Goal: Task Accomplishment & Management: Manage account settings

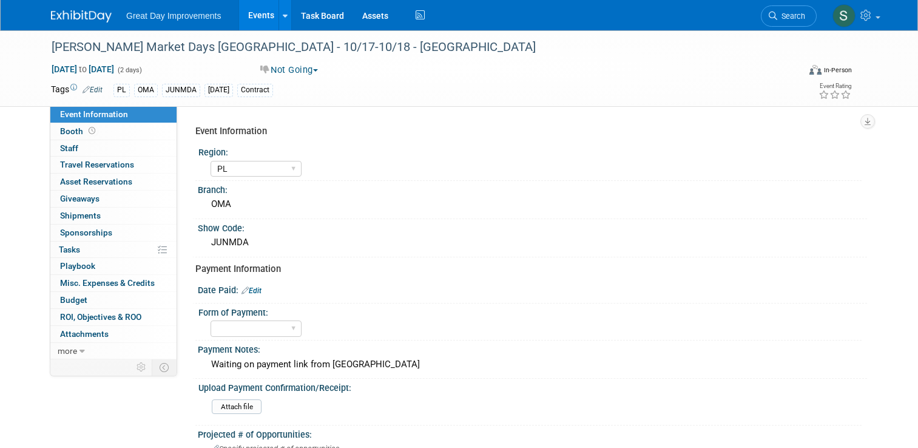
select select "PL"
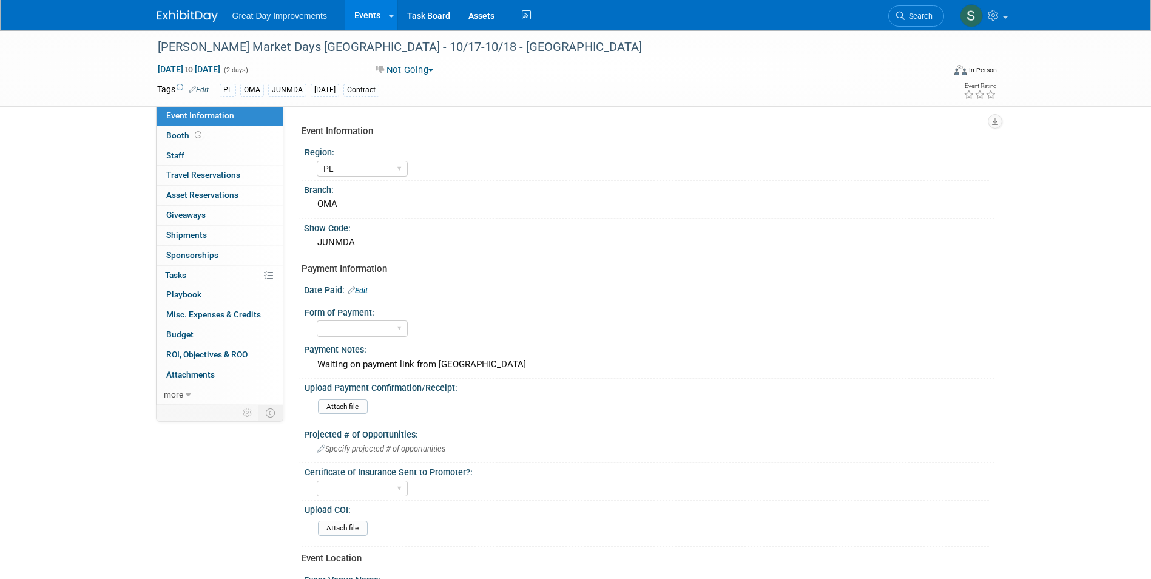
drag, startPoint x: 66, startPoint y: 225, endPoint x: 503, endPoint y: 143, distance: 445.2
click at [503, 143] on div "Event Information Region: GC MA MW MTW NE NEW OV PL PNW SA SE SC UMW FL Branch:…" at bounding box center [644, 449] width 684 height 658
click at [910, 23] on link "Search" at bounding box center [916, 15] width 56 height 21
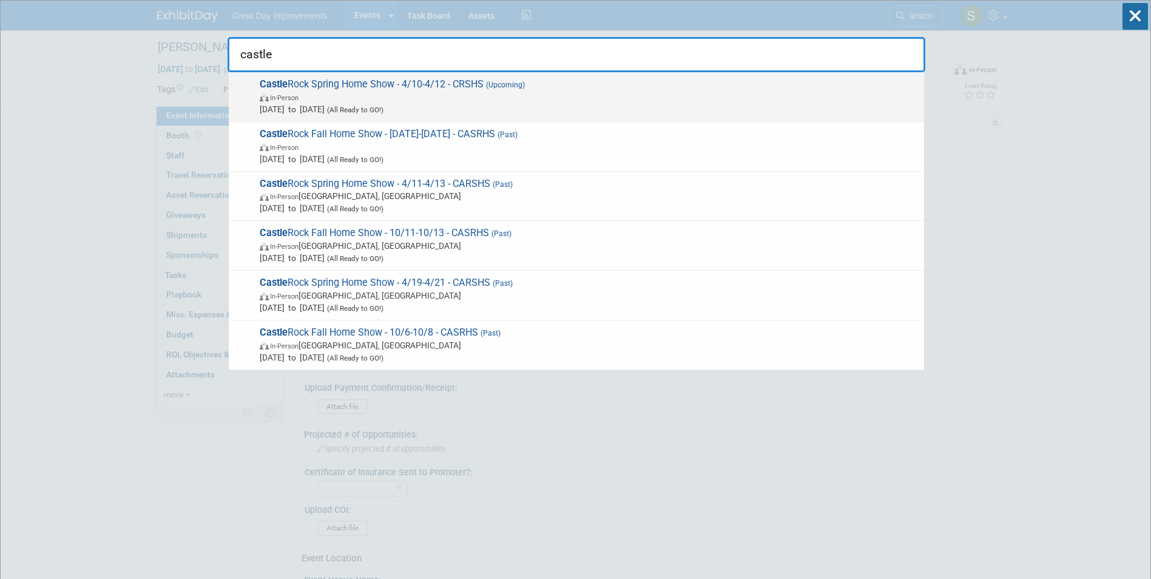
type input "castle"
click at [576, 87] on span "Castle Rock Spring Home Show - 4/10-4/12 - CRSHS (Upcoming) In-Person Apr 10, 2…" at bounding box center [587, 96] width 662 height 37
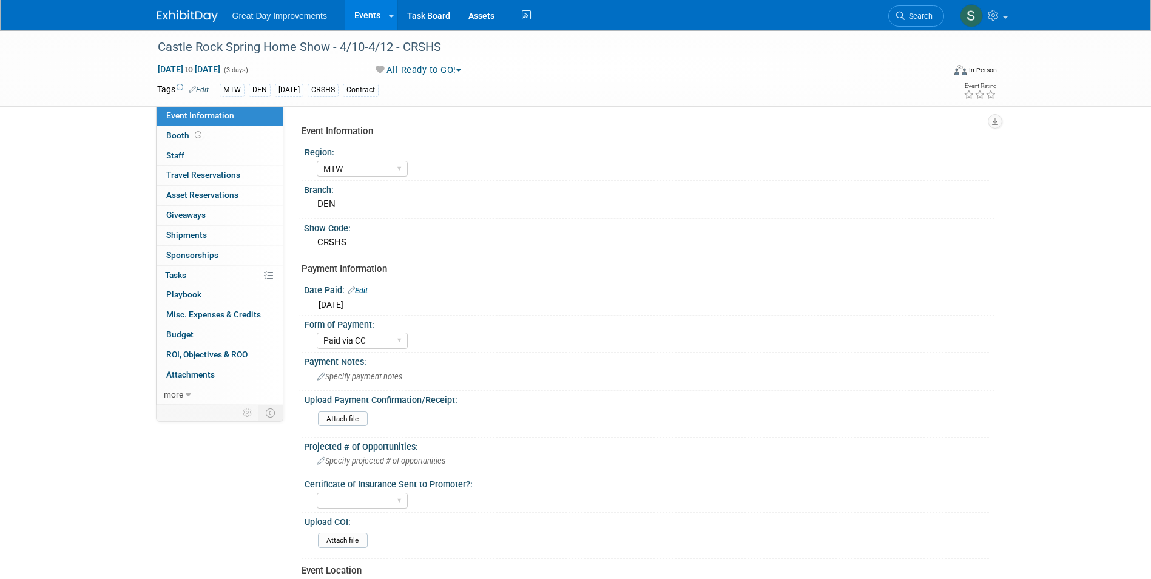
select select "MTW"
select select "Paid via CC"
click at [360, 378] on span "Specify payment notes" at bounding box center [359, 376] width 85 height 9
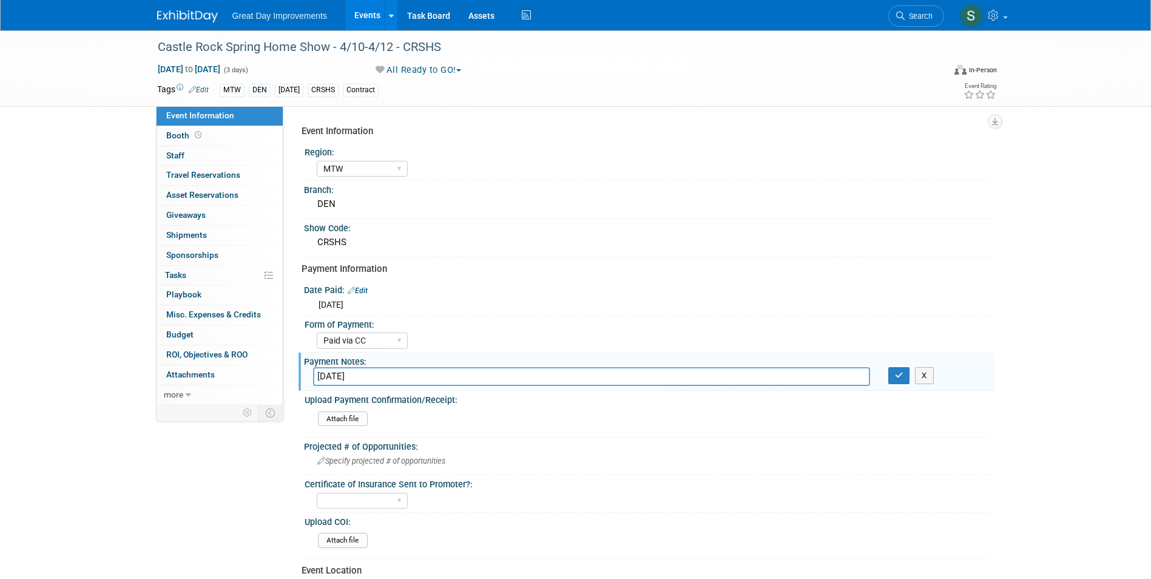
click at [356, 391] on div "Upload Payment Confirmation/Receipt:" at bounding box center [647, 398] width 685 height 15
drag, startPoint x: 366, startPoint y: 380, endPoint x: 315, endPoint y: 375, distance: 51.2
click at [315, 375] on input "7/10/2025" at bounding box center [591, 376] width 557 height 19
paste input "5/8"
type input "5/8/2025"
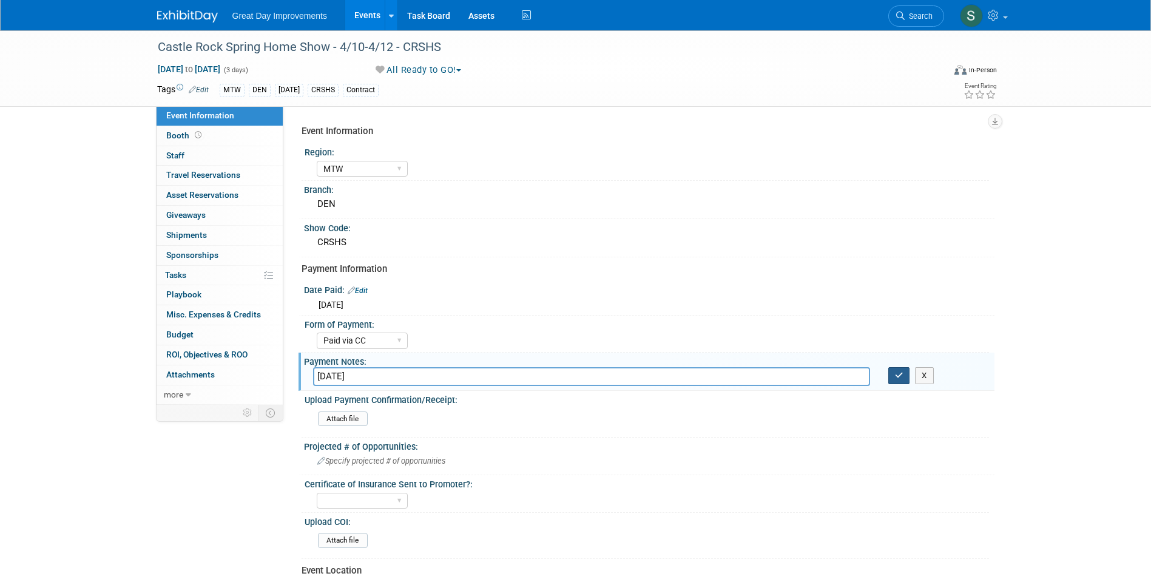
click at [899, 376] on icon "button" at bounding box center [899, 375] width 8 height 8
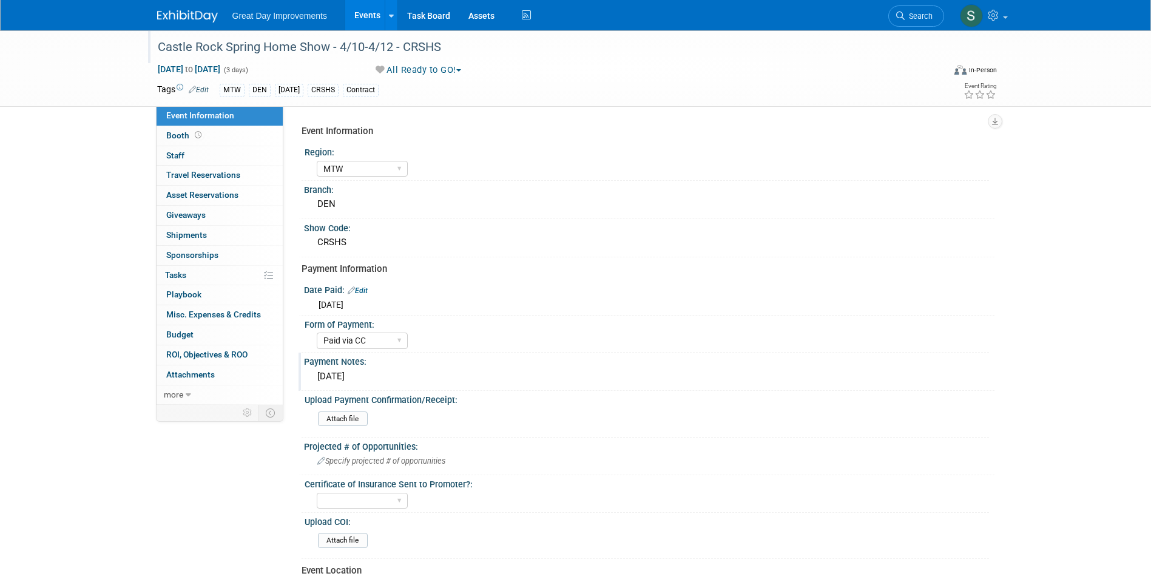
click at [401, 49] on div "Castle Rock Spring Home Show - 4/10-4/12 - CRSHS" at bounding box center [540, 47] width 773 height 22
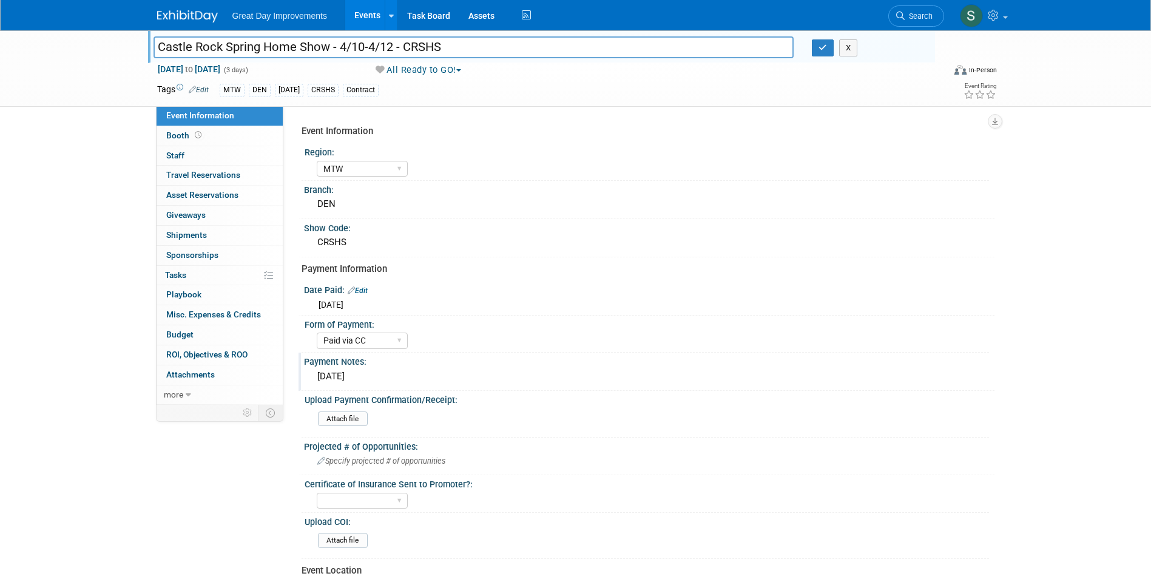
drag, startPoint x: 447, startPoint y: 50, endPoint x: 404, endPoint y: 49, distance: 43.1
click at [404, 49] on input "Castle Rock Spring Home Show - 4/10-4/12 - CRSHS" at bounding box center [474, 46] width 641 height 21
click at [915, 18] on span "Search" at bounding box center [919, 16] width 28 height 9
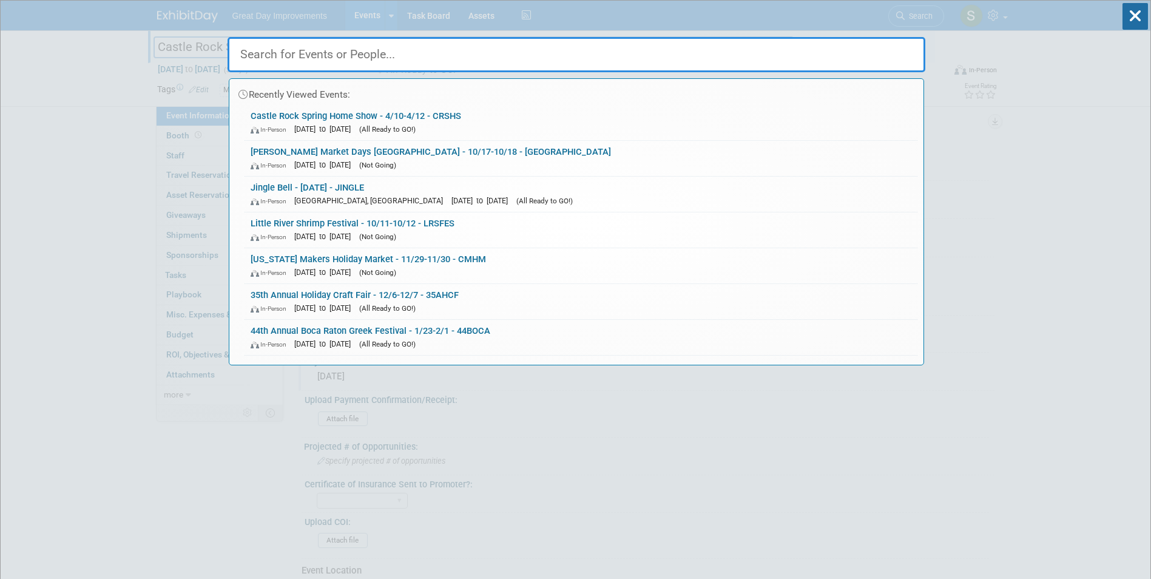
paste input "CARSHS"
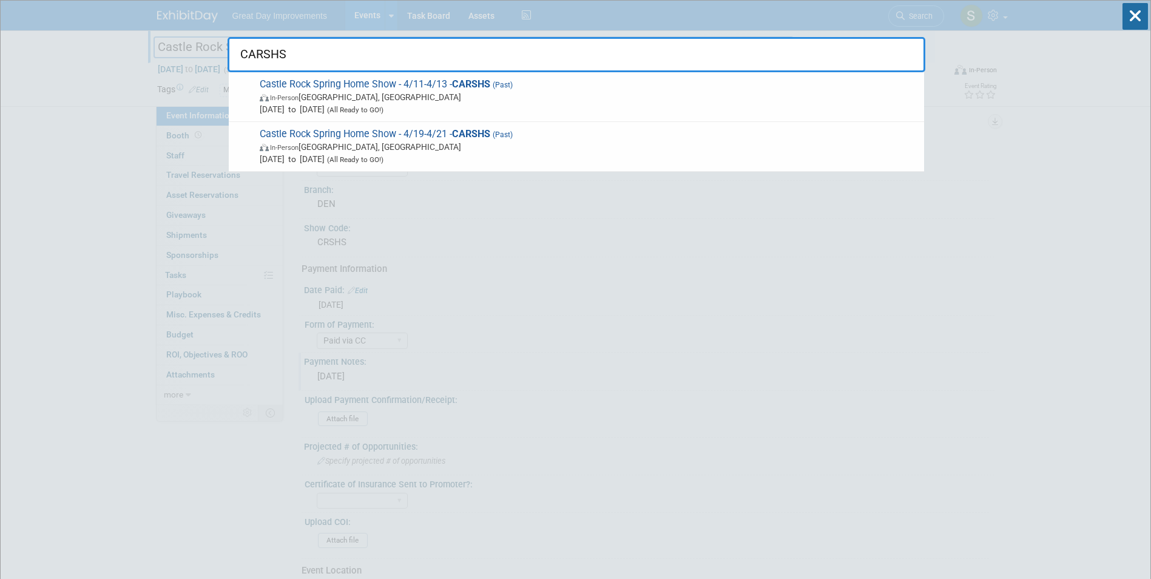
type input "CARSHS"
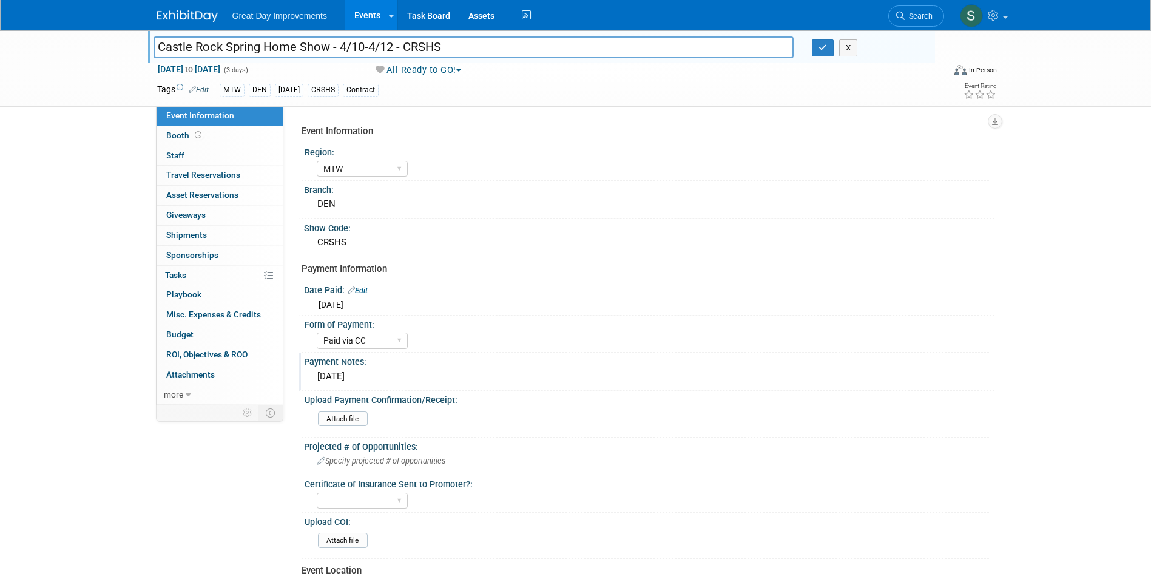
click at [344, 55] on input "Castle Rock Spring Home Show - 4/10-4/12 - CRSHS" at bounding box center [474, 46] width 641 height 21
drag, startPoint x: 449, startPoint y: 48, endPoint x: 402, endPoint y: 47, distance: 47.4
click at [402, 47] on input "Castle Rock Spring Home Show - 4/10-4/12 - CRSHS" at bounding box center [474, 46] width 641 height 21
click at [908, 16] on span "Search" at bounding box center [919, 16] width 28 height 9
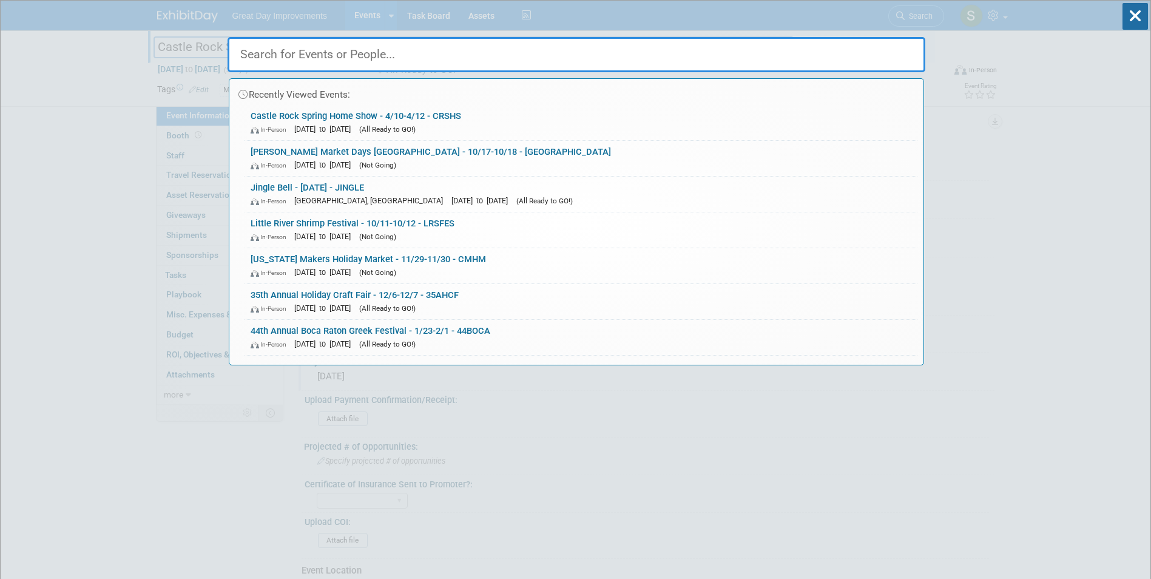
paste input "CRSHS"
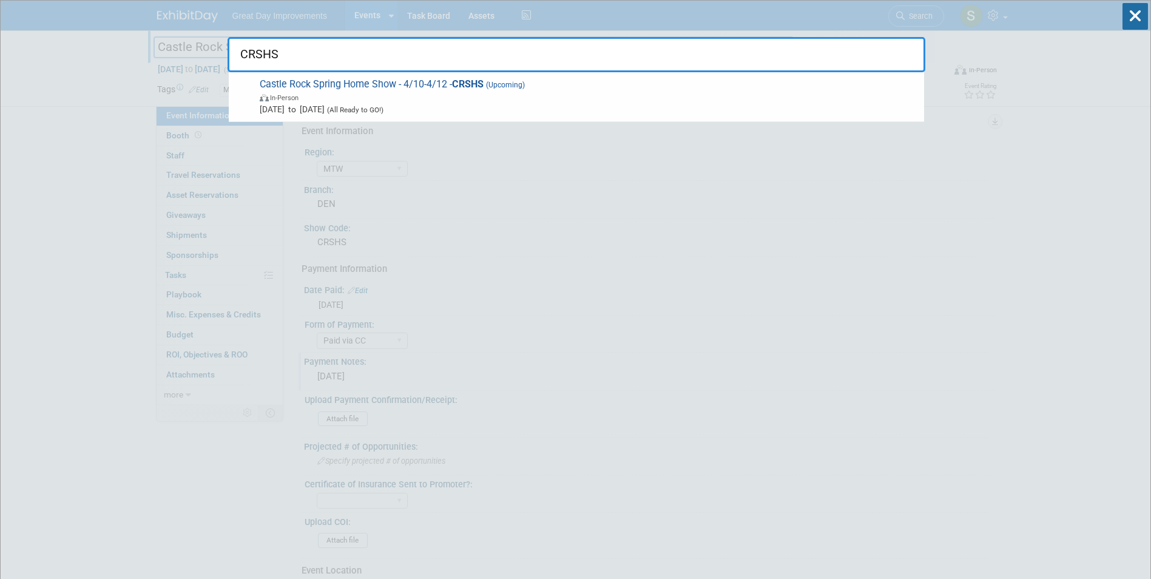
type input "CRSHS"
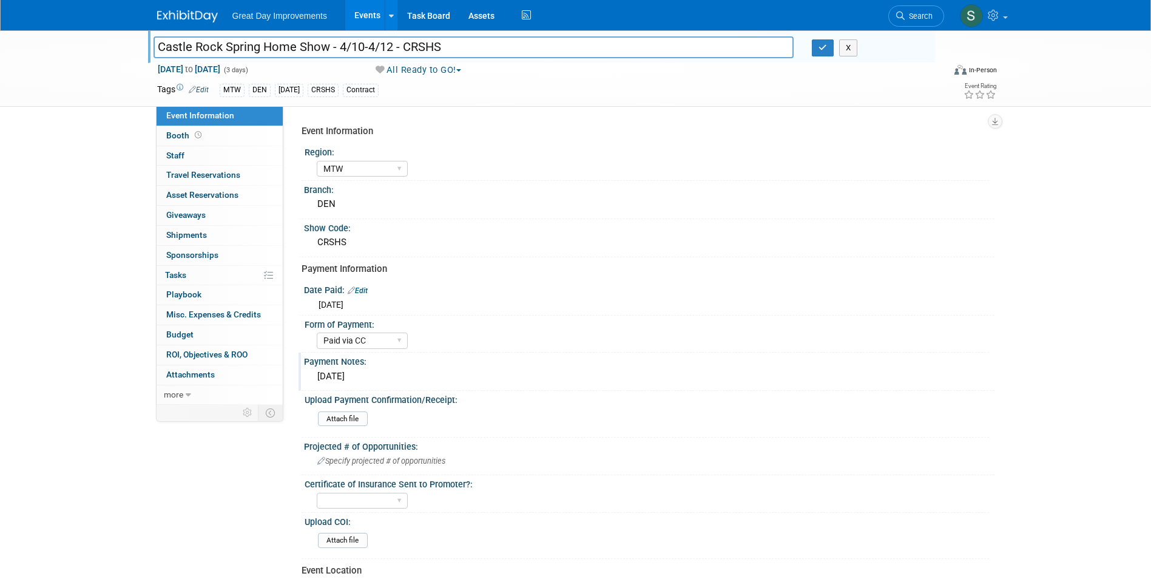
click at [453, 49] on input "Castle Rock Spring Home Show - 4/10-4/12 - CRSHS" at bounding box center [474, 46] width 641 height 21
drag, startPoint x: 439, startPoint y: 52, endPoint x: 402, endPoint y: 48, distance: 37.8
click at [402, 48] on input "Castle Rock Spring Home Show - 4/10-4/12 - CRSHS" at bounding box center [474, 46] width 641 height 21
paste input "A"
type input "Castle Rock Spring Home Show - 4/10-4/12 - CARSHS"
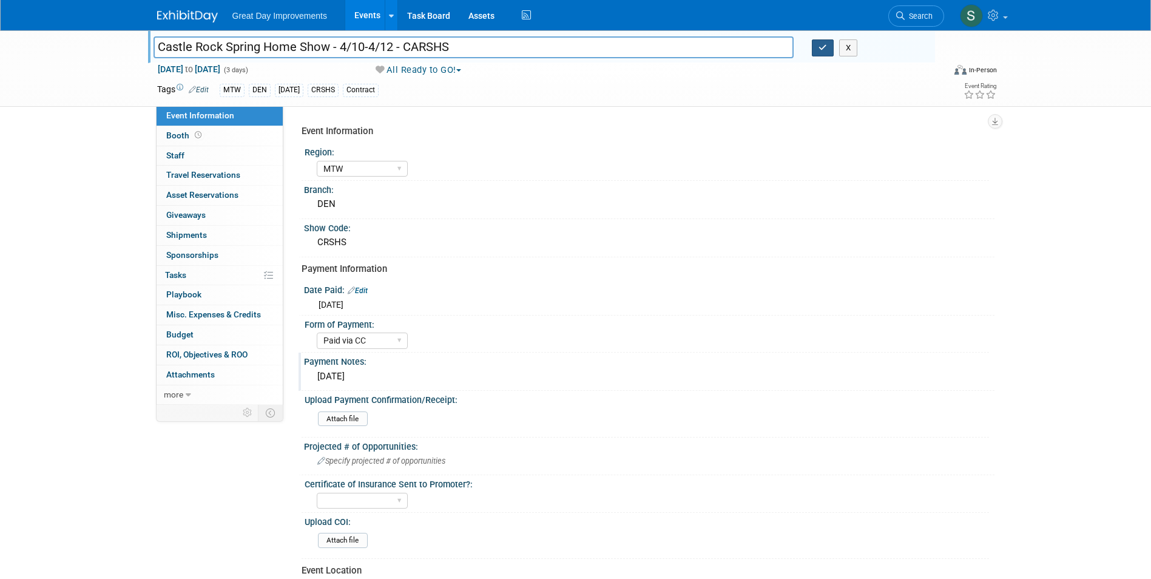
click at [820, 46] on icon "button" at bounding box center [823, 48] width 8 height 8
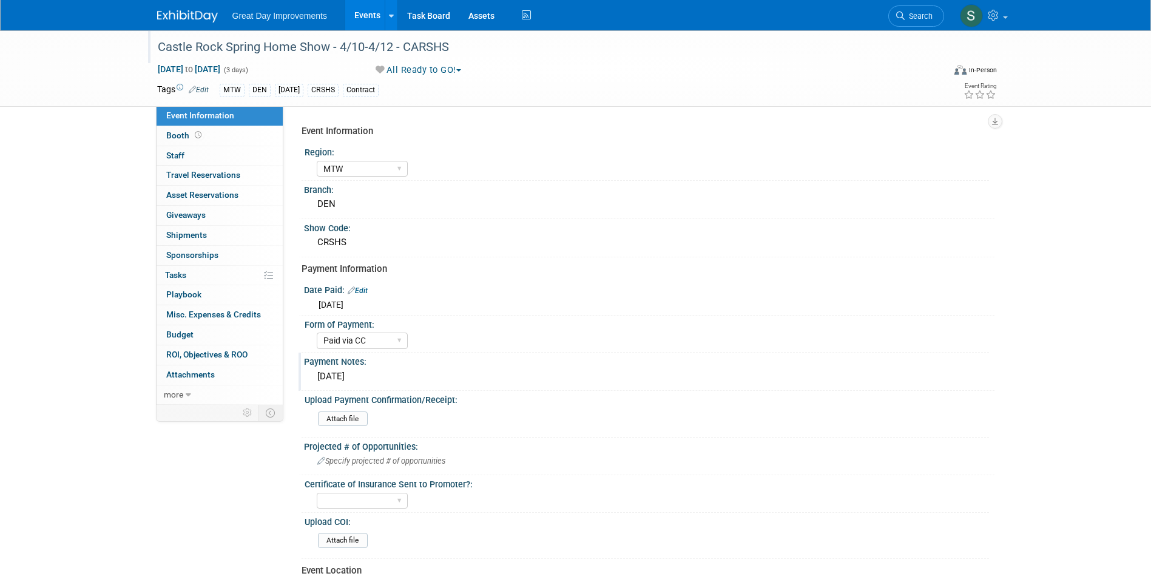
click at [197, 15] on img at bounding box center [187, 16] width 61 height 12
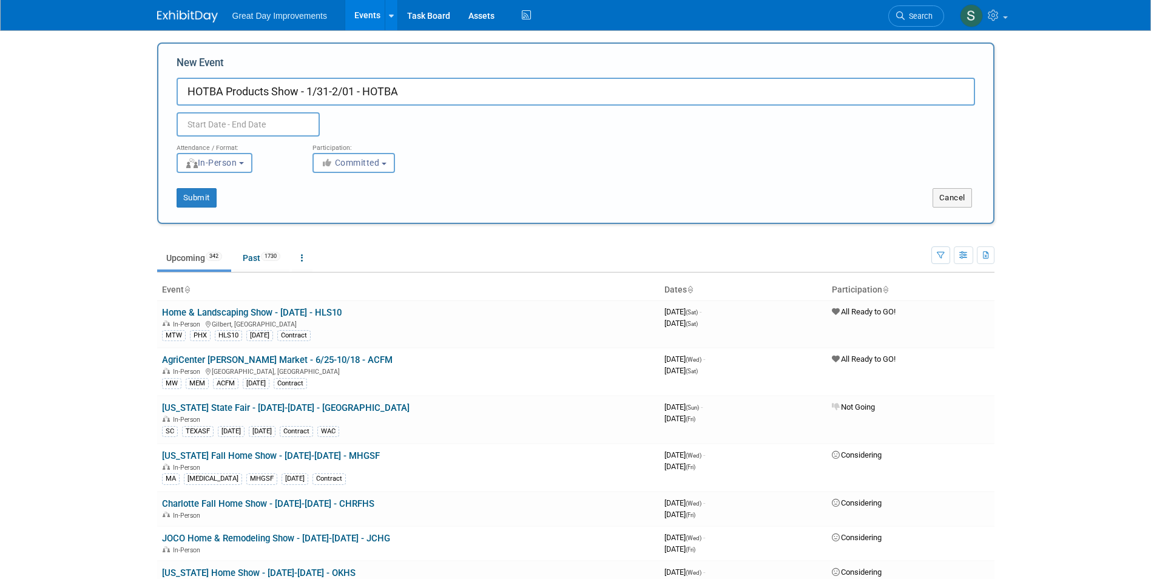
type input "HOTBA Products Show - 1/31-2/01 - HOTBA"
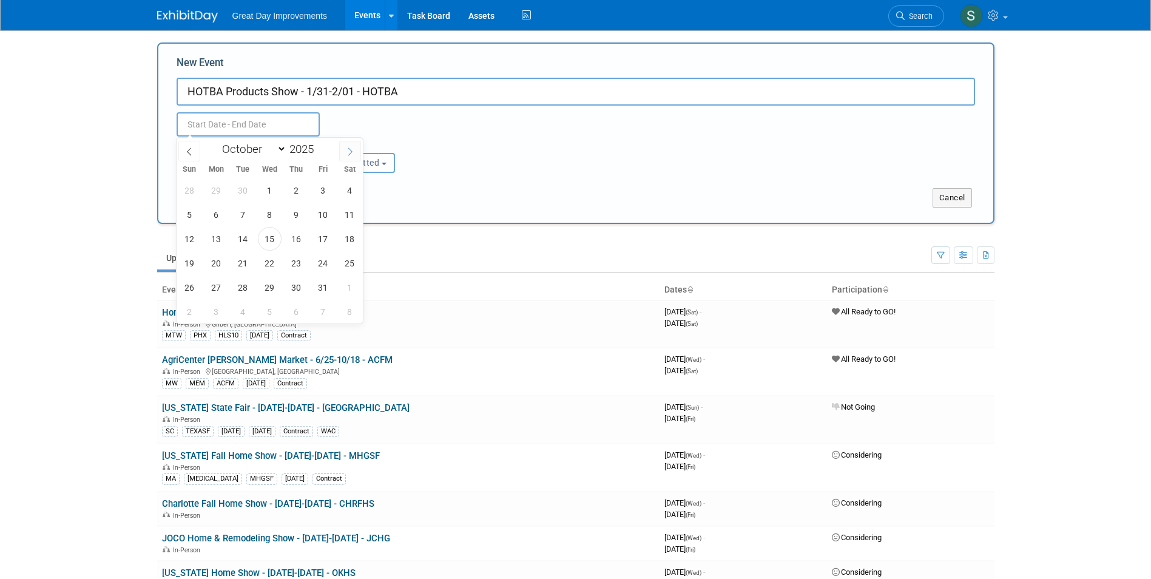
click at [354, 147] on icon at bounding box center [350, 151] width 8 height 8
select select "11"
click at [353, 147] on icon at bounding box center [350, 151] width 8 height 8
type input "2026"
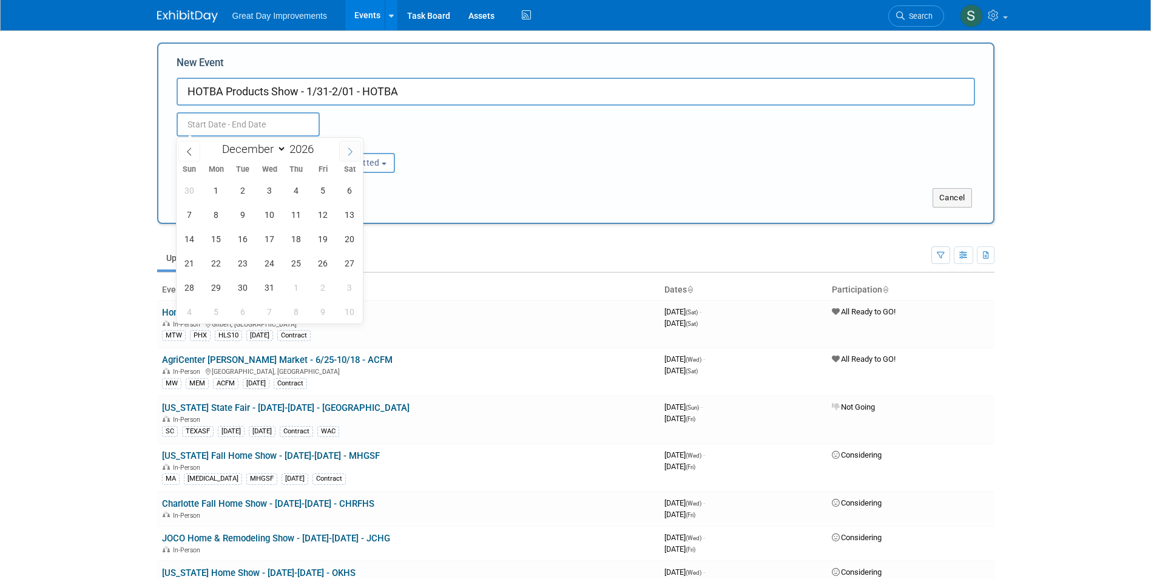
select select "0"
click at [351, 294] on span "31" at bounding box center [350, 288] width 24 height 24
click at [212, 313] on span "2" at bounding box center [217, 312] width 24 height 24
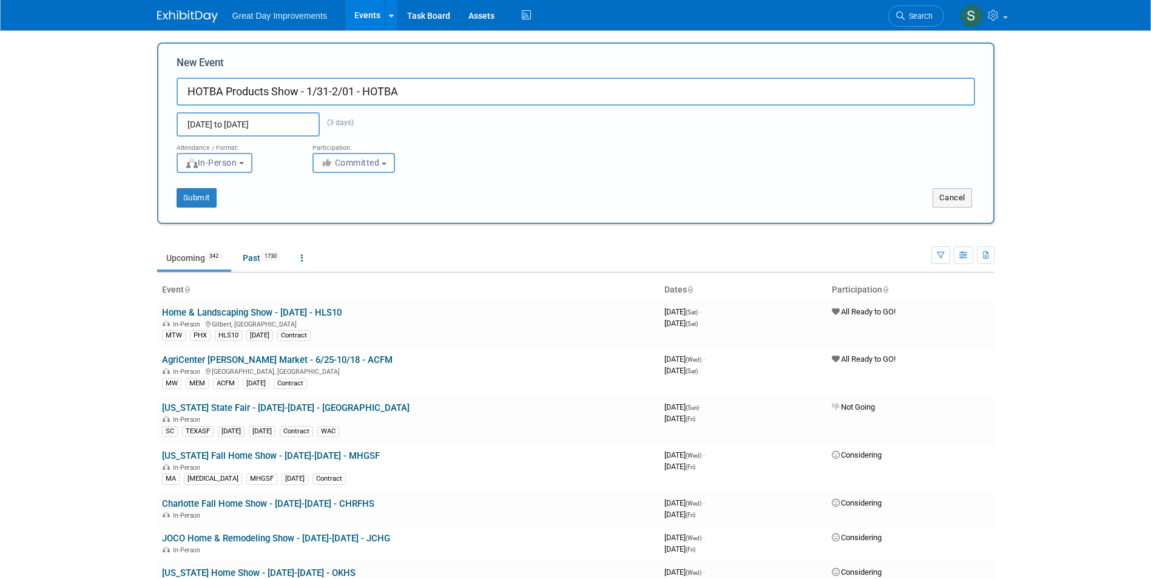
click at [297, 116] on input "Jan 31, 2026 to Feb 2, 2026" at bounding box center [248, 124] width 143 height 24
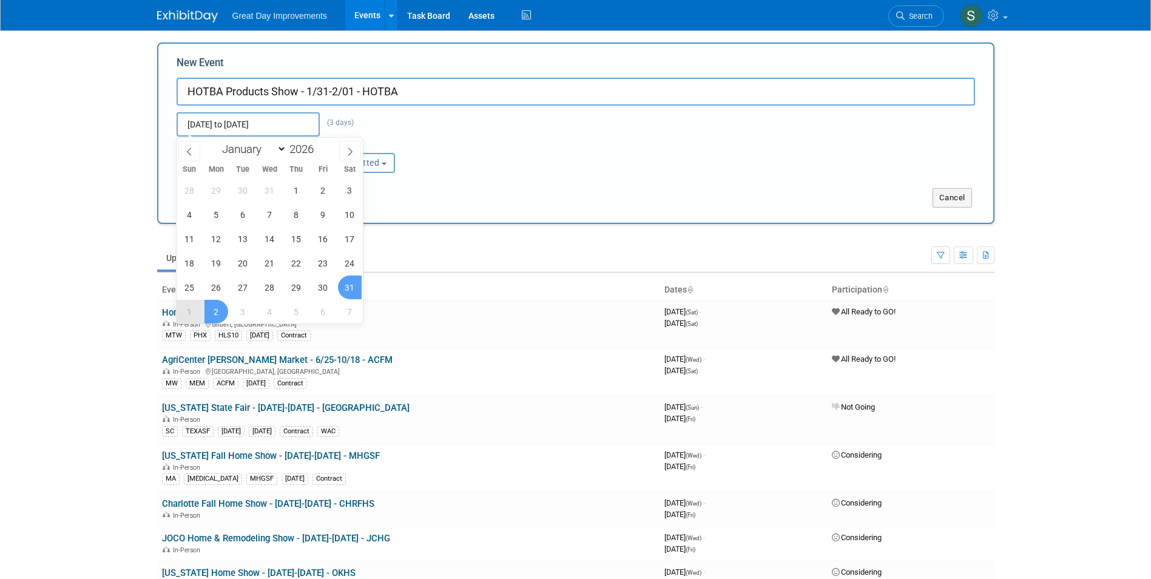
click at [350, 286] on span "31" at bounding box center [350, 288] width 24 height 24
click at [186, 308] on span "1" at bounding box center [190, 312] width 24 height 24
type input "Jan 31, 2026 to Feb 1, 2026"
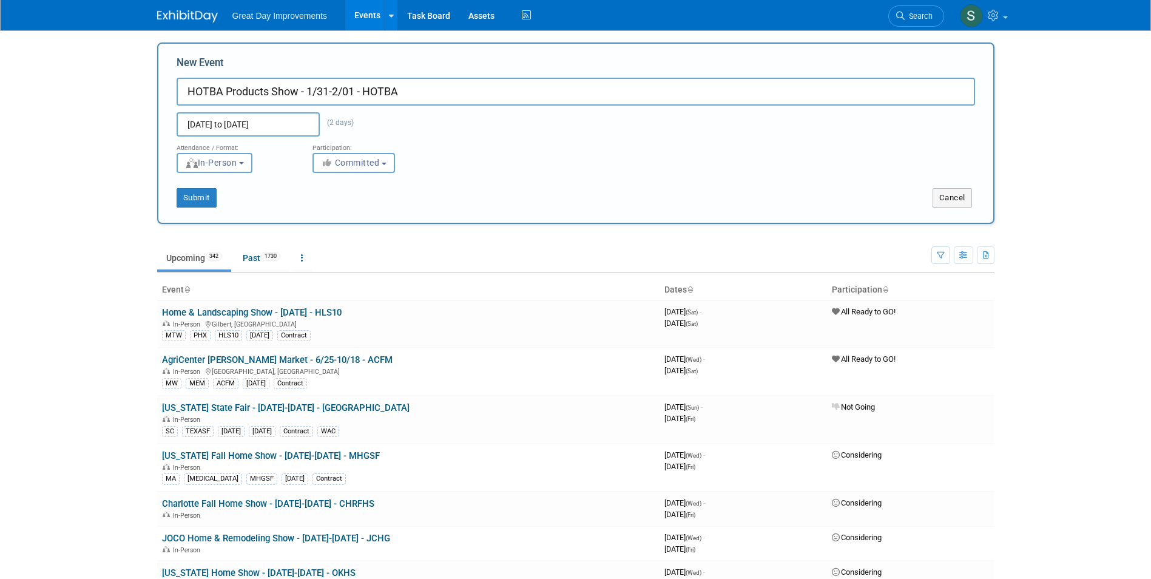
click at [358, 149] on div "Participation:" at bounding box center [372, 145] width 118 height 16
click at [360, 155] on button "Committed" at bounding box center [354, 163] width 83 height 20
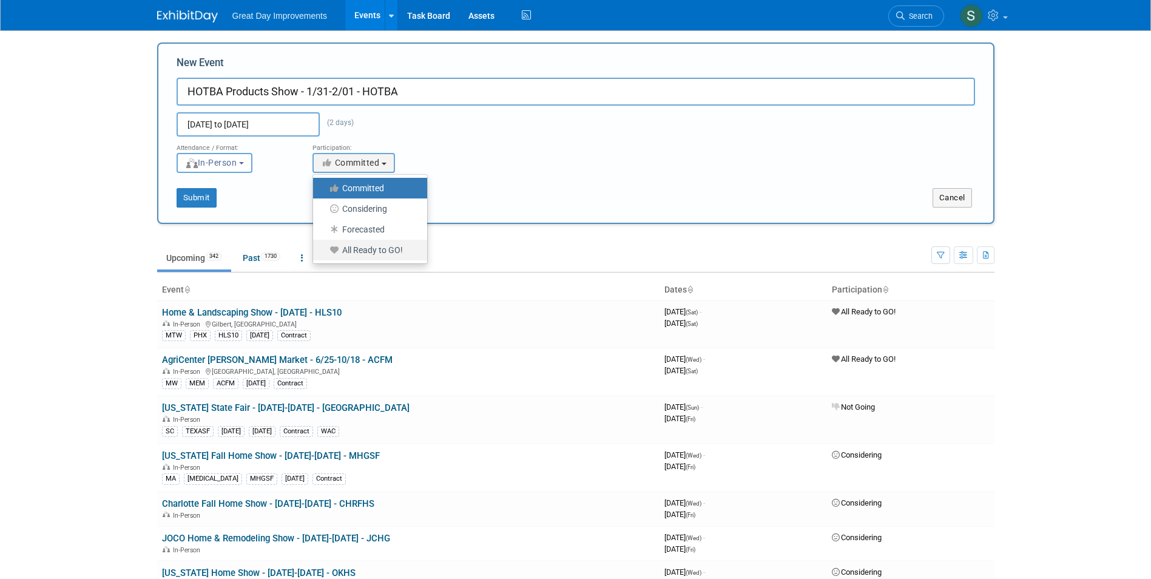
click at [374, 249] on label "All Ready to GO!" at bounding box center [367, 250] width 96 height 16
click at [324, 249] on input "All Ready to GO!" at bounding box center [320, 250] width 8 height 8
select select "102"
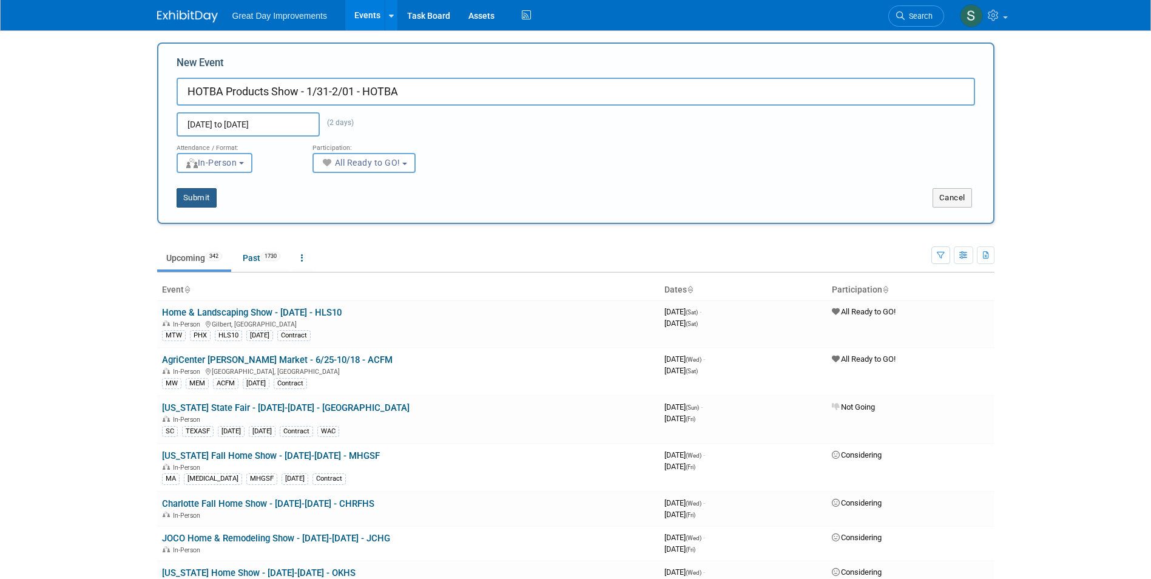
click at [183, 192] on button "Submit" at bounding box center [197, 197] width 40 height 19
type input "HOTBA Products Show - 1/31-2/01 - HOTBA"
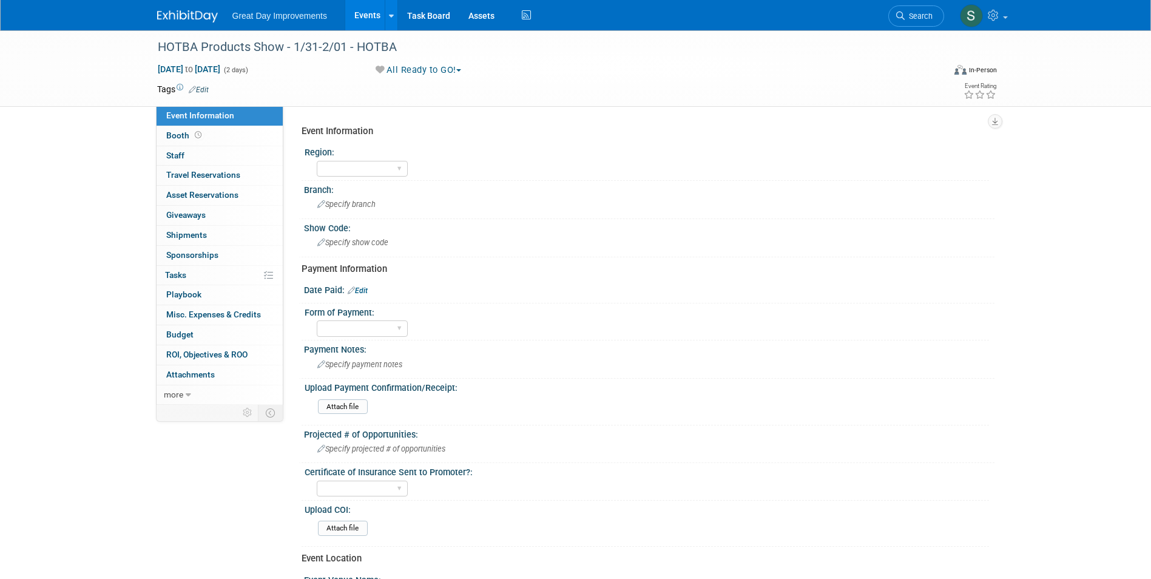
click at [206, 85] on span "Edit" at bounding box center [197, 89] width 24 height 10
click at [208, 86] on link "Edit" at bounding box center [199, 90] width 20 height 8
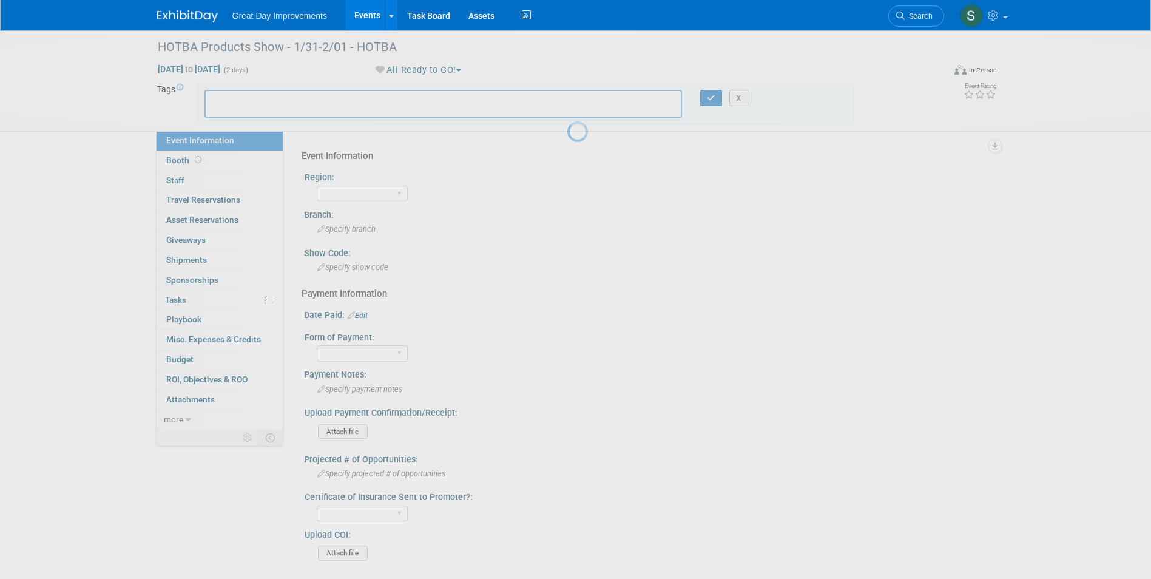
click at [240, 100] on input "text" at bounding box center [259, 102] width 97 height 12
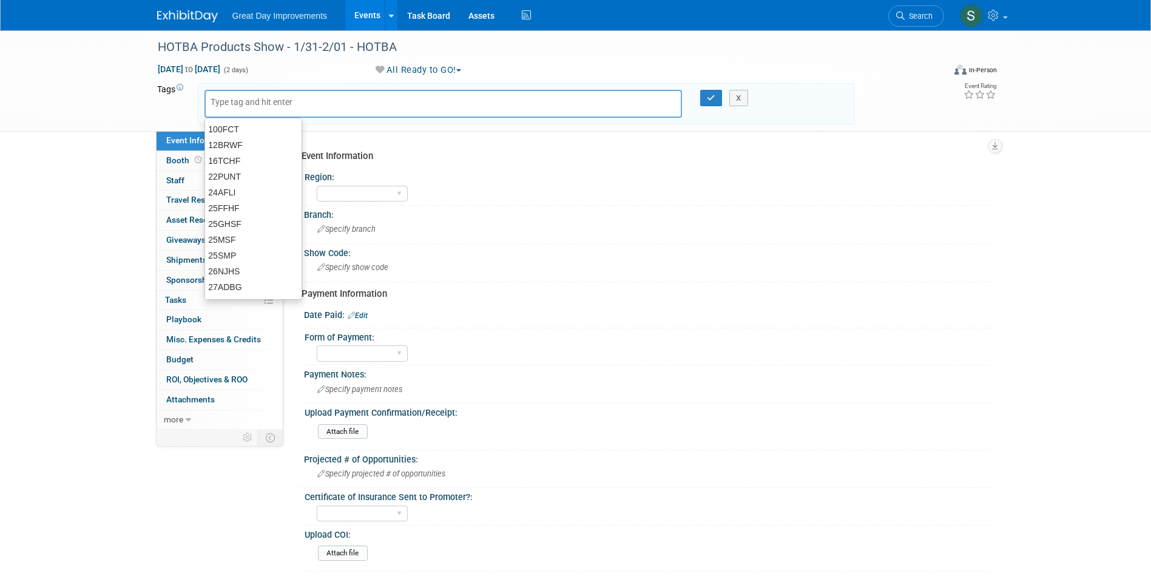
click at [241, 104] on input "text" at bounding box center [259, 102] width 97 height 12
type input "SC"
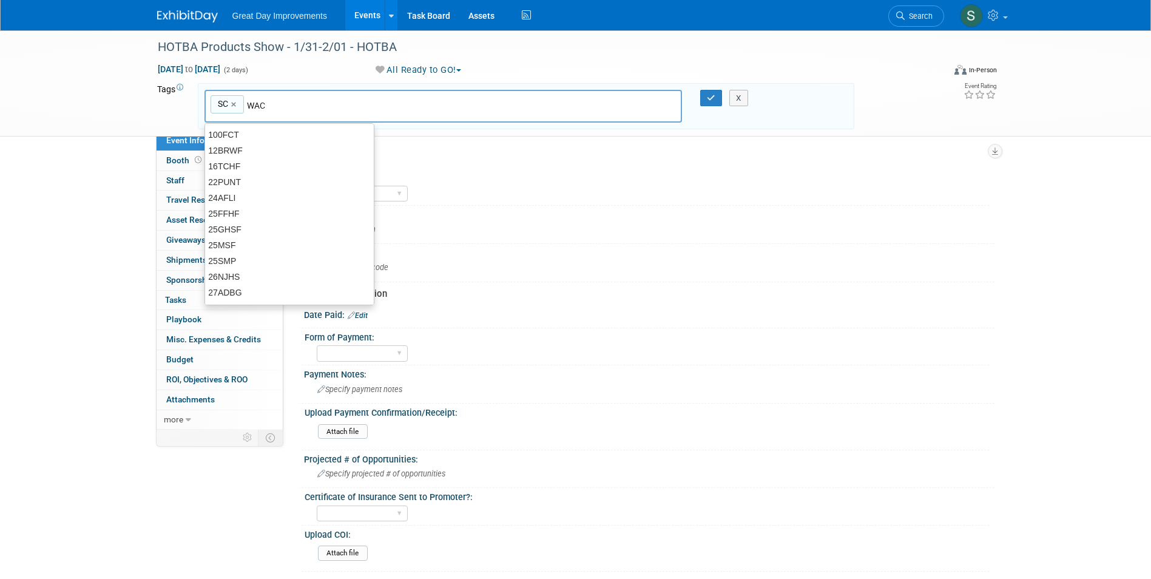
type input "WAC"
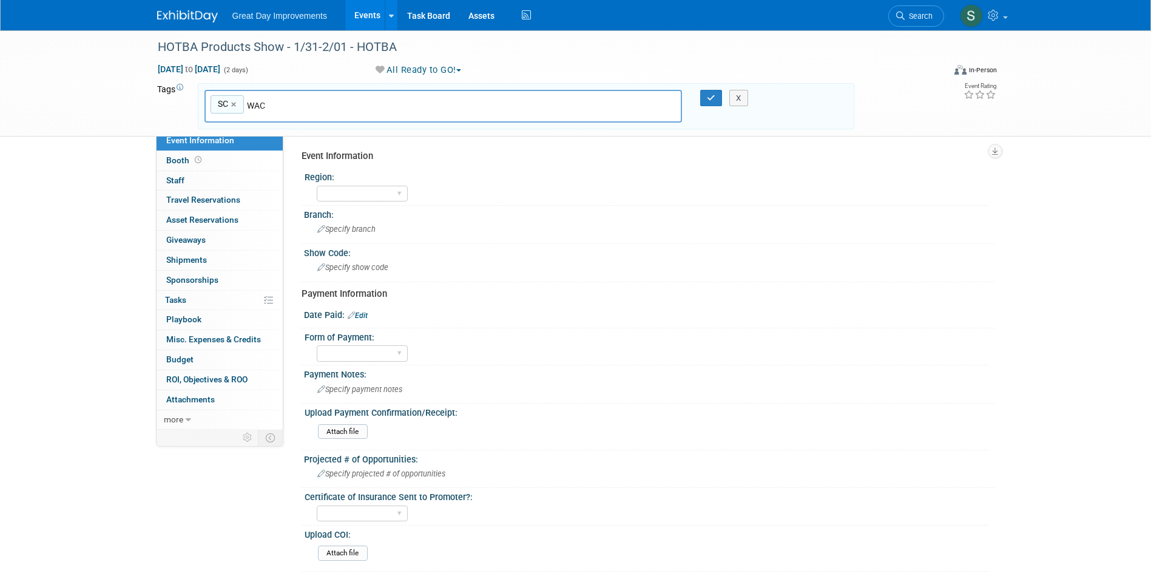
type input "SC, WAC"
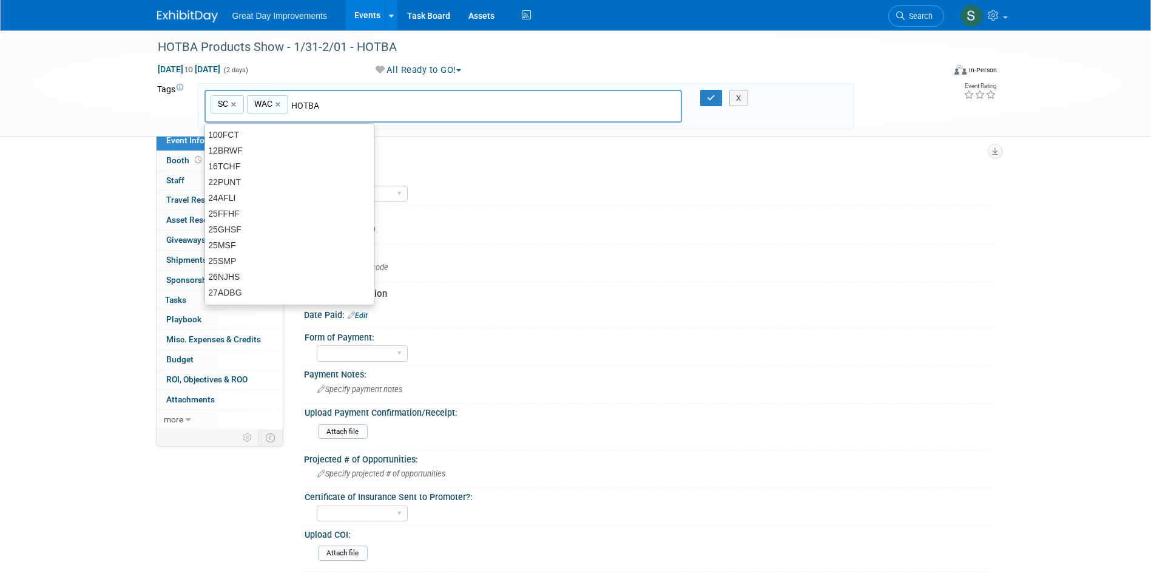
type input "HOTBA"
type input "SC, WAC, HOTBA"
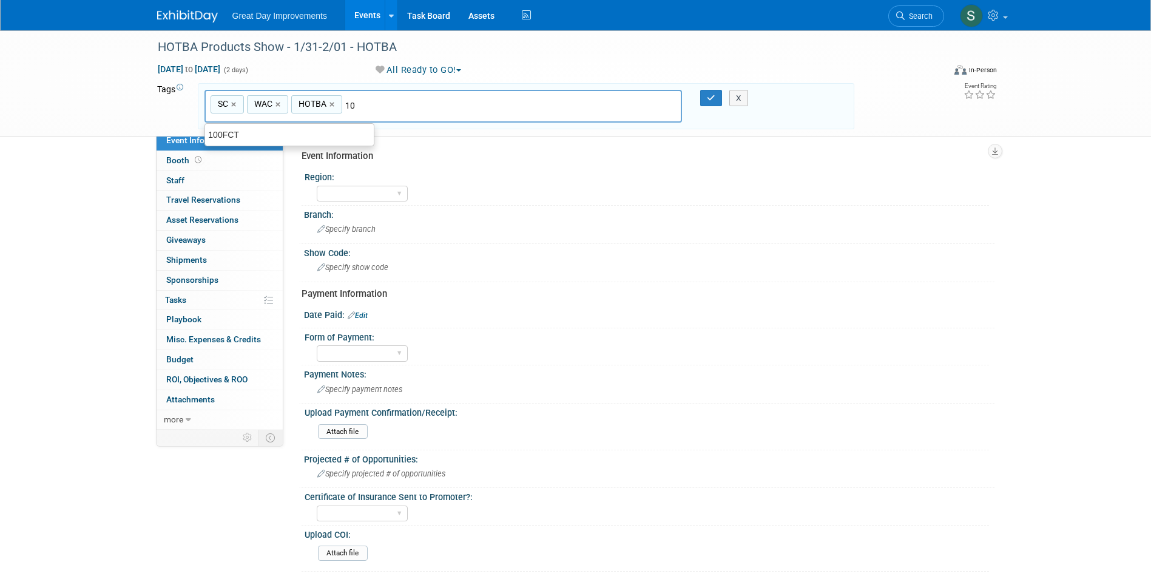
type input "1"
type input "Contract"
type input "SC, WAC, HOTBA, Contract"
type input "[DATE]"
type input "SC, WAC, HOTBA, Contract, JAN26"
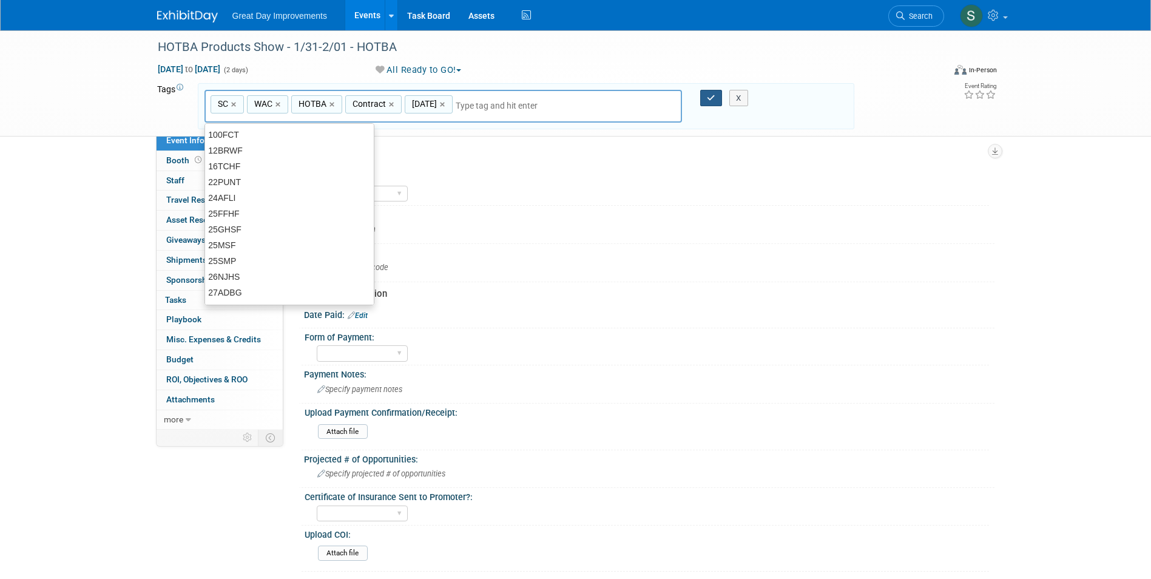
click at [706, 102] on button "button" at bounding box center [711, 98] width 22 height 17
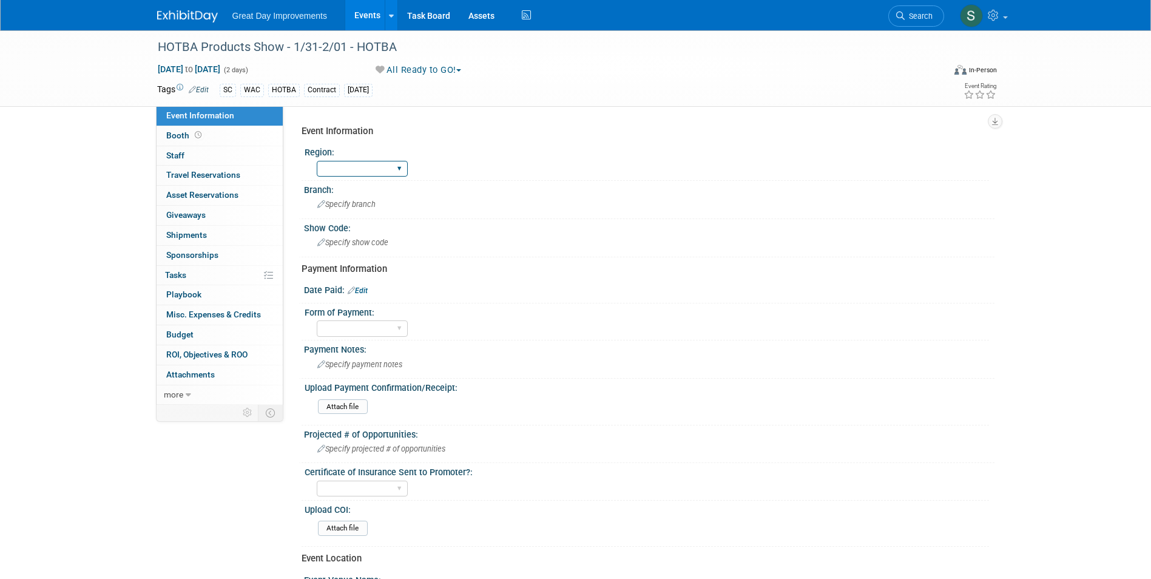
click at [360, 169] on select "GC MA MW MTW NE NEW OV PL PNW SA SE SC UMW FL" at bounding box center [362, 169] width 91 height 16
select select "SC"
click at [317, 161] on select "GC MA MW MTW NE NEW OV PL PNW SA SE SC UMW FL" at bounding box center [362, 169] width 91 height 16
click at [358, 202] on span "Specify branch" at bounding box center [346, 204] width 58 height 9
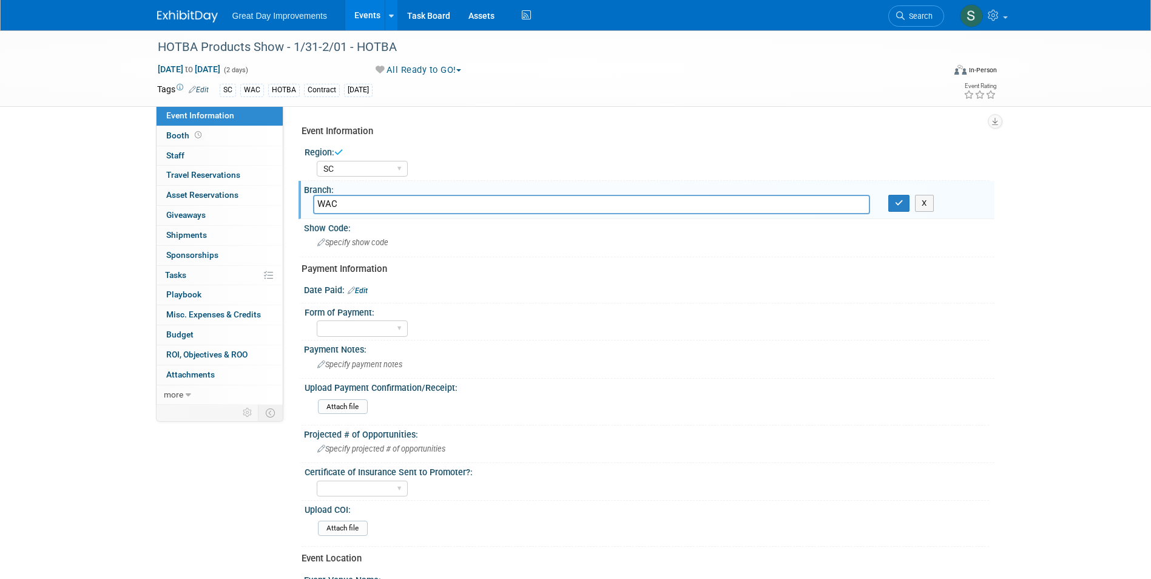
type input "WAC"
click at [888, 195] on button "button" at bounding box center [899, 203] width 22 height 17
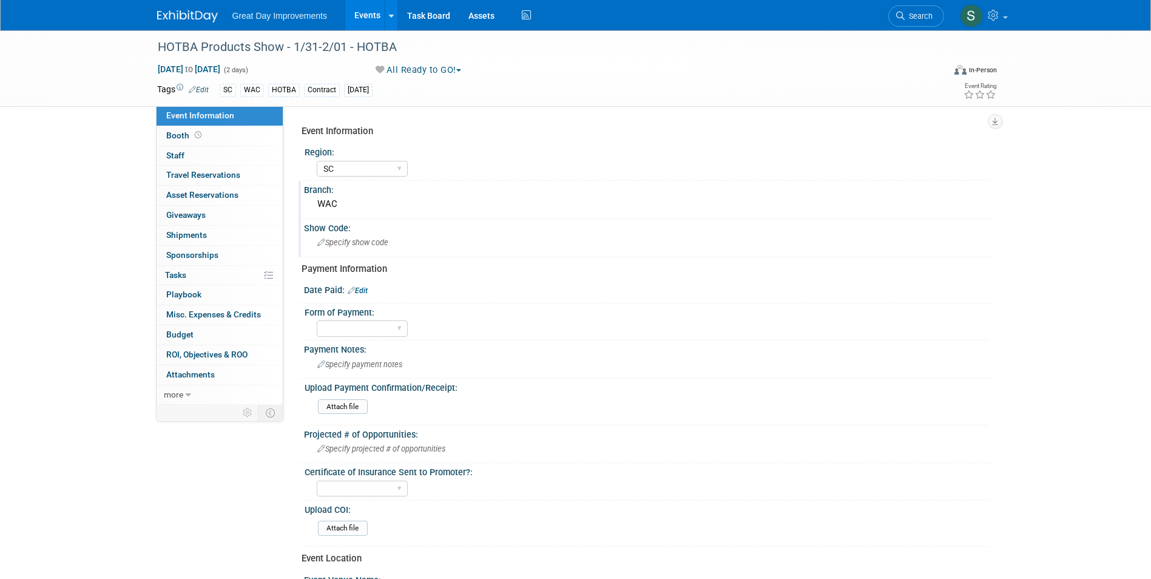
click at [367, 241] on span "Specify show code" at bounding box center [352, 242] width 71 height 9
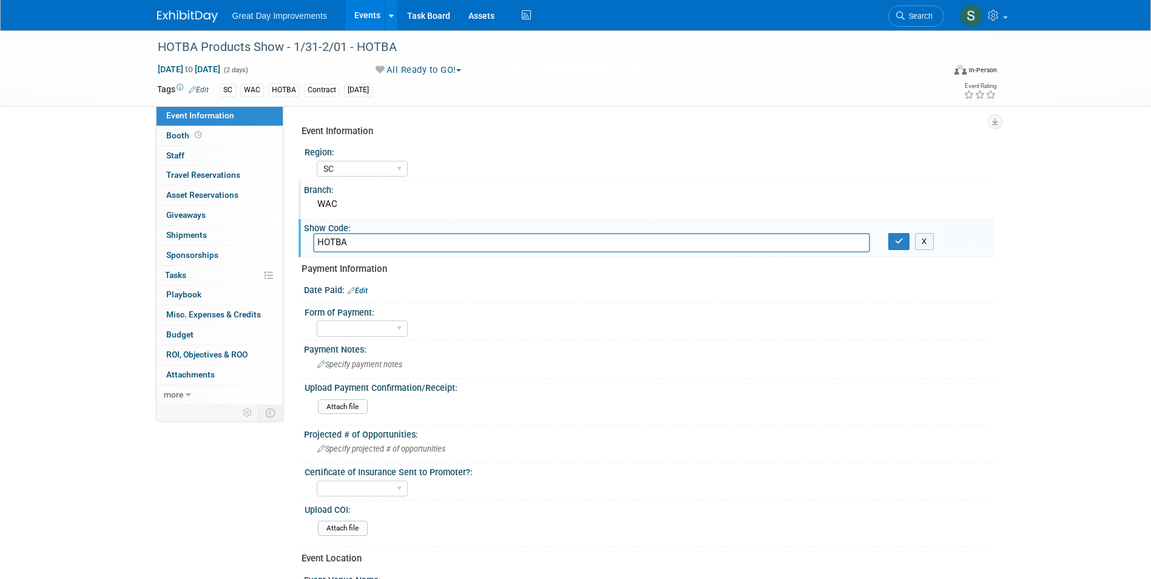
type input "HOTBA"
click at [888, 233] on button "button" at bounding box center [899, 241] width 22 height 17
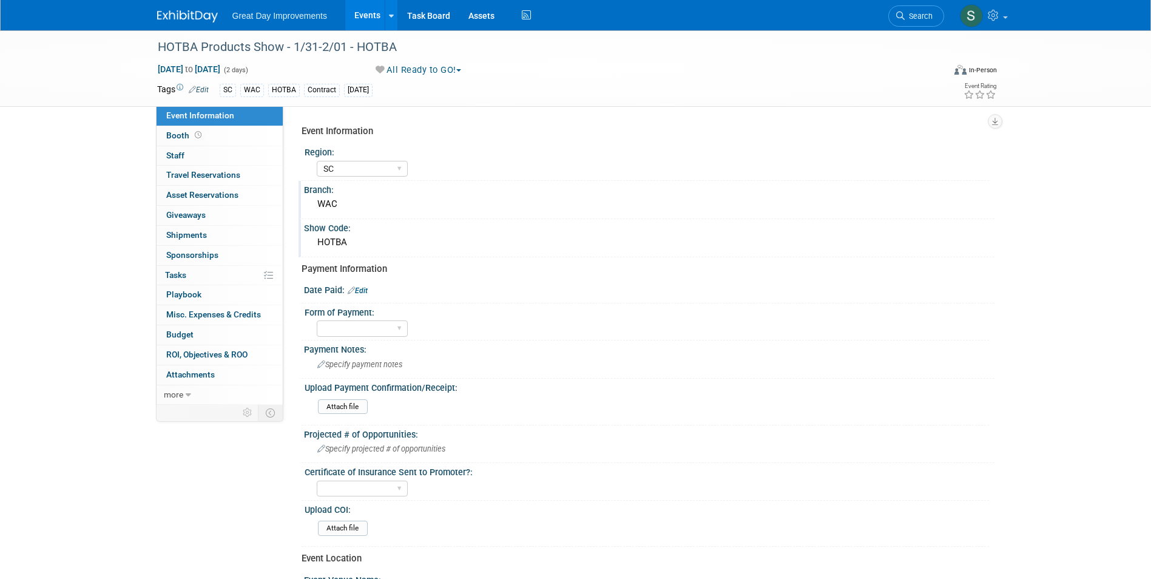
click at [184, 22] on img at bounding box center [187, 16] width 61 height 12
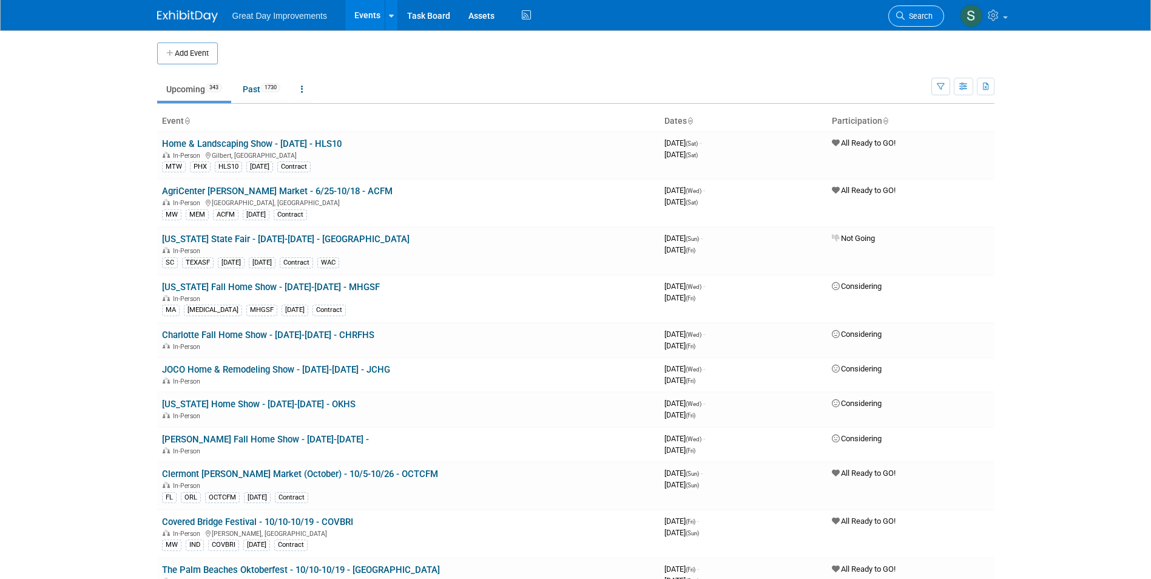
click at [932, 13] on span "Search" at bounding box center [919, 16] width 28 height 9
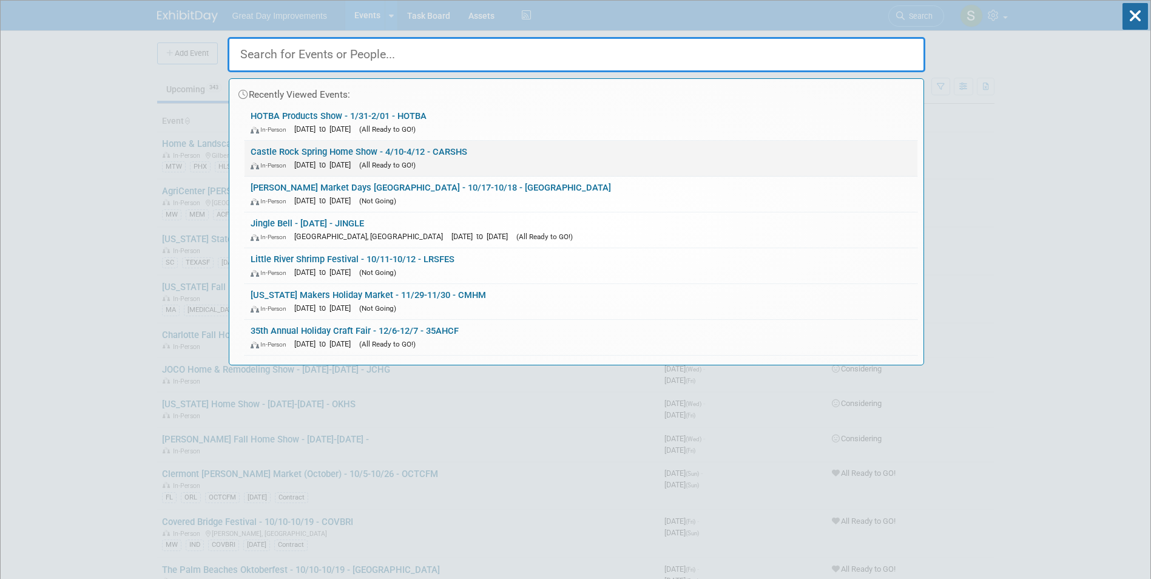
click at [500, 147] on link "Castle Rock Spring Home Show - 4/10-4/12 - CARSHS In-Person [DATE] to [DATE] (A…" at bounding box center [581, 158] width 673 height 35
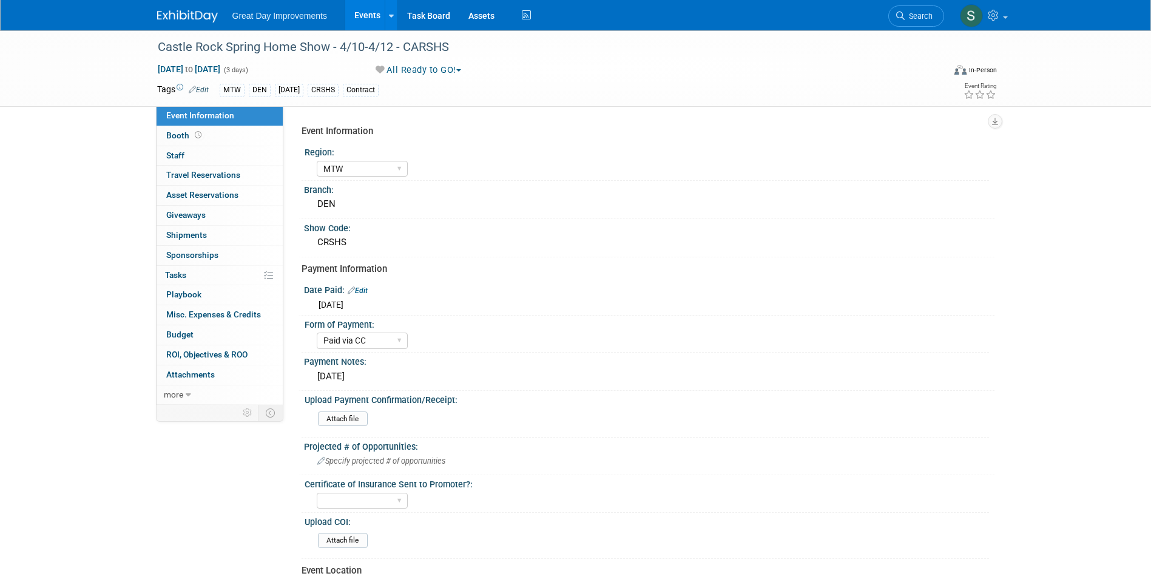
select select "MTW"
select select "Paid via CC"
click at [340, 373] on div "[DATE]" at bounding box center [649, 376] width 672 height 19
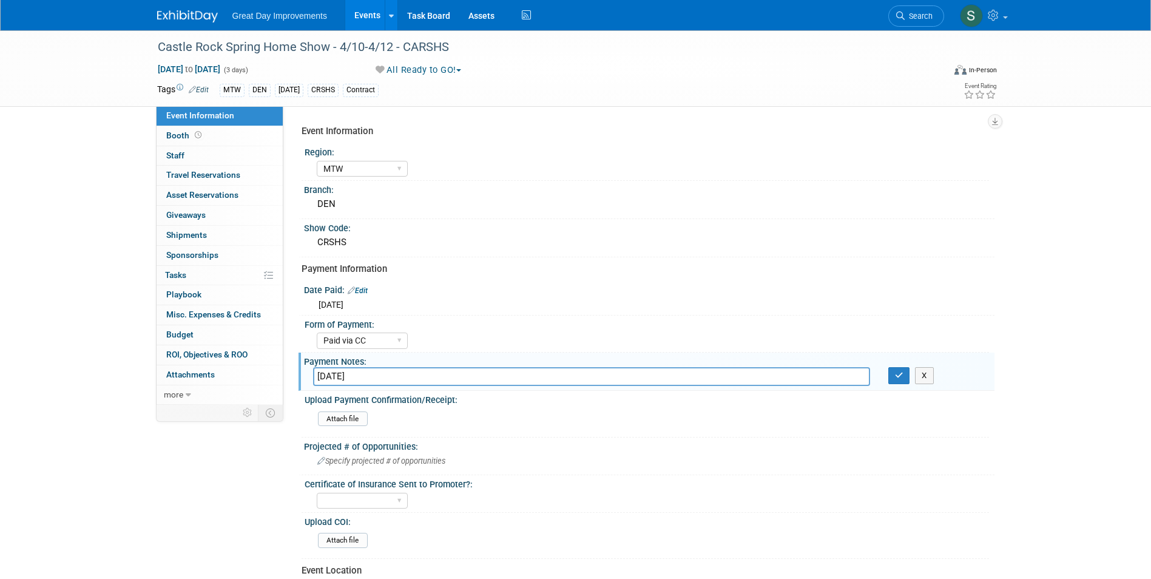
click at [362, 289] on link "Edit" at bounding box center [358, 290] width 20 height 8
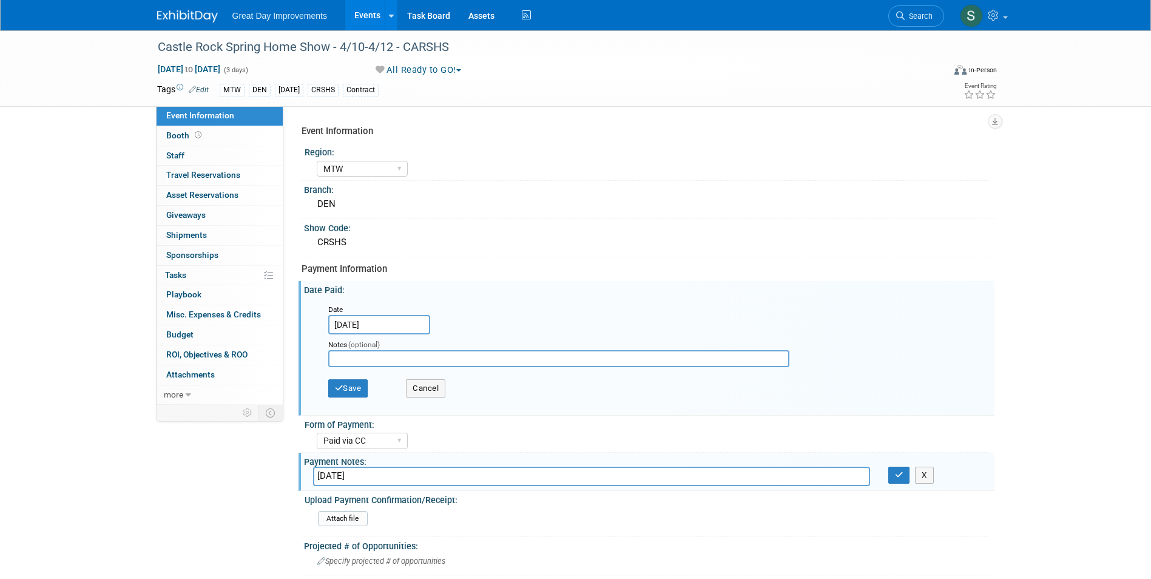
click at [394, 326] on input "[DATE]" at bounding box center [379, 324] width 102 height 19
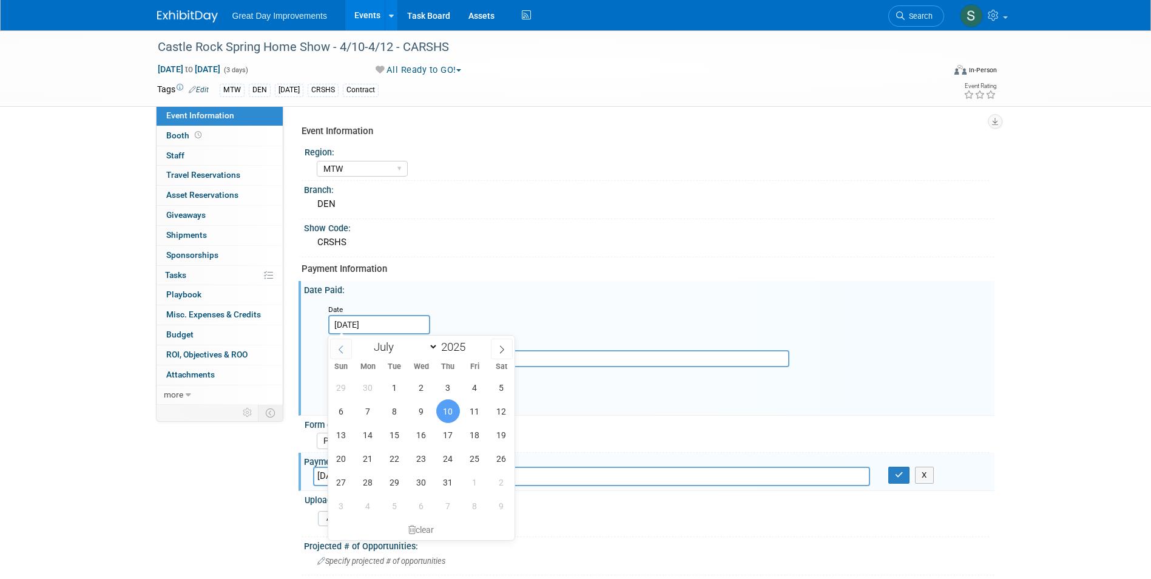
click at [342, 345] on icon at bounding box center [341, 349] width 8 height 8
select select "4"
click at [440, 388] on span "1" at bounding box center [448, 388] width 24 height 24
type input "May 1, 2025"
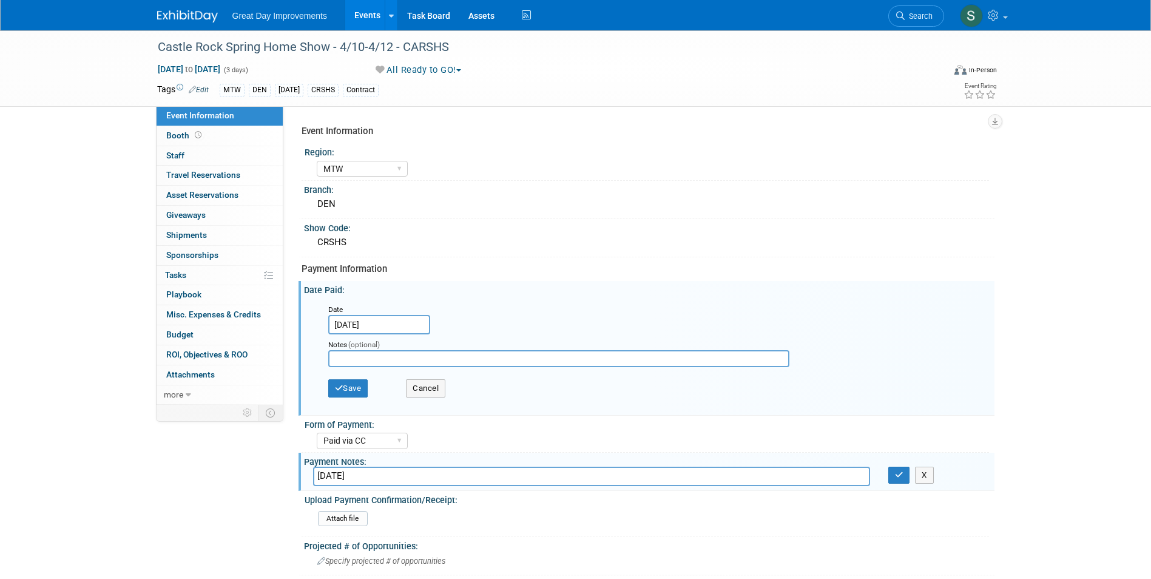
click at [372, 390] on div "Save Cancel" at bounding box center [652, 389] width 648 height 33
click at [362, 388] on button "Save" at bounding box center [348, 388] width 40 height 18
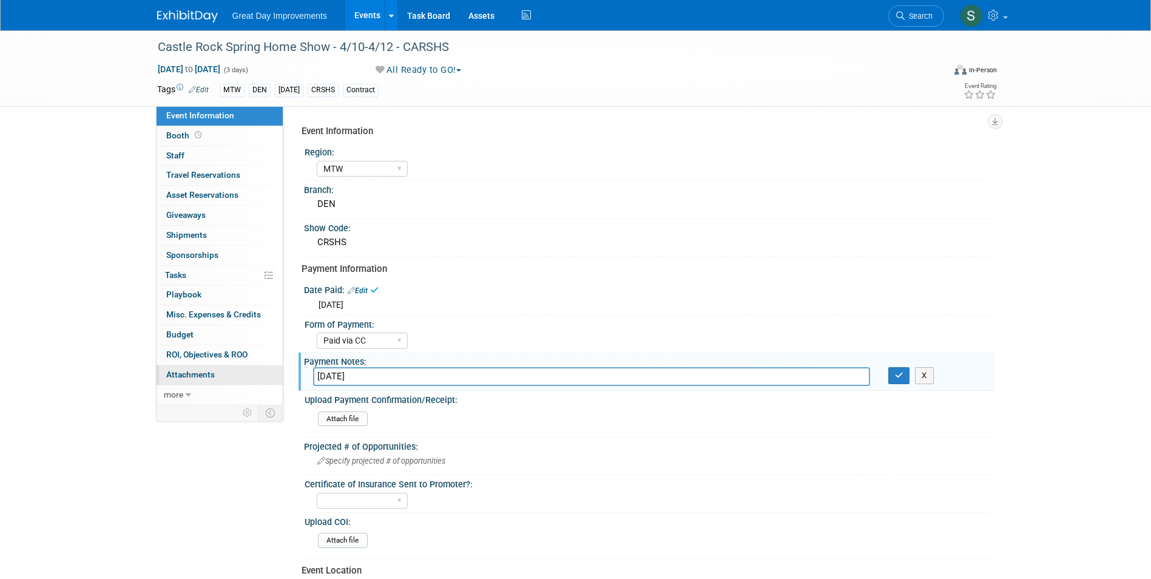
drag, startPoint x: 371, startPoint y: 378, endPoint x: 246, endPoint y: 375, distance: 124.4
click at [246, 375] on div "Event Information Event Info Booth Booth 0 Staff 0 Staff 0 Travel Reservations …" at bounding box center [576, 410] width 856 height 760
click at [888, 367] on button "button" at bounding box center [899, 375] width 22 height 17
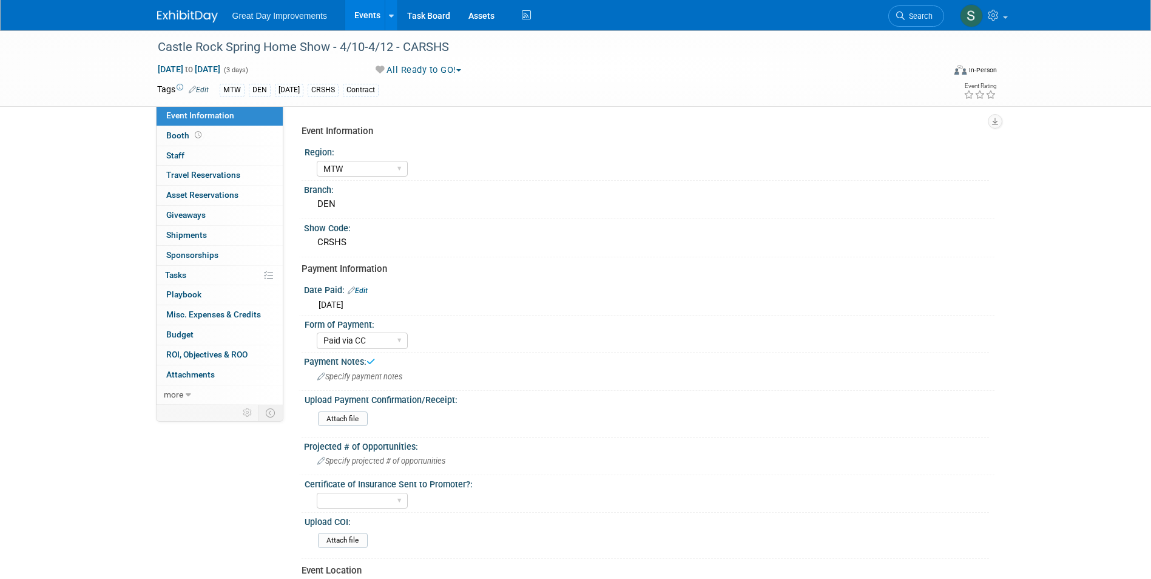
click at [171, 13] on img at bounding box center [187, 16] width 61 height 12
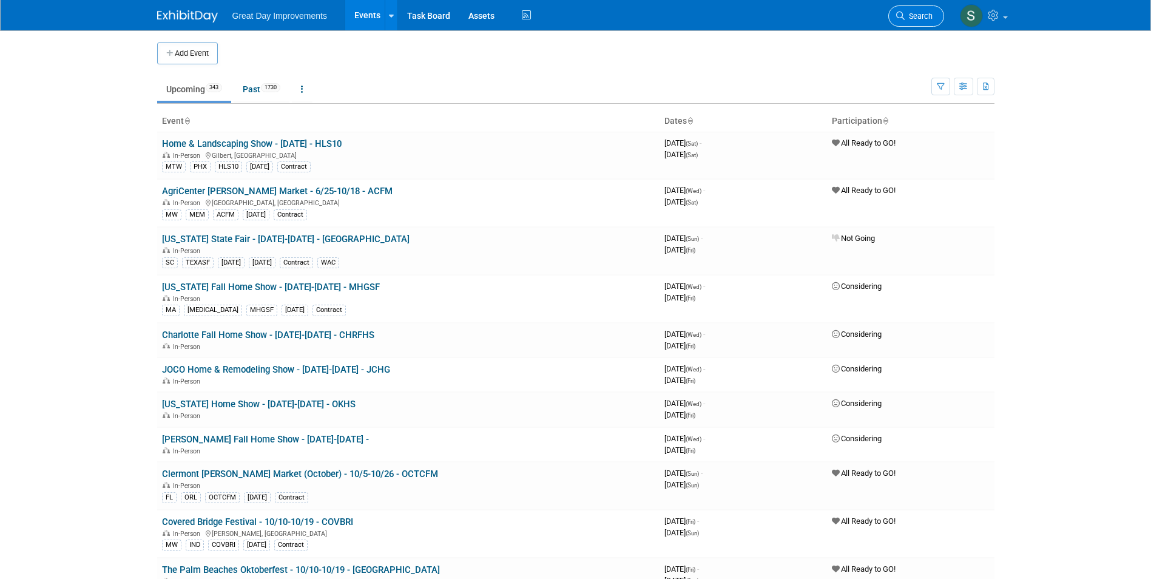
click at [905, 21] on link "Search" at bounding box center [916, 15] width 56 height 21
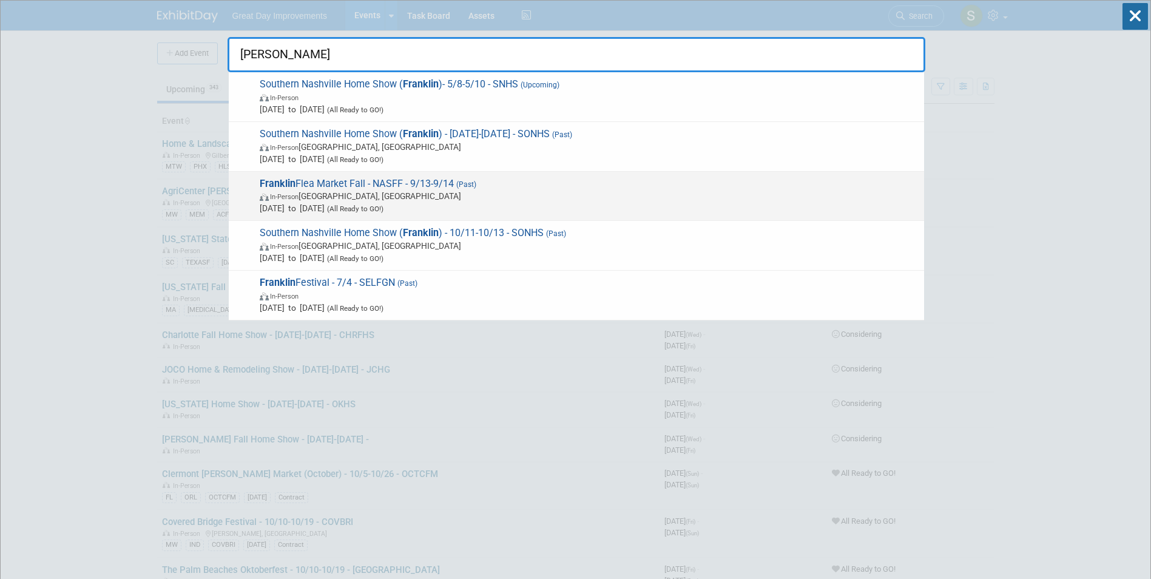
type input "[PERSON_NAME]"
click at [458, 195] on span "In-Person [GEOGRAPHIC_DATA], [GEOGRAPHIC_DATA]" at bounding box center [589, 196] width 658 height 12
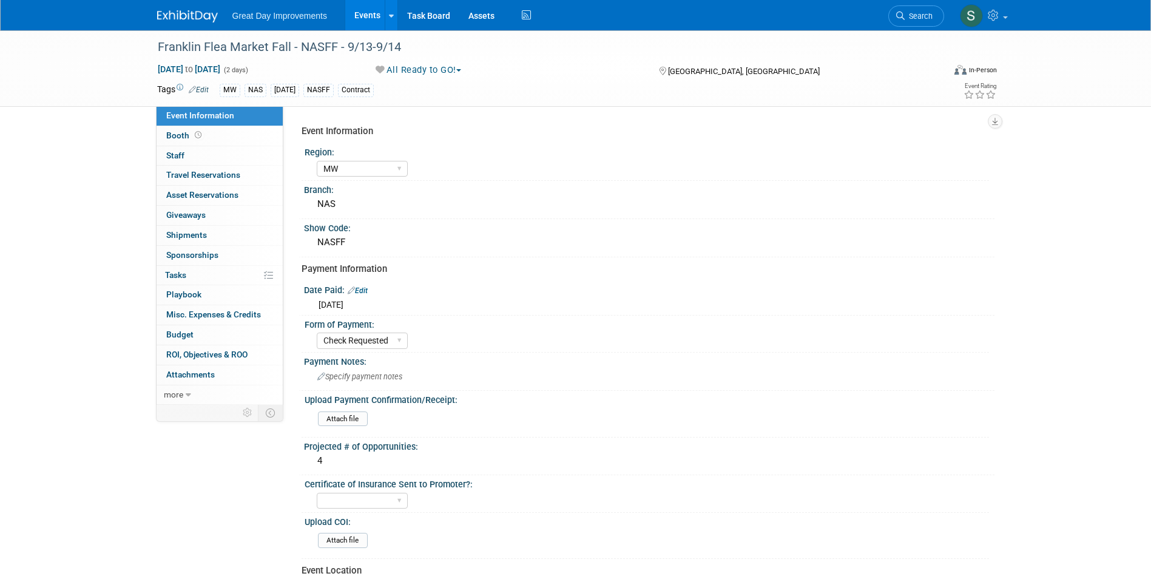
select select "MW"
select select "Check Requested"
click at [186, 20] on img at bounding box center [187, 16] width 61 height 12
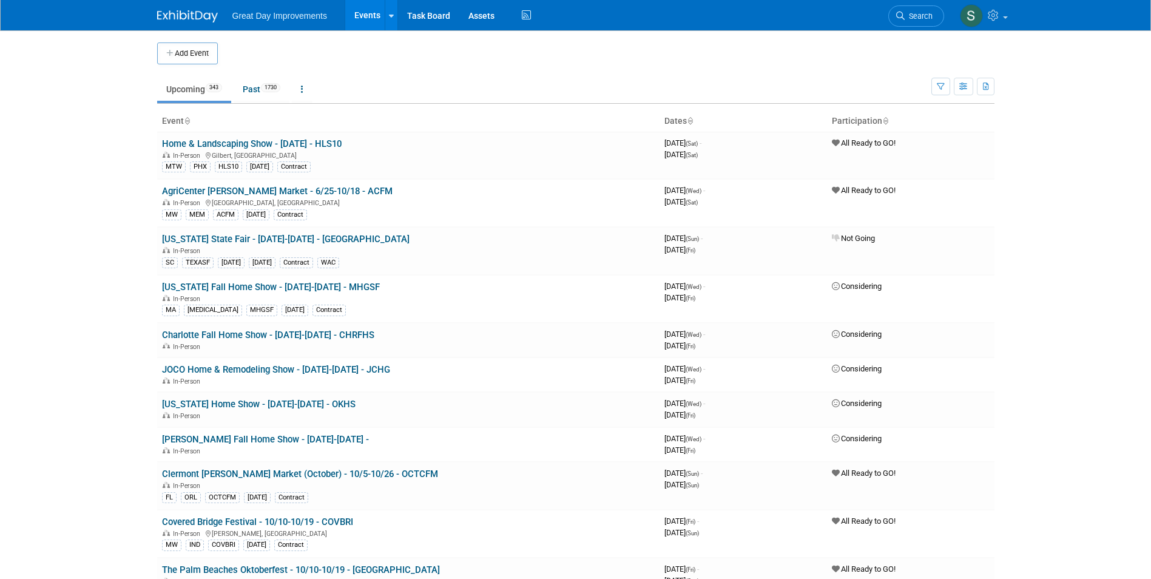
drag, startPoint x: 916, startPoint y: 8, endPoint x: 794, endPoint y: 16, distance: 122.2
click at [916, 8] on link "Search" at bounding box center [916, 15] width 56 height 21
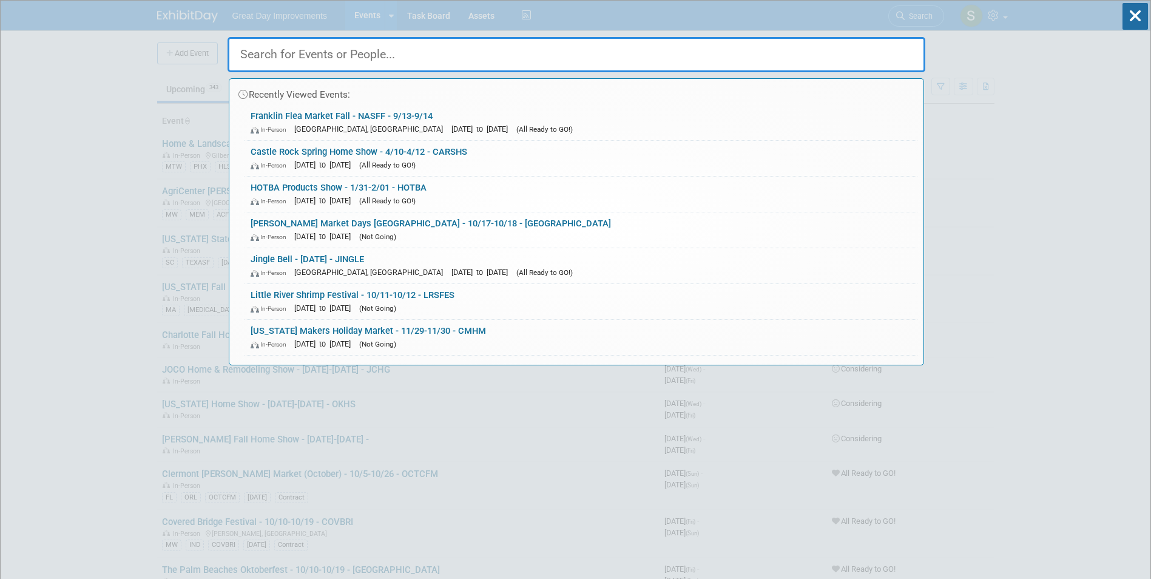
click at [362, 104] on div "Recently Viewed Events:" at bounding box center [576, 92] width 682 height 26
click at [360, 109] on link "Franklin Flea Market Fall - NASFF - 9/13-9/14 In-Person Franklin, TN Sep 13, 20…" at bounding box center [581, 122] width 673 height 35
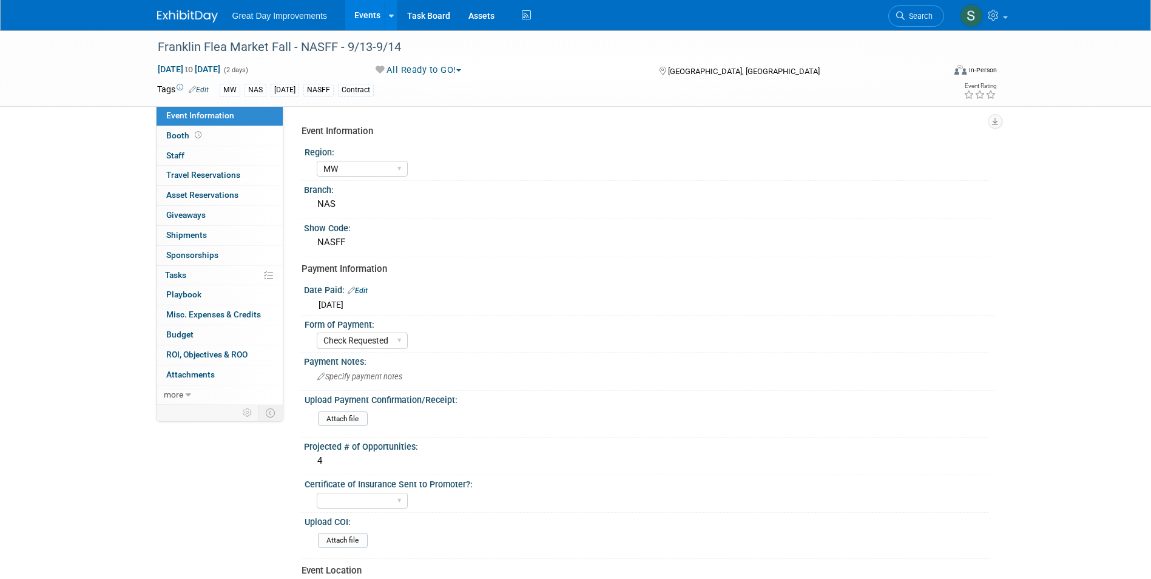
select select "MW"
select select "Check Requested"
click at [172, 19] on img at bounding box center [187, 16] width 61 height 12
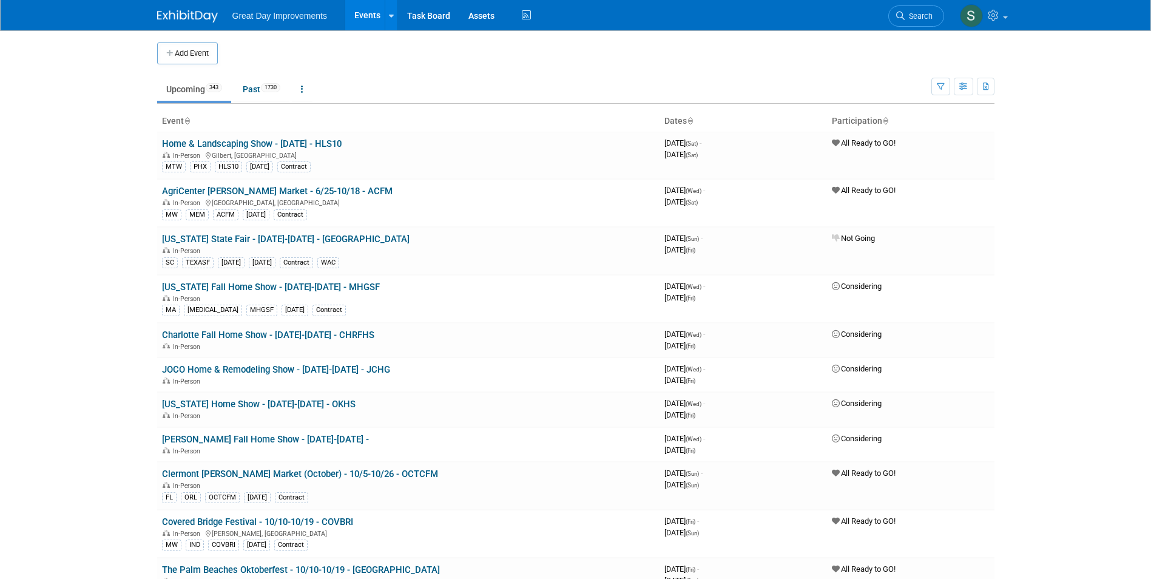
click at [913, 29] on li "Search" at bounding box center [916, 15] width 56 height 30
click at [910, 19] on span "Search" at bounding box center [919, 16] width 28 height 9
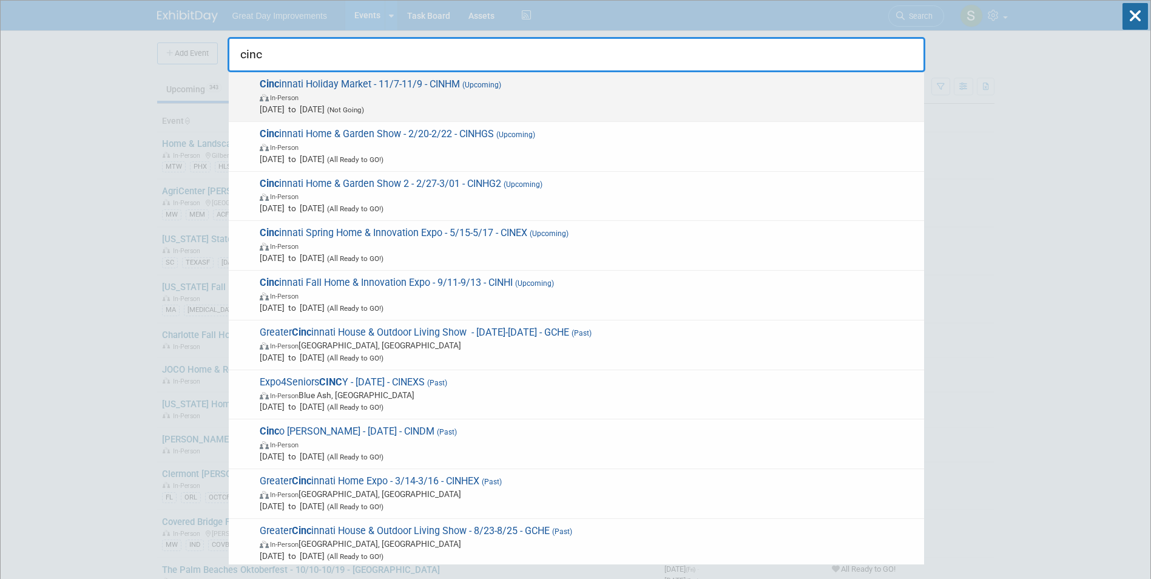
type input "cinc"
click at [405, 91] on span "In-Person" at bounding box center [589, 97] width 658 height 12
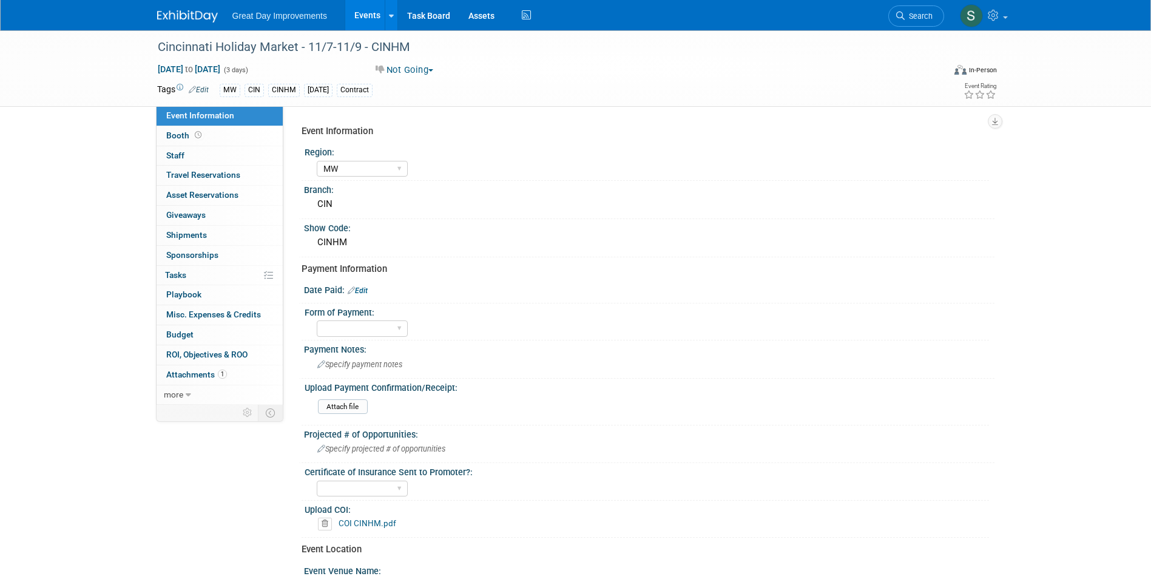
select select "MW"
click at [178, 19] on img at bounding box center [187, 16] width 61 height 12
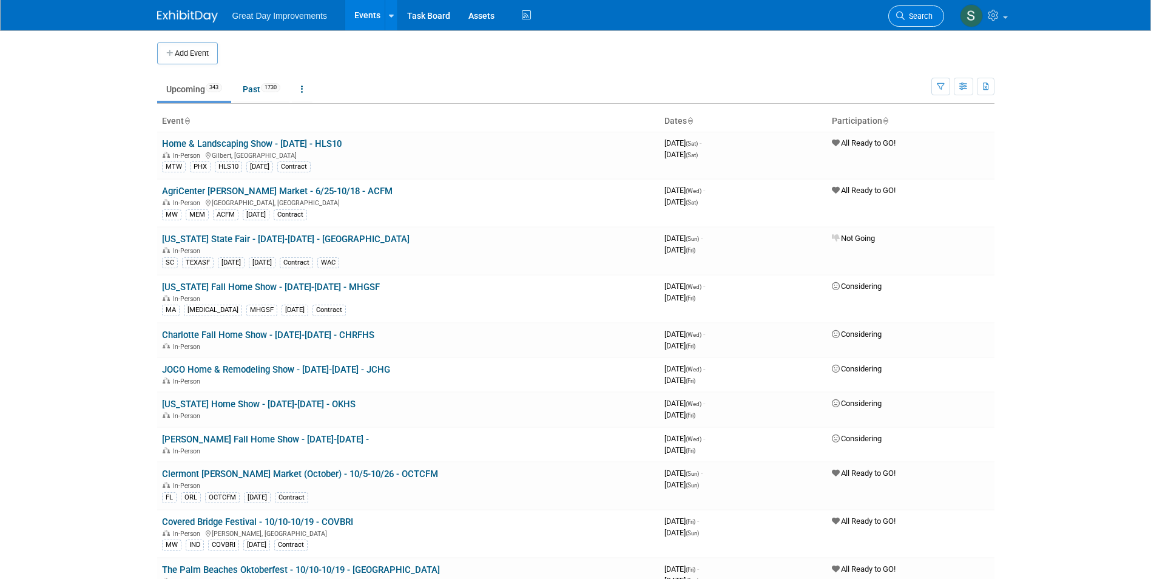
click at [910, 7] on link "Search" at bounding box center [916, 15] width 56 height 21
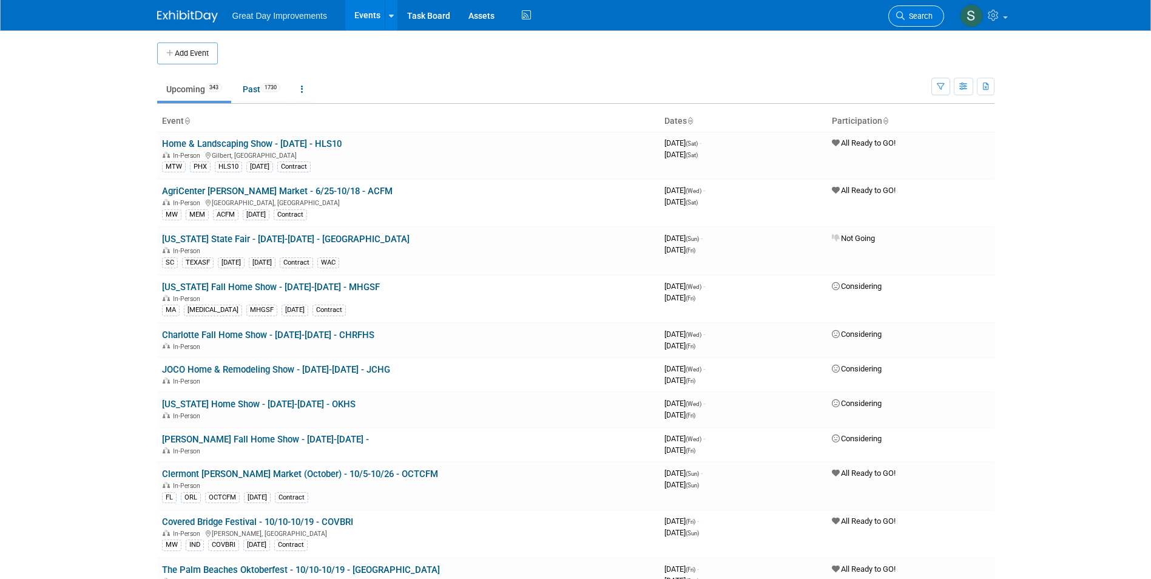
click at [890, 15] on link "Search" at bounding box center [916, 15] width 56 height 21
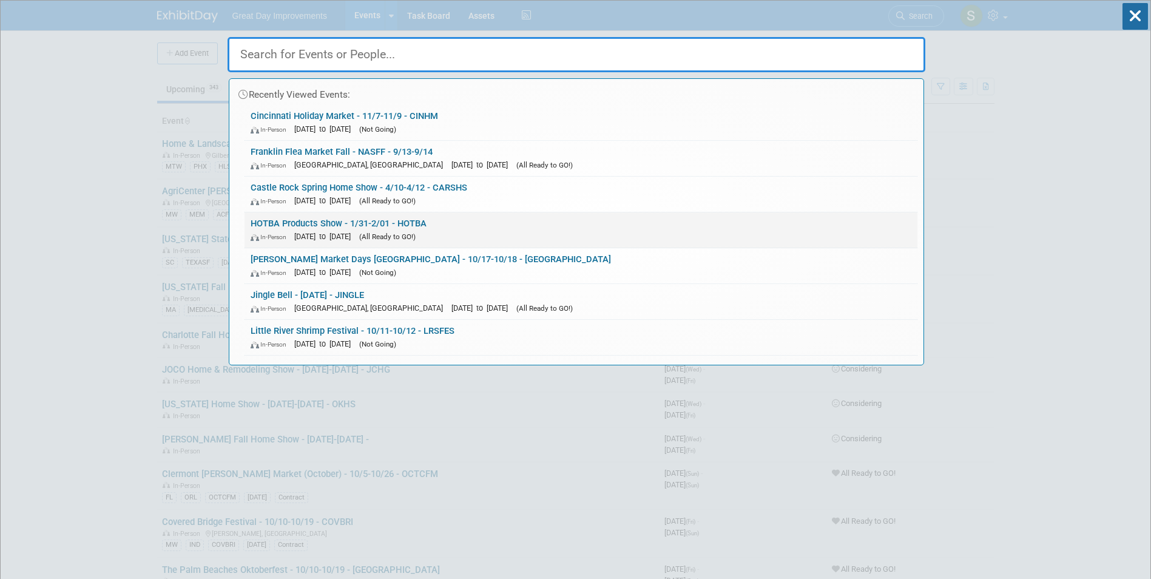
click at [277, 230] on div "In-Person Jan 31, 2026 to Feb 1, 2026 (All Ready to GO!)" at bounding box center [581, 236] width 661 height 13
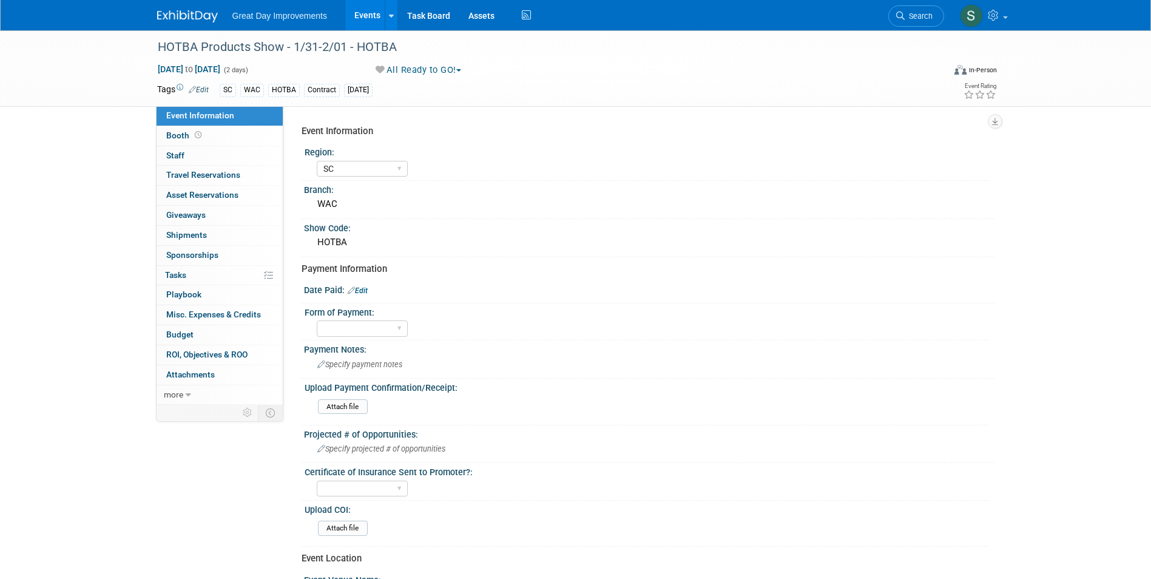
select select "SC"
click at [882, 13] on div "Great Day Improvements Events Add Event Bulk Upload Events Shareable Event Boar…" at bounding box center [575, 15] width 837 height 30
click at [902, 16] on icon at bounding box center [900, 16] width 8 height 8
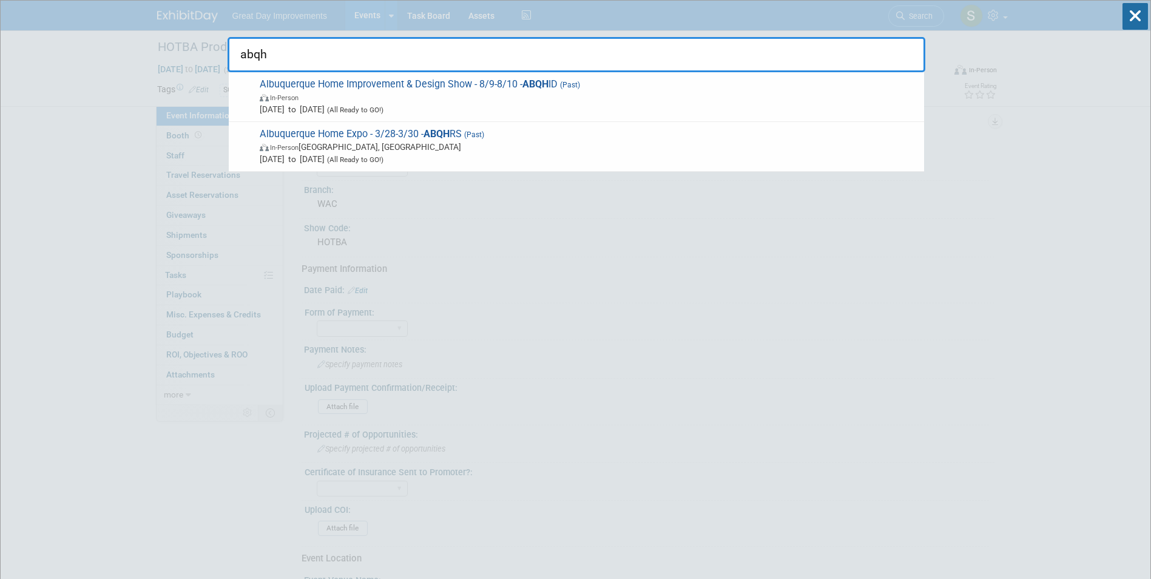
type input "abqh"
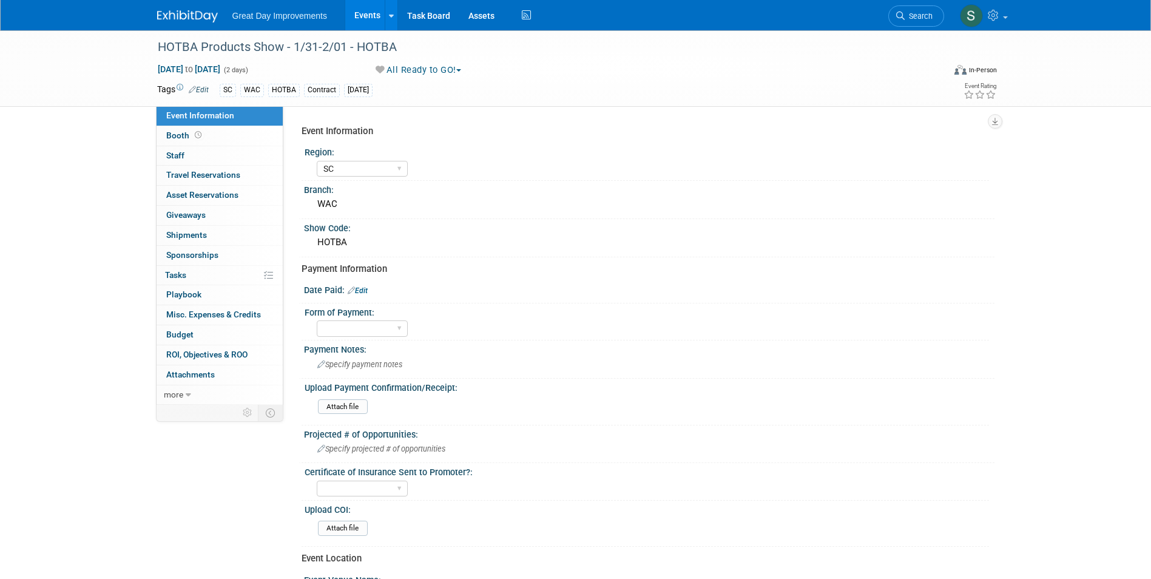
click at [361, 294] on div "Date Paid: Edit" at bounding box center [647, 292] width 696 height 22
click at [360, 292] on link "Edit" at bounding box center [358, 290] width 20 height 8
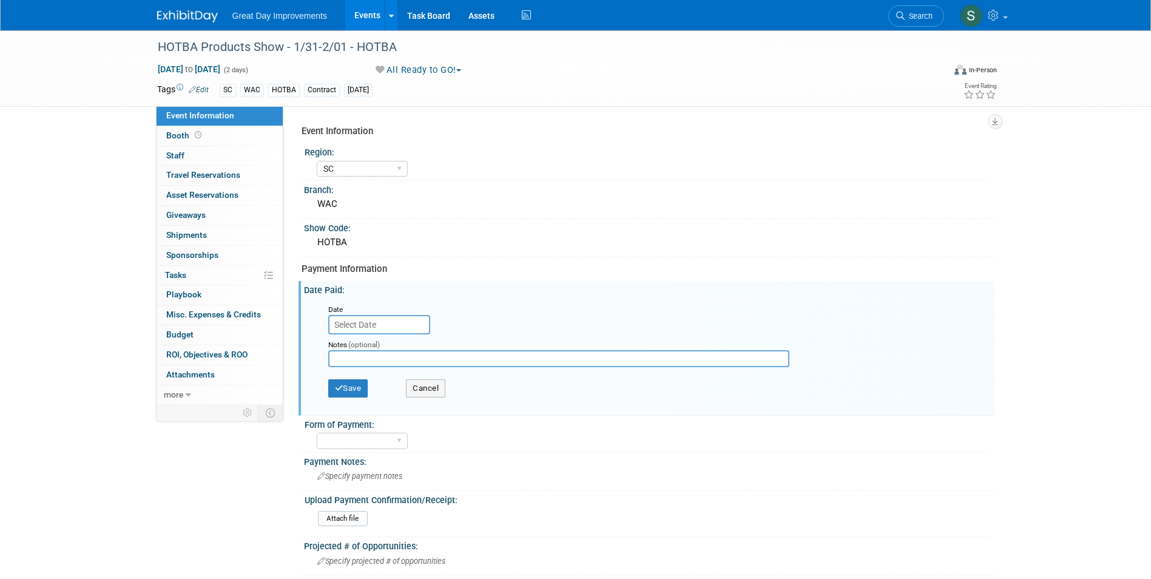
click at [367, 325] on input "text" at bounding box center [379, 324] width 102 height 19
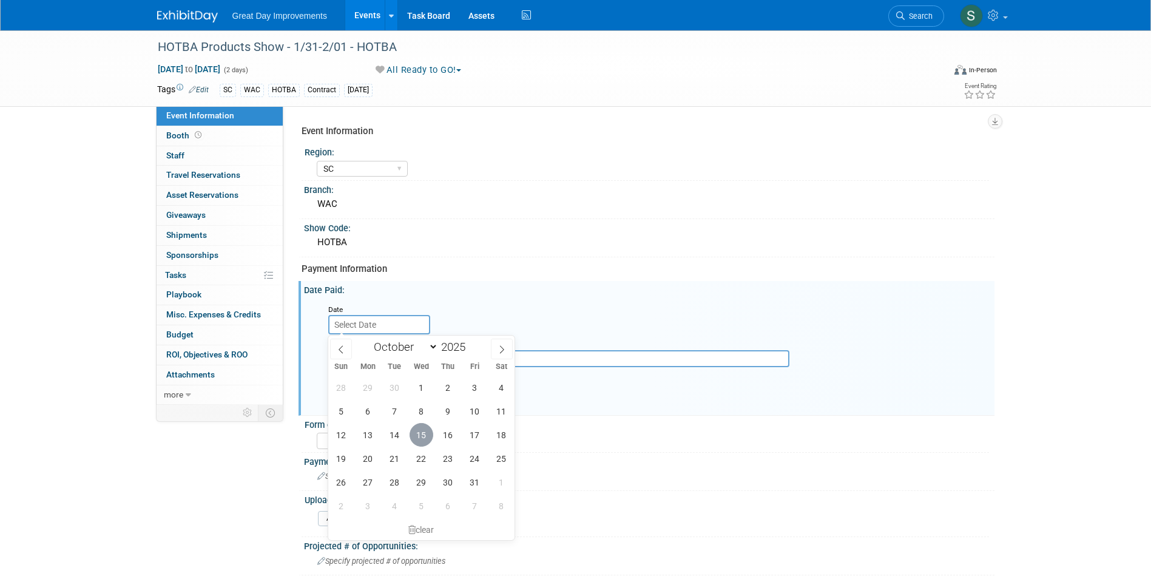
click at [422, 431] on span "15" at bounding box center [422, 435] width 24 height 24
type input "Oct 15, 2025"
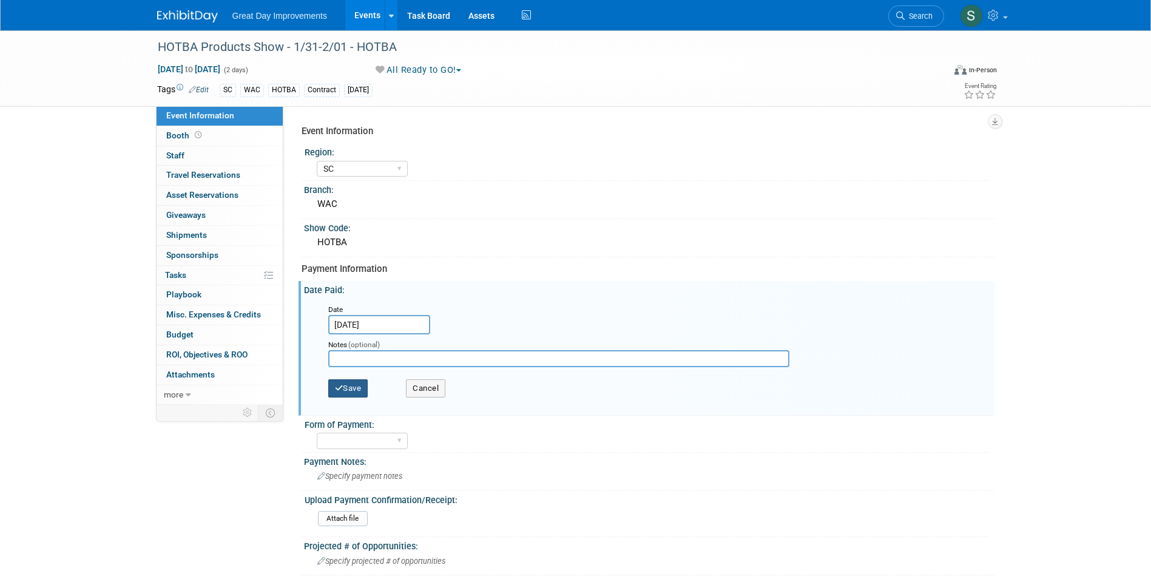
click at [352, 383] on button "Save" at bounding box center [348, 388] width 40 height 18
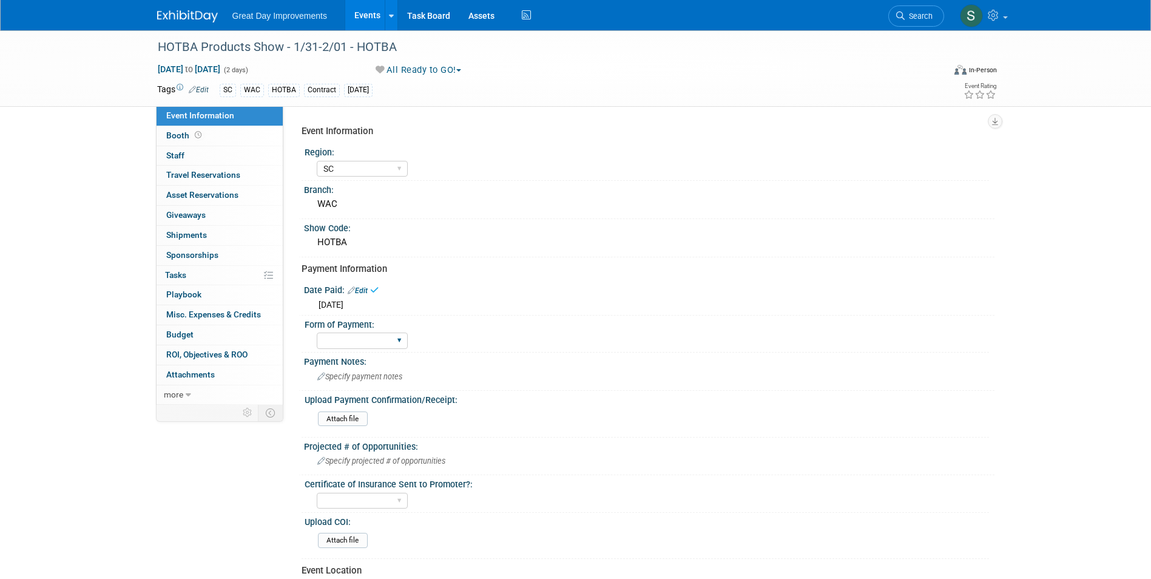
click at [360, 331] on div "Paid via CC Check Requested Pay at the Gate Other" at bounding box center [362, 341] width 91 height 22
click at [373, 345] on select "Paid via CC Check Requested Pay at the Gate Other" at bounding box center [362, 341] width 91 height 16
select select "Paid via CC"
click at [317, 333] on select "Paid via CC Check Requested Pay at the Gate Other" at bounding box center [362, 341] width 91 height 16
click at [344, 416] on input "file" at bounding box center [284, 419] width 165 height 14
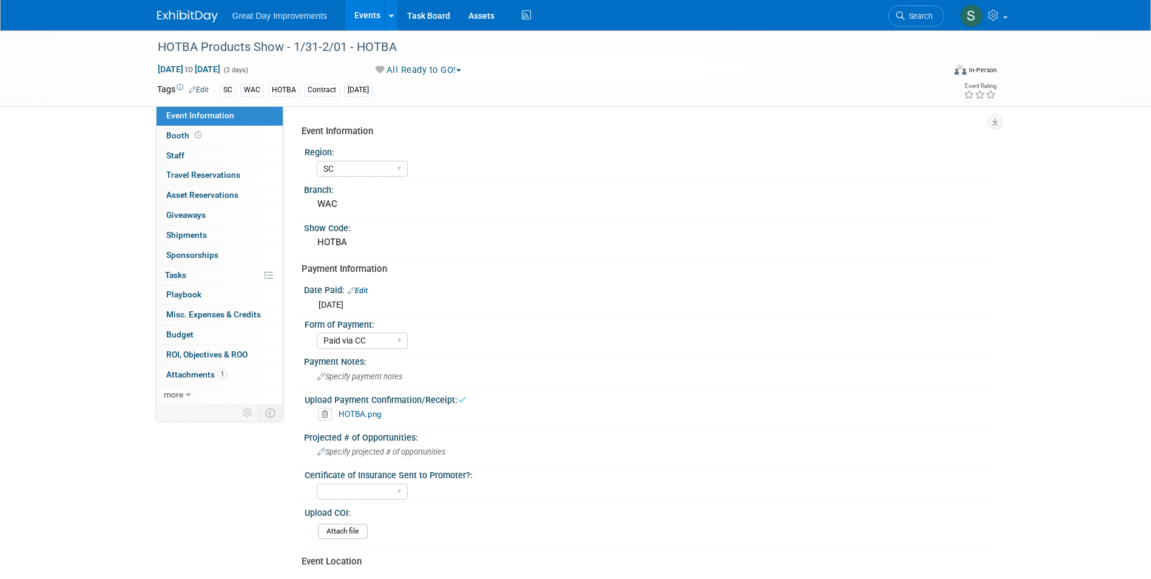
click at [185, 19] on img at bounding box center [187, 16] width 61 height 12
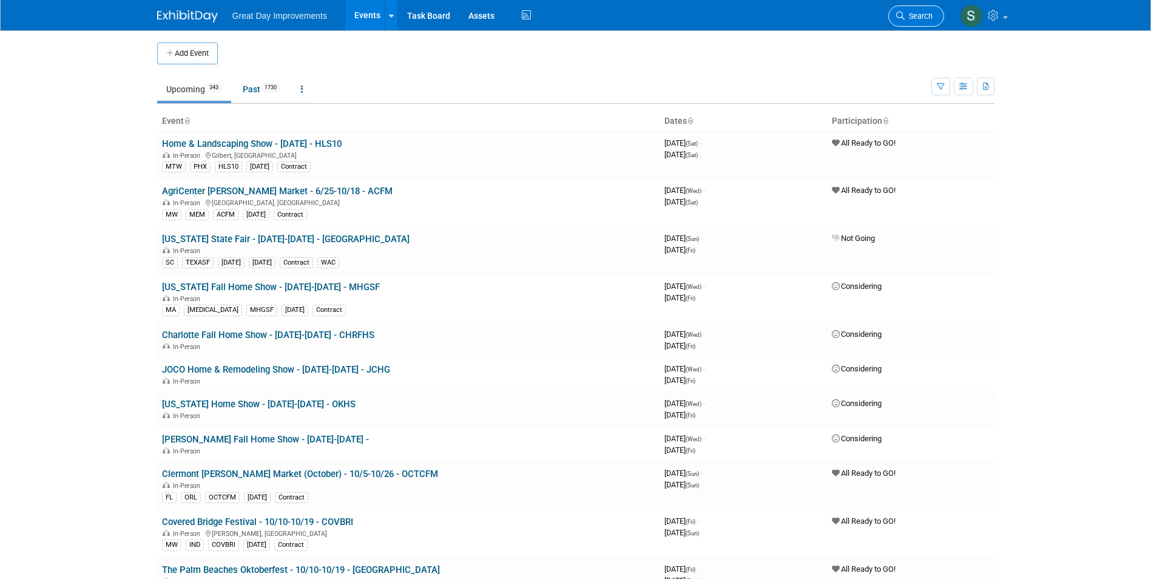
click at [914, 15] on span "Search" at bounding box center [919, 16] width 28 height 9
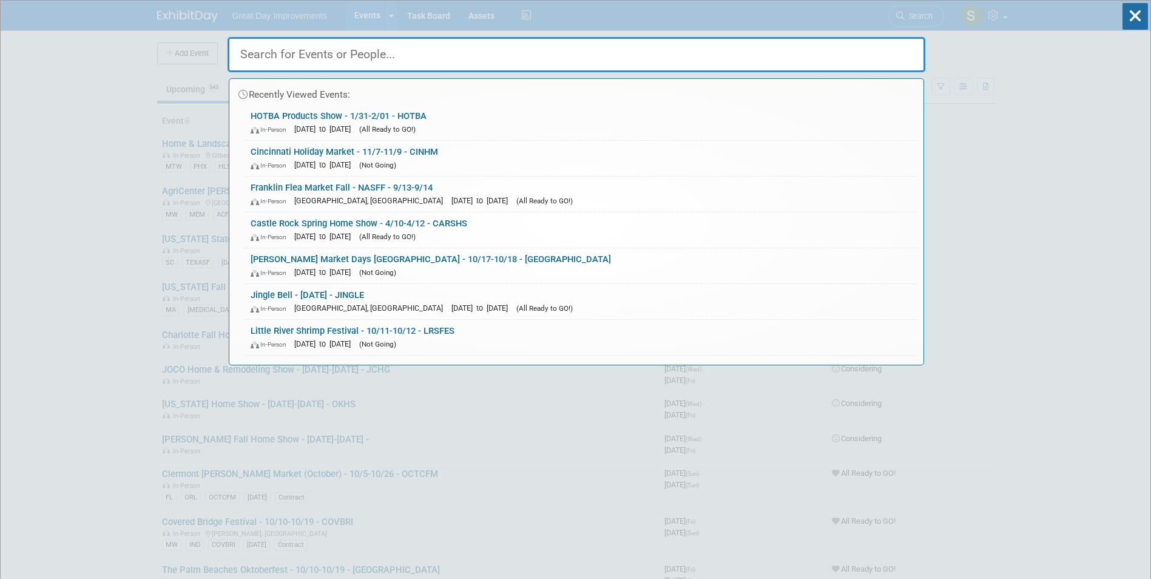
paste input "RVA Home Show"
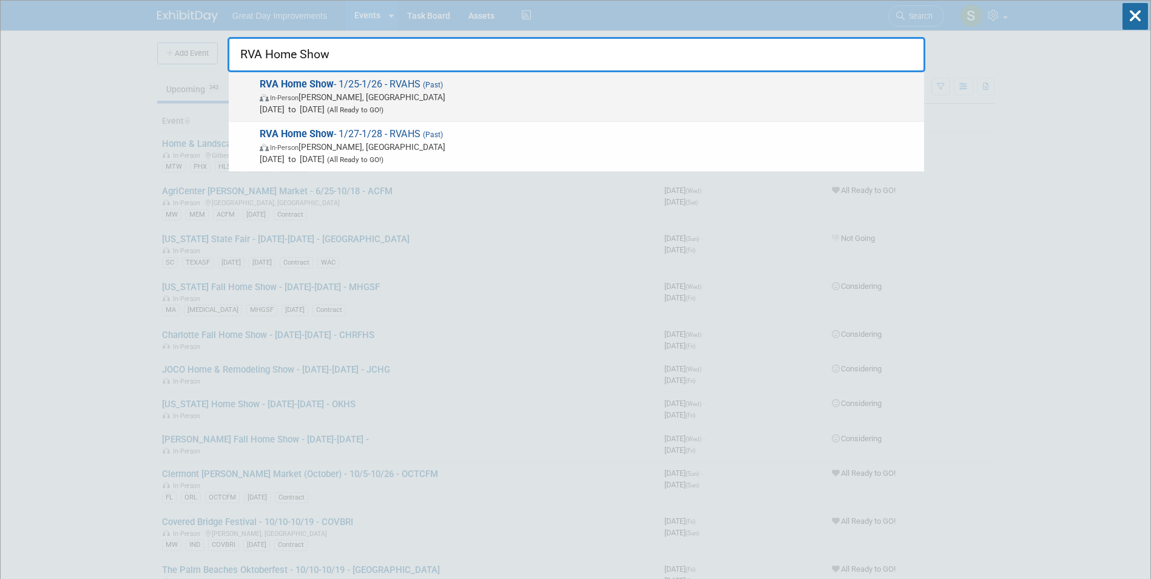
type input "RVA Home Show"
click at [500, 84] on span "RVA Home Show - 1/25-1/26 - RVAHS (Past) In-Person [PERSON_NAME], [GEOGRAPHIC_D…" at bounding box center [587, 96] width 662 height 37
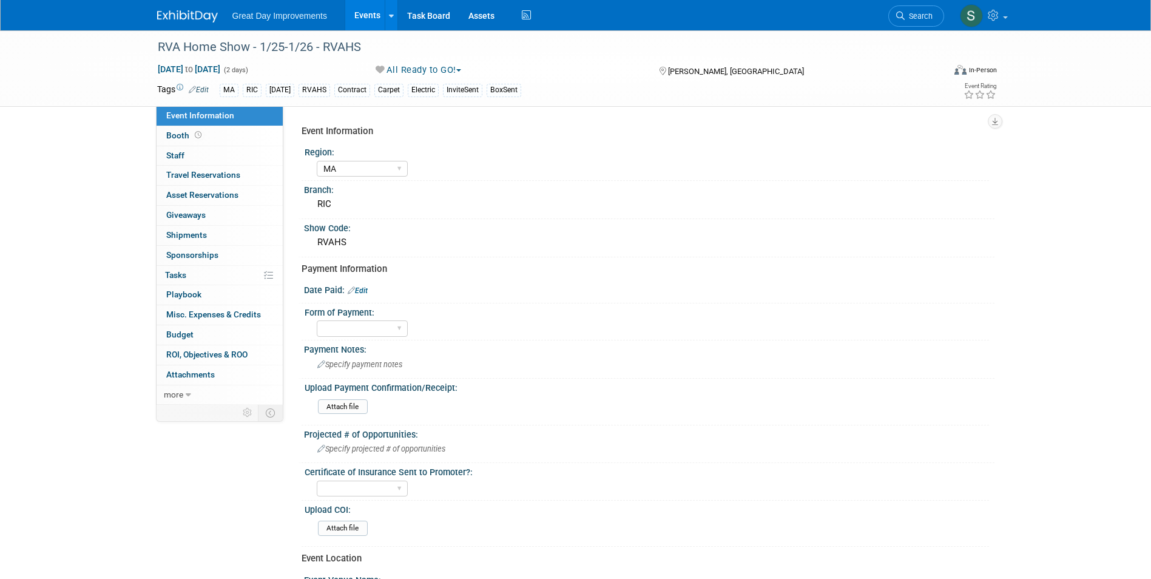
select select "MA"
click at [179, 46] on div "RVA Home Show - 1/25-1/26 - RVAHS" at bounding box center [540, 47] width 773 height 22
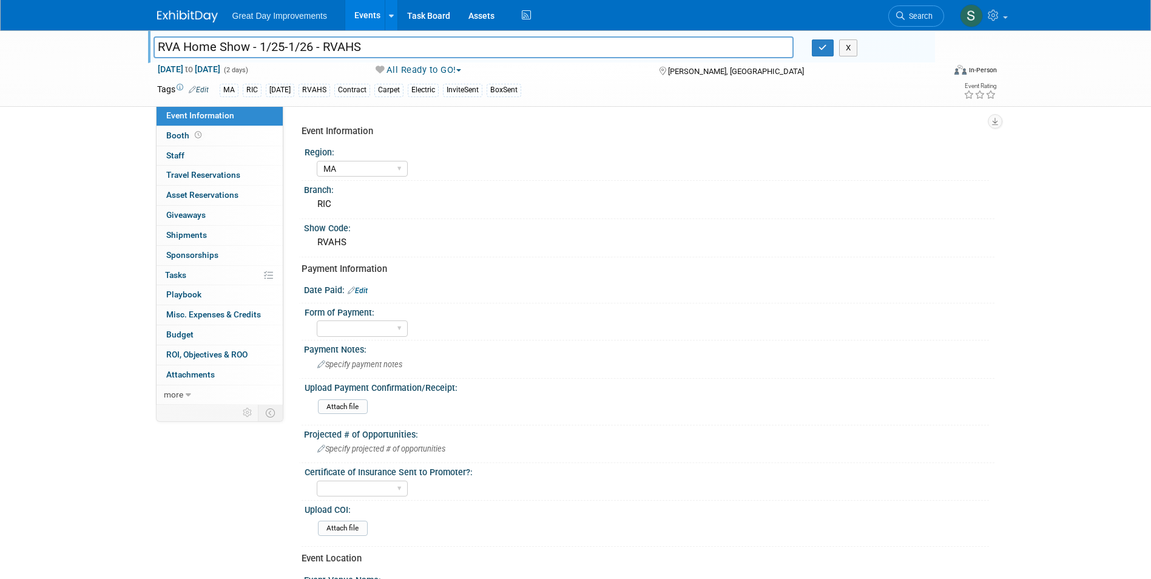
click at [278, 50] on input "RVA Home Show - 1/25-1/26 - RVAHS" at bounding box center [474, 46] width 641 height 21
click at [190, 14] on img at bounding box center [187, 16] width 61 height 12
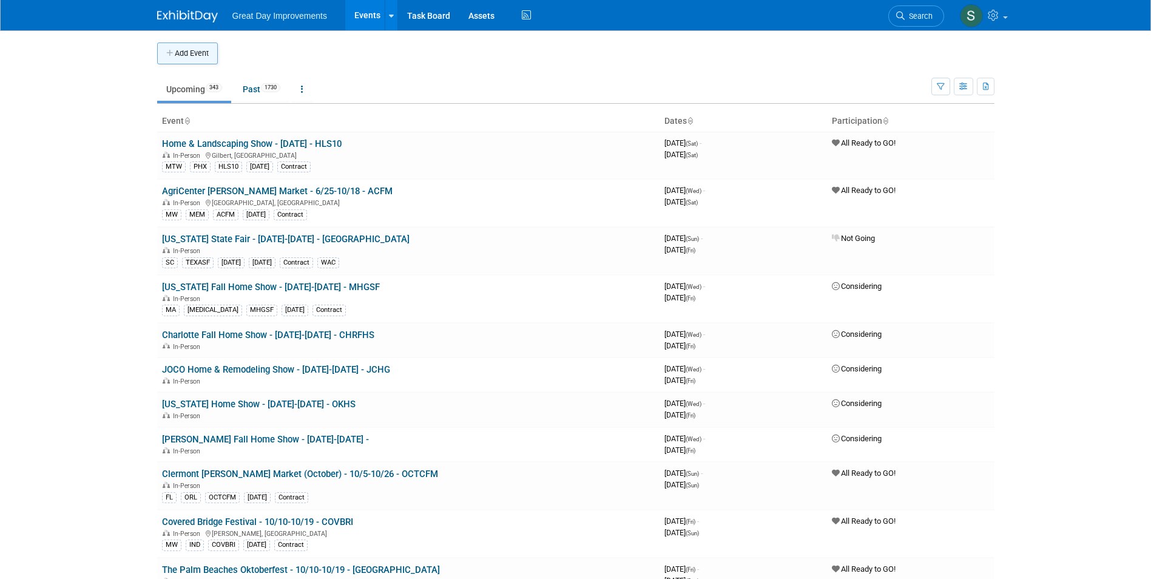
click at [206, 50] on button "Add Event" at bounding box center [187, 53] width 61 height 22
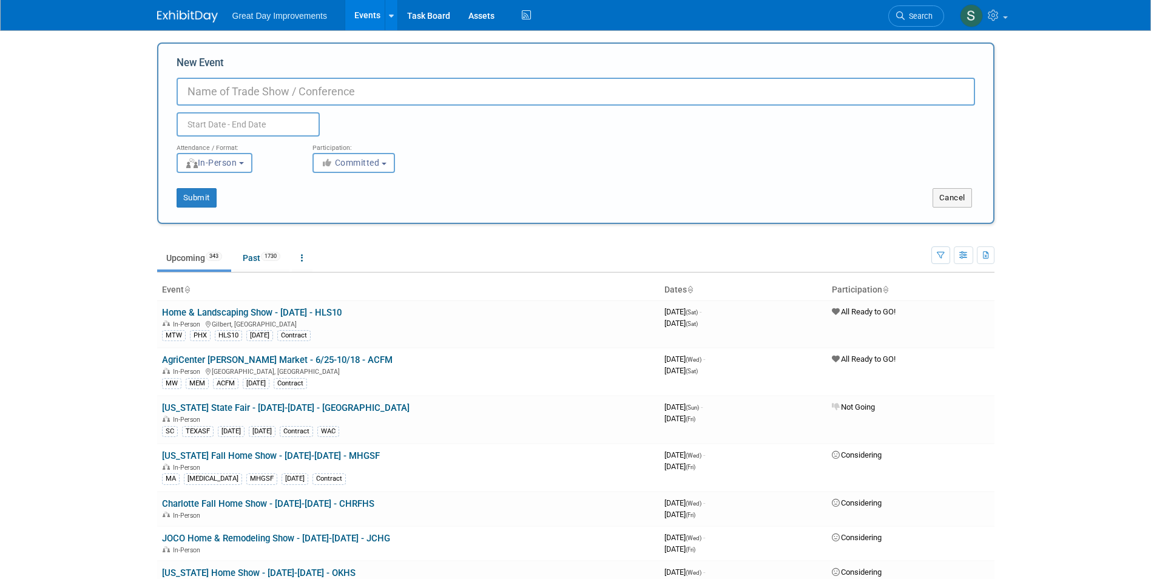
paste input "RVA Home Show - 1/25-1/26 - RVAHS"
click at [305, 93] on input "RVA Home Show - 1/25-1/26 - RVAHS" at bounding box center [576, 92] width 799 height 28
drag, startPoint x: 327, startPoint y: 92, endPoint x: 297, endPoint y: 92, distance: 29.7
click at [297, 92] on input "RVA Home Show - 1/25-1/26 - RVAHS" at bounding box center [576, 92] width 799 height 28
type input "RVA Home Show - 1/24-1/25 - RVAHS"
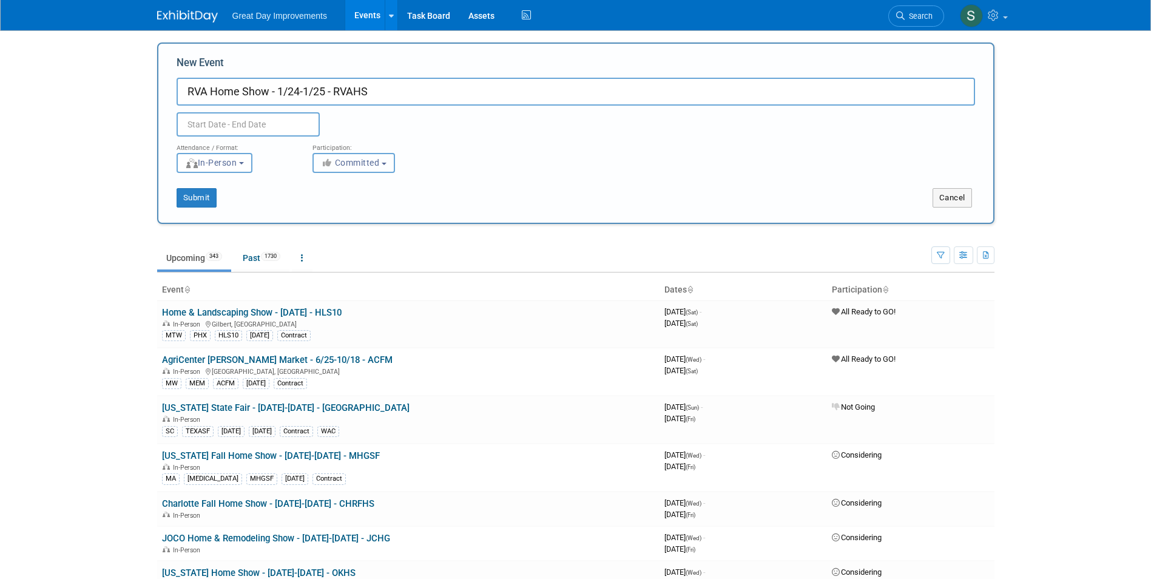
click at [362, 171] on button "Committed" at bounding box center [354, 163] width 83 height 20
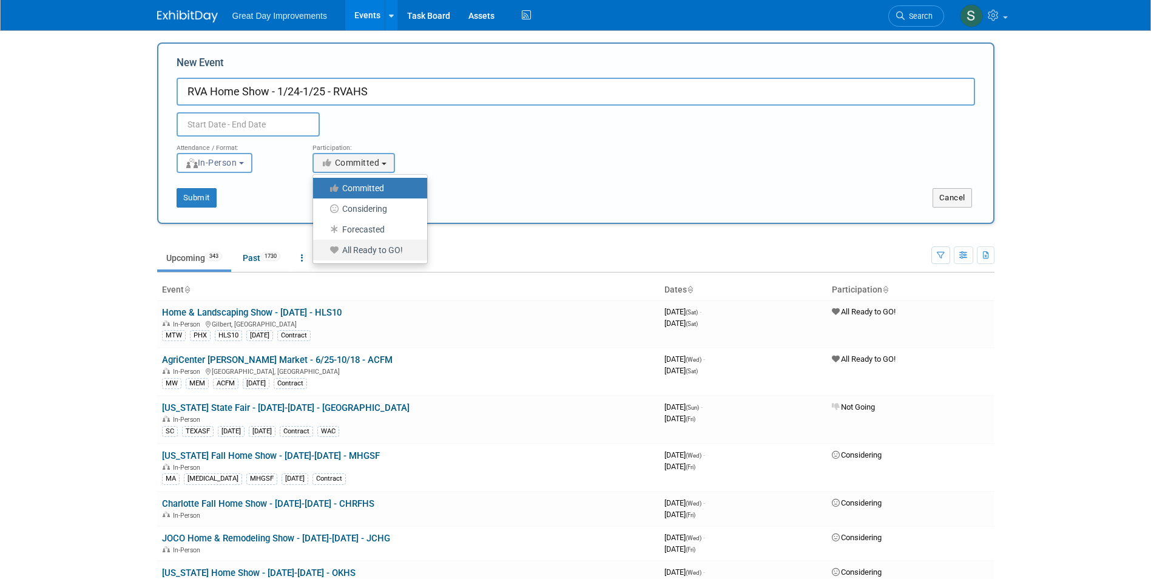
click at [370, 247] on label "All Ready to GO!" at bounding box center [367, 250] width 96 height 16
click at [324, 247] on input "All Ready to GO!" at bounding box center [320, 250] width 8 height 8
select select "102"
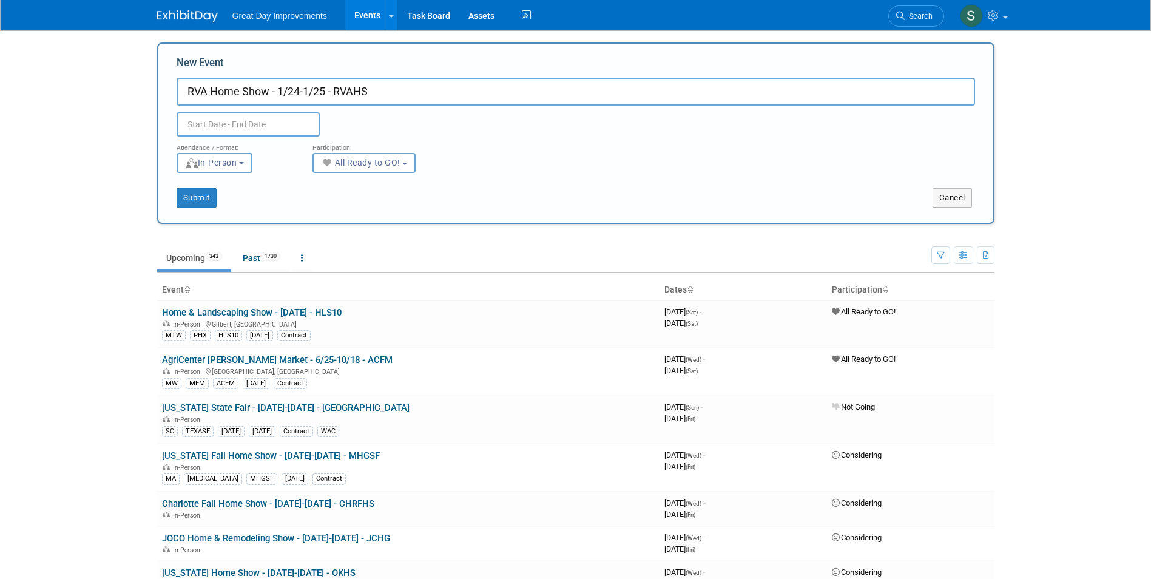
click at [262, 122] on input "text" at bounding box center [248, 124] width 143 height 24
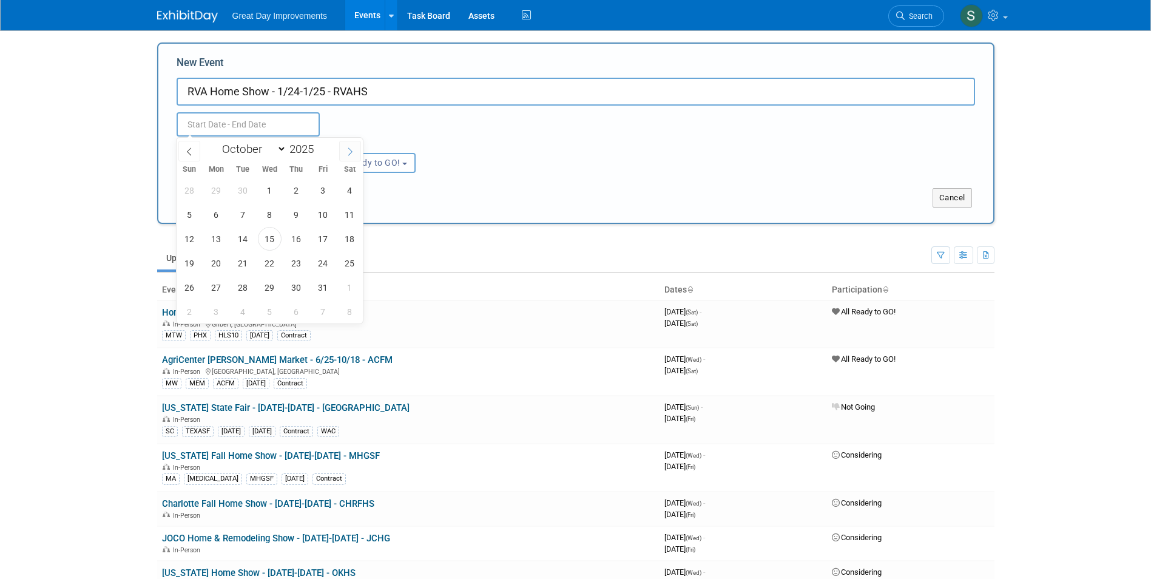
click at [345, 149] on span at bounding box center [350, 151] width 22 height 21
select select "11"
click at [345, 149] on span at bounding box center [350, 151] width 22 height 21
type input "2026"
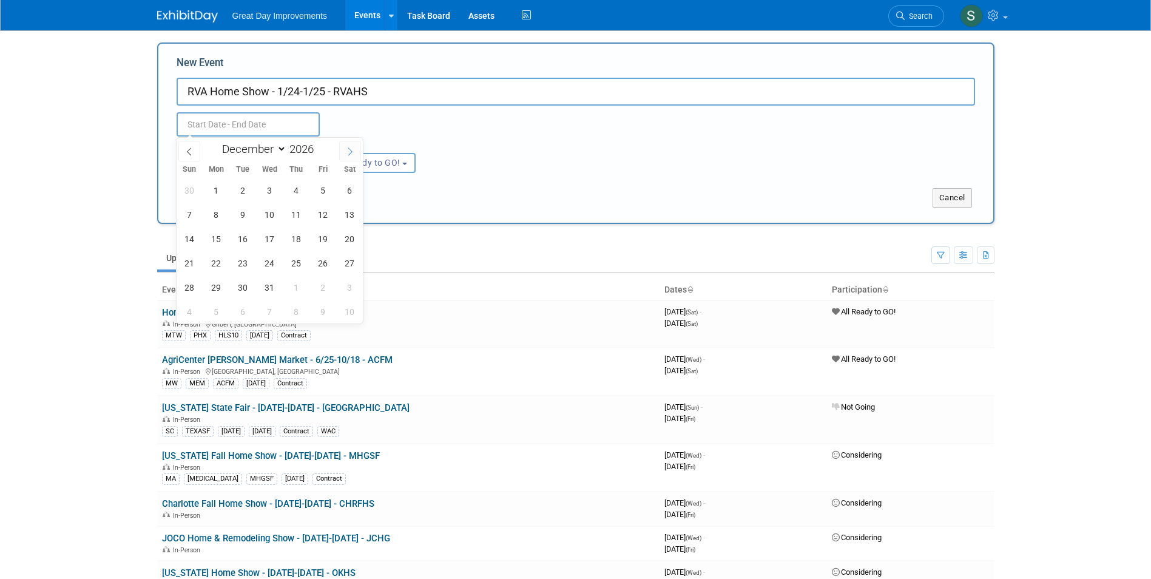
select select "0"
click at [350, 269] on span "24" at bounding box center [350, 263] width 24 height 24
type input "Jan 24, 2026 to Jan 24, 2026"
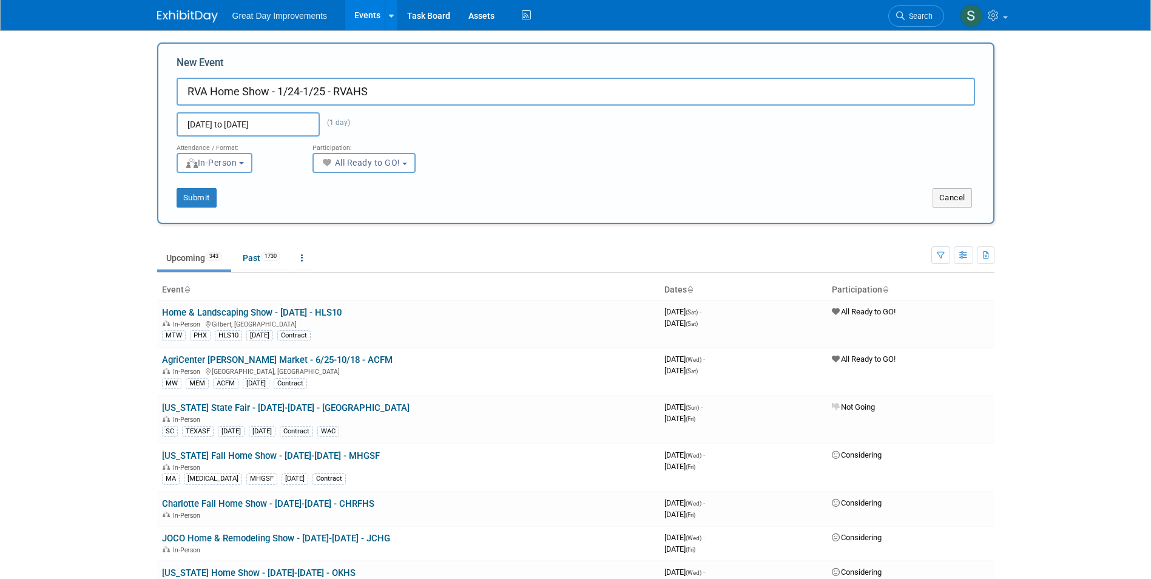
click at [173, 289] on th "Event" at bounding box center [408, 290] width 502 height 21
click at [238, 122] on input "Jan 24, 2026 to Jan 24, 2026" at bounding box center [248, 124] width 143 height 24
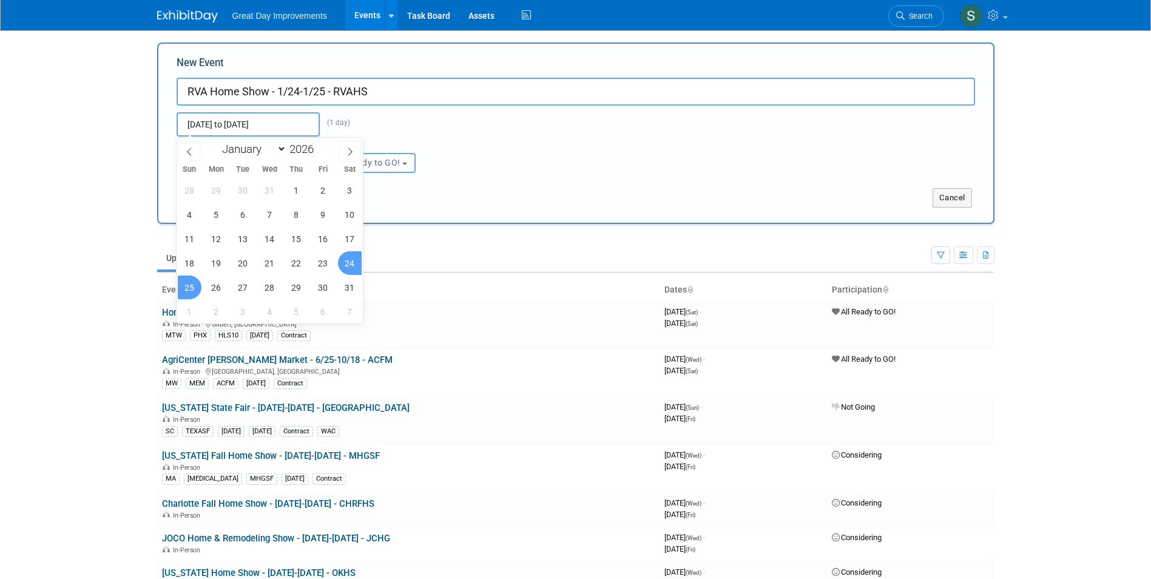
click at [190, 291] on span "25" at bounding box center [190, 288] width 24 height 24
type input "Jan 24, 2026 to Jan 25, 2026"
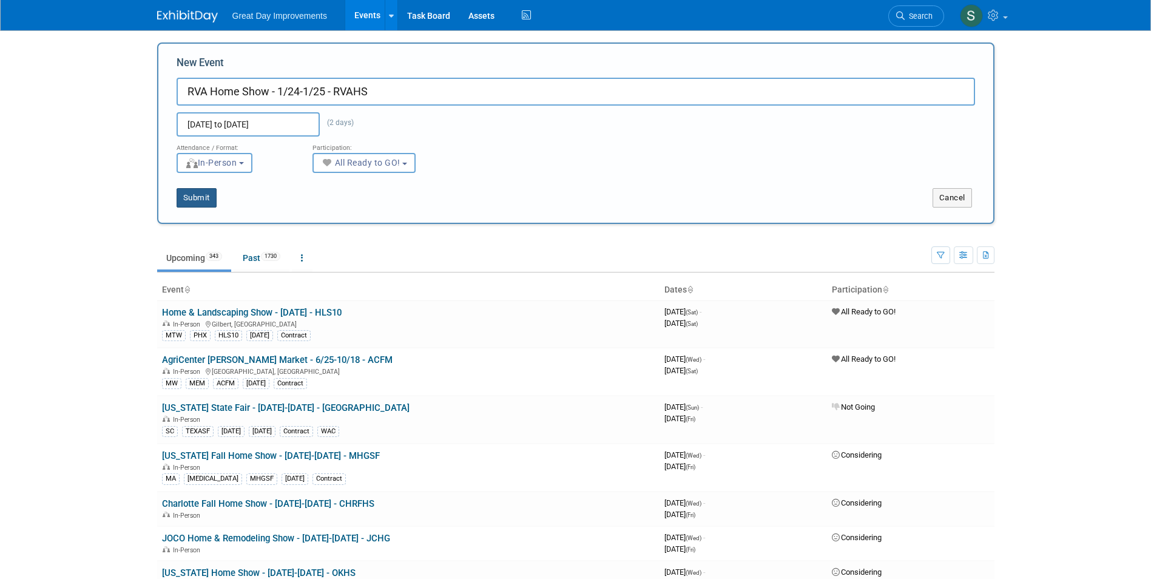
click at [192, 191] on button "Submit" at bounding box center [197, 197] width 40 height 19
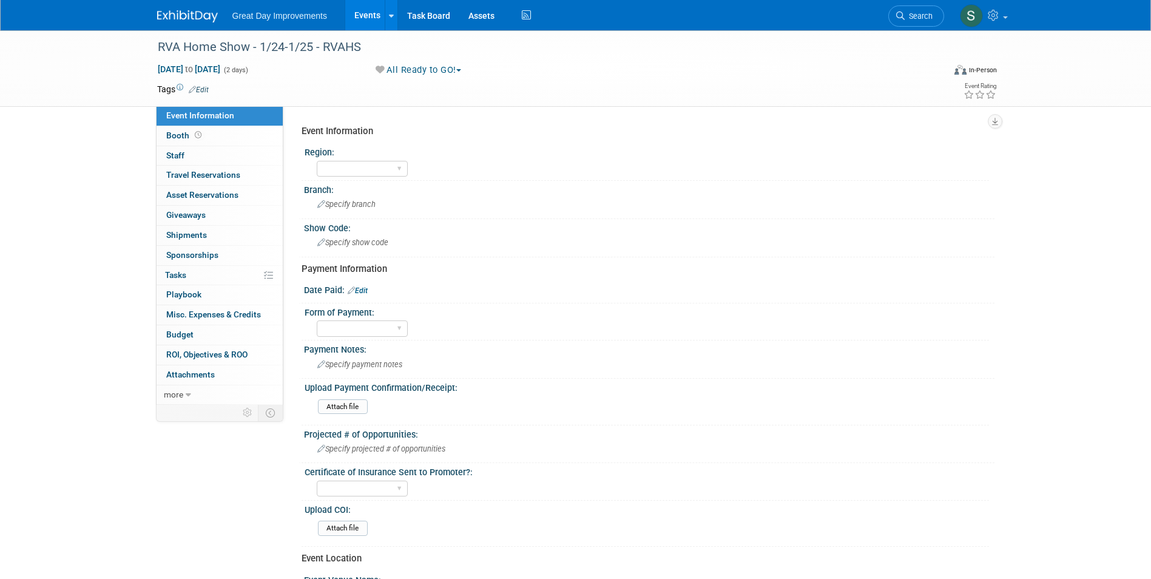
click at [212, 88] on td at bounding box center [532, 89] width 646 height 12
click at [205, 89] on link "Edit" at bounding box center [199, 90] width 20 height 8
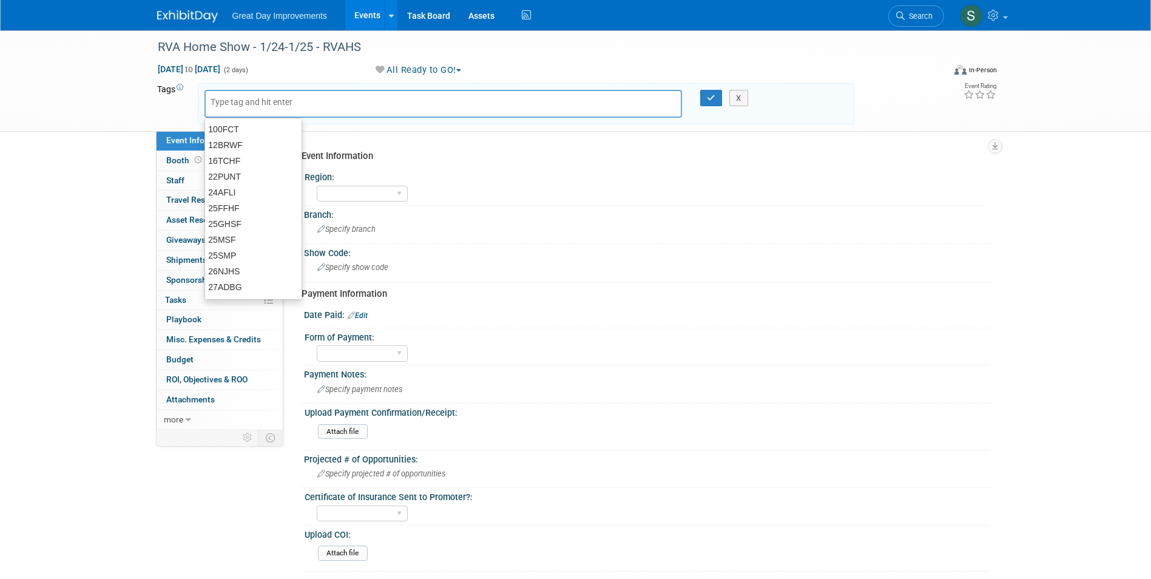
click at [277, 108] on div at bounding box center [444, 104] width 478 height 28
click at [265, 100] on input "text" at bounding box center [259, 102] width 97 height 12
type input "MA"
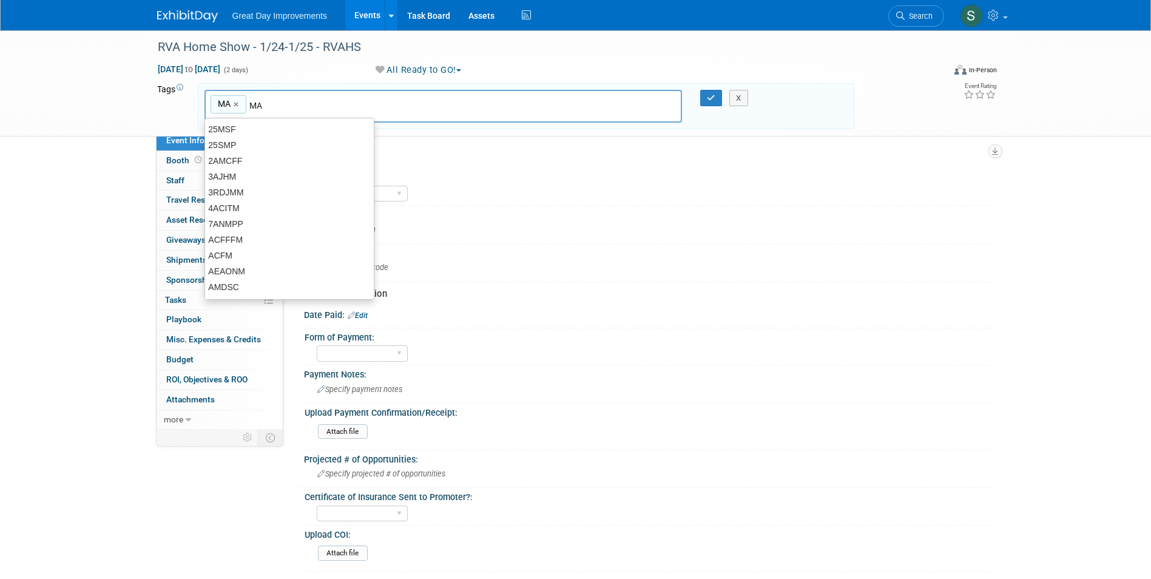
type input "MA"
type input "NVB"
type input "MA, NVB"
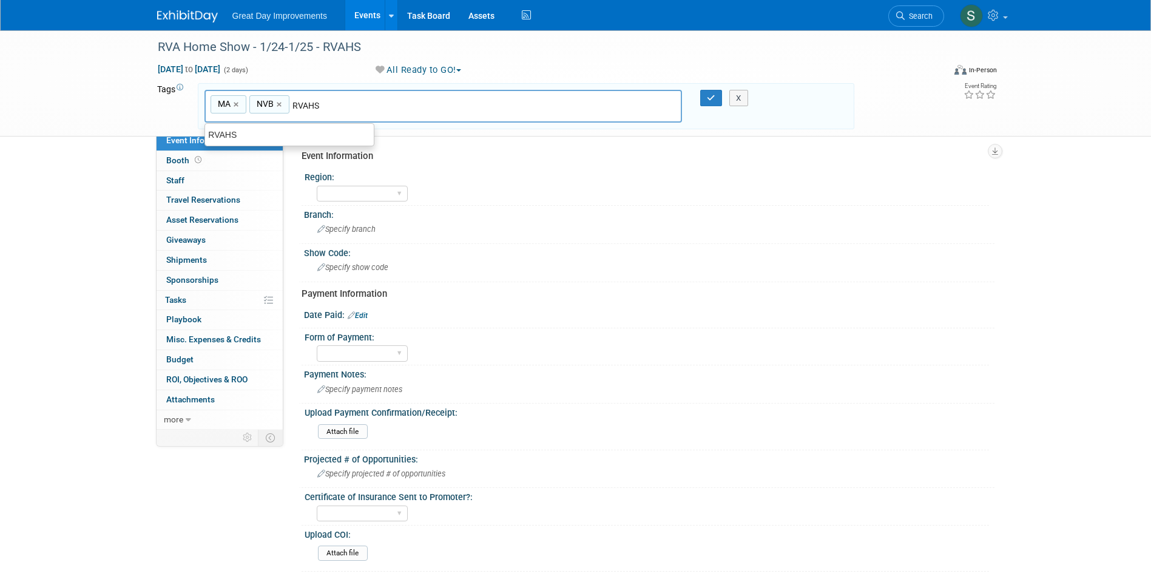
type input "RVAHS"
type input "MA, NVB, RVAHS"
type input "[DATE]"
type input "MA, NVB, RVAHS, JAN26"
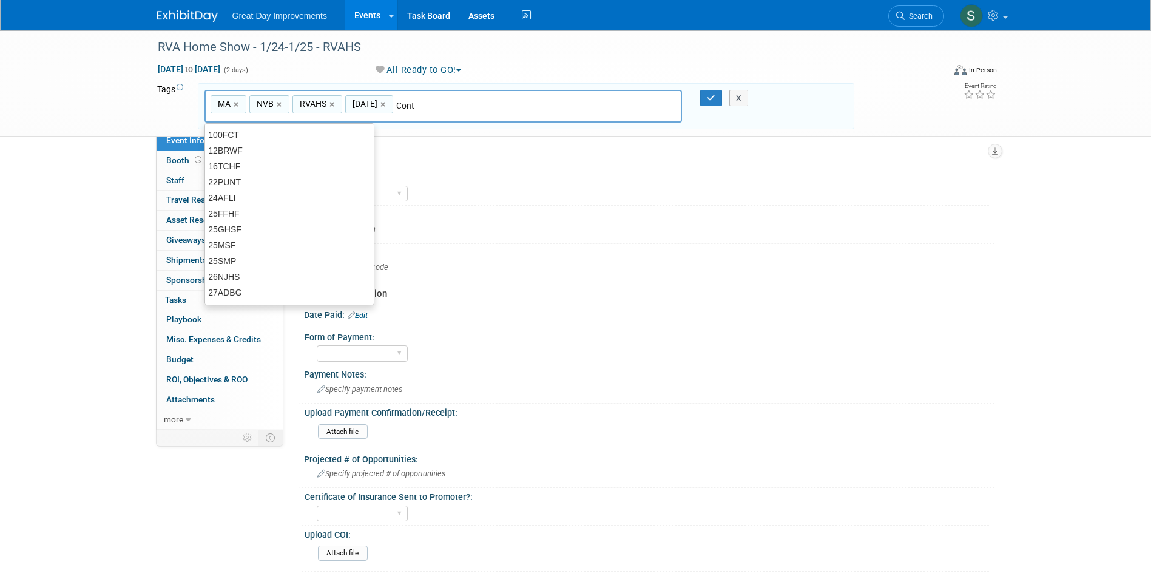
type input "Contr"
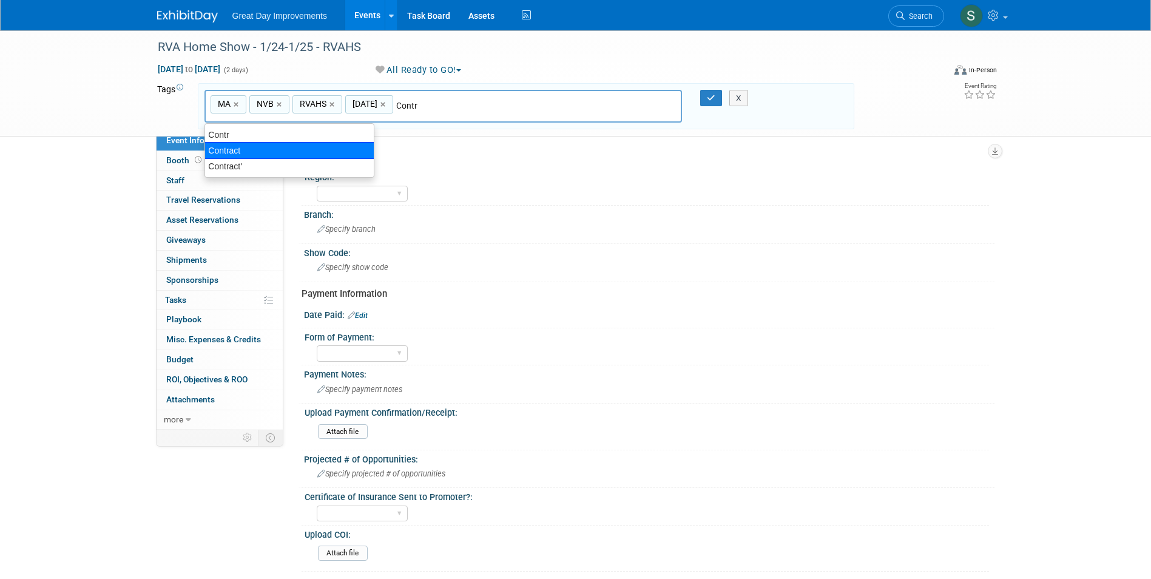
click at [279, 146] on div "Contract" at bounding box center [290, 150] width 170 height 17
type input "MA, NVB, RVAHS, JAN26, Contract"
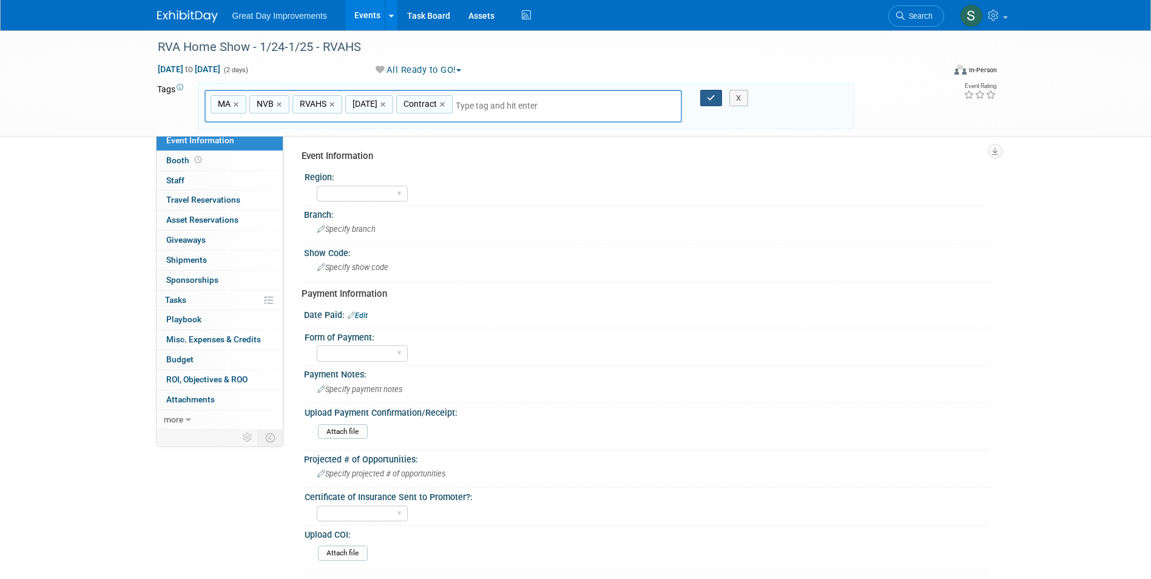
click at [708, 100] on icon "button" at bounding box center [711, 98] width 8 height 8
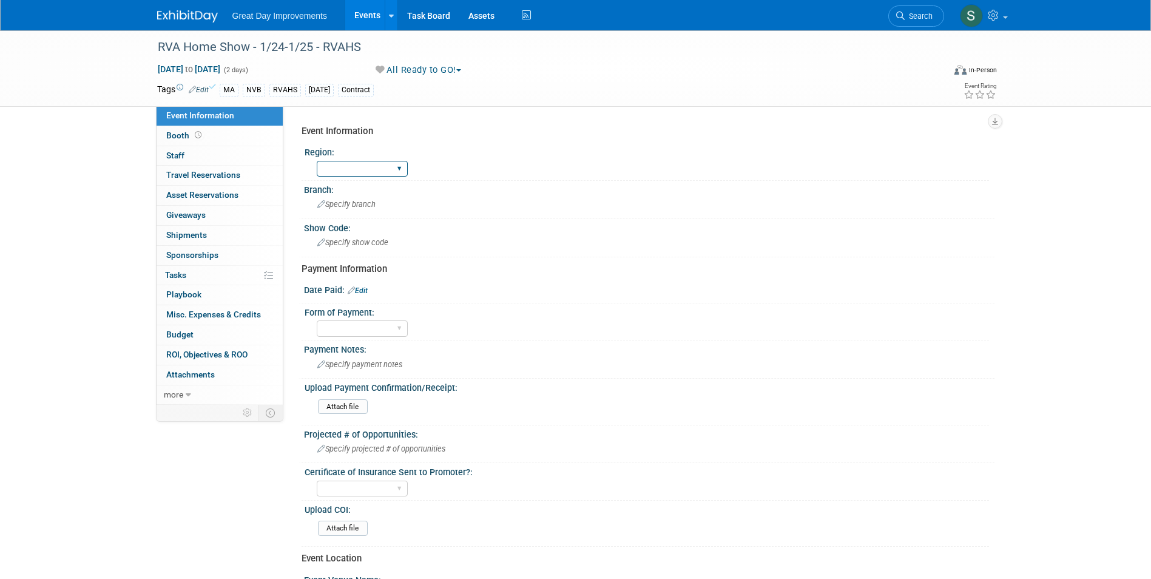
click at [357, 163] on select "GC MA MW MTW NE NEW OV PL PNW SA SE SC UMW FL" at bounding box center [362, 169] width 91 height 16
select select "MA"
click at [317, 161] on select "GC MA MW MTW NE NEW OV PL PNW SA SE SC UMW FL" at bounding box center [362, 169] width 91 height 16
click at [354, 198] on div "Specify branch" at bounding box center [649, 204] width 672 height 19
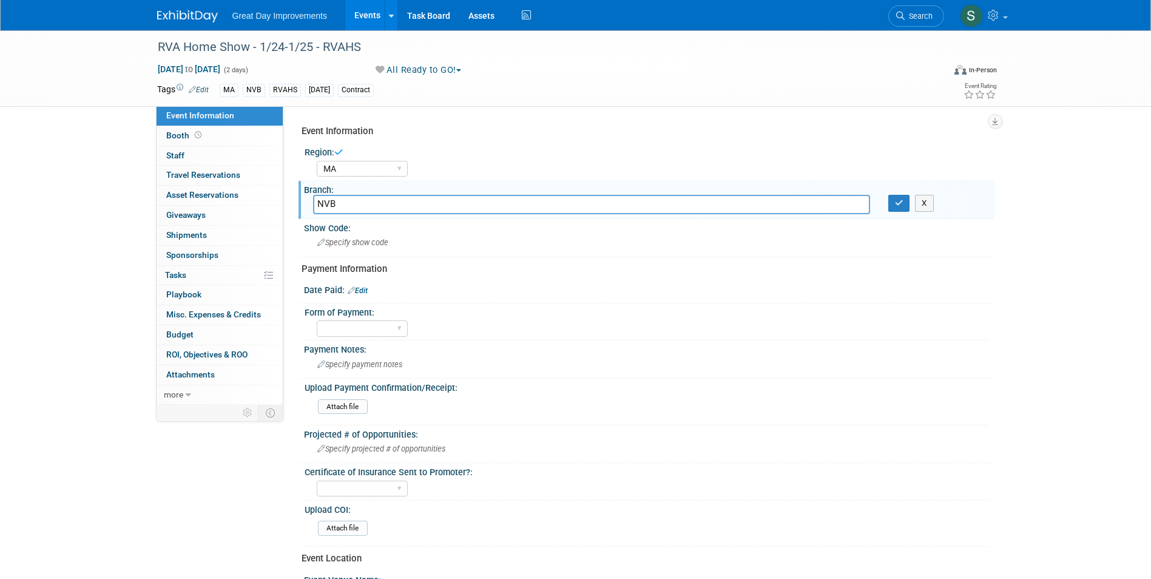
type input "NVB"
drag, startPoint x: 893, startPoint y: 198, endPoint x: 796, endPoint y: 164, distance: 102.1
click at [893, 198] on button "button" at bounding box center [899, 203] width 22 height 17
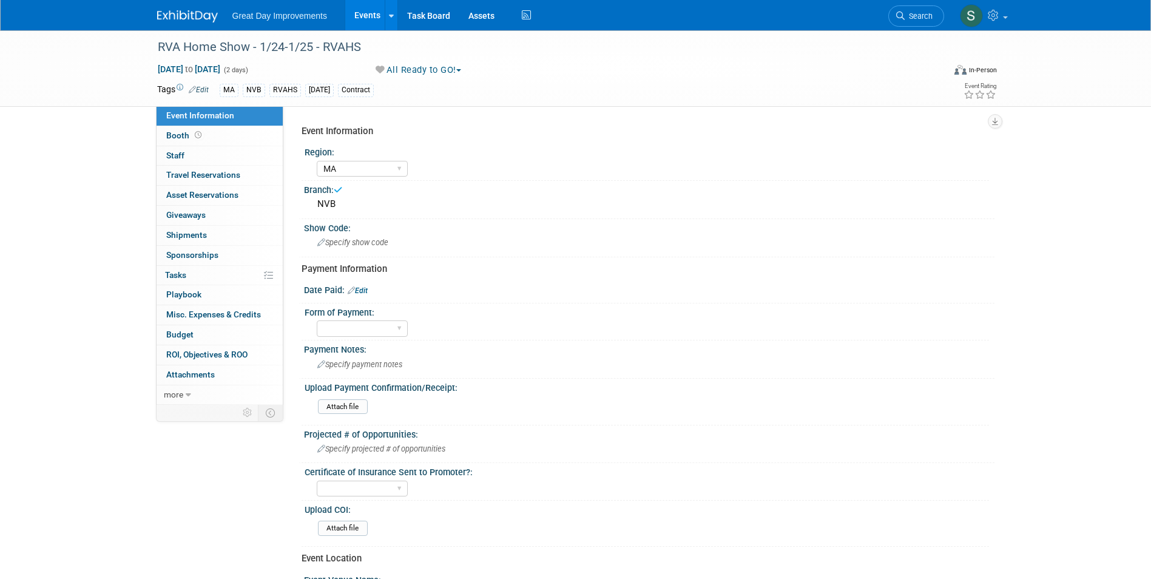
click at [198, 90] on link "Edit" at bounding box center [199, 90] width 20 height 8
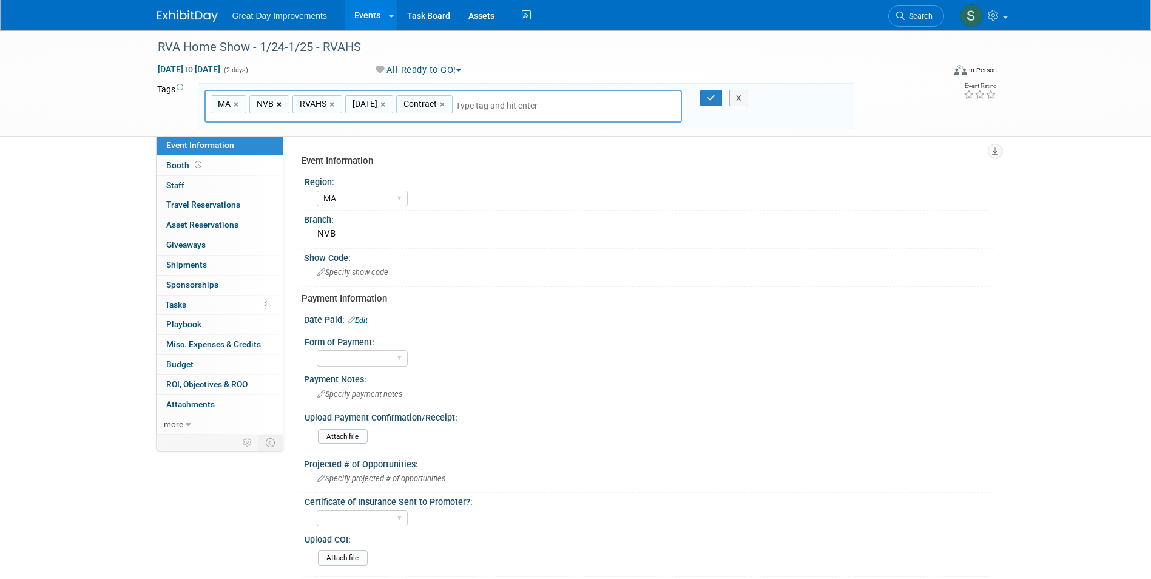
click at [280, 106] on link "×" at bounding box center [281, 105] width 8 height 14
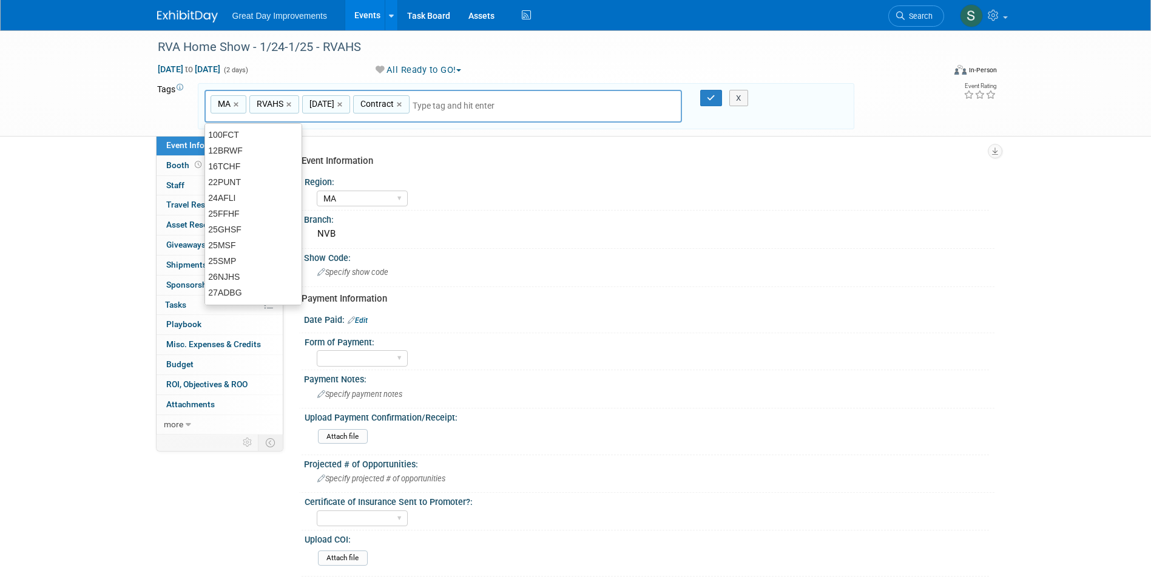
type input "MA, RVAHS, JAN26, Contract"
click at [444, 106] on input "text" at bounding box center [498, 106] width 170 height 12
type input "r"
type input "RIC"
type input "MA, RVAHS, JAN26, Contract, RIC"
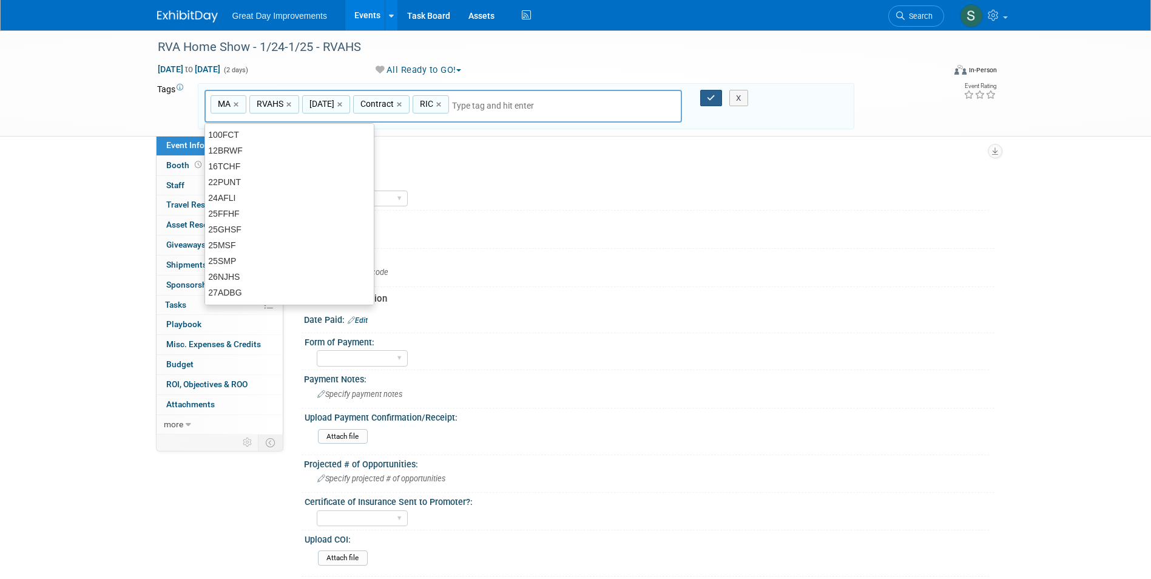
click at [698, 96] on div at bounding box center [703, 98] width 25 height 17
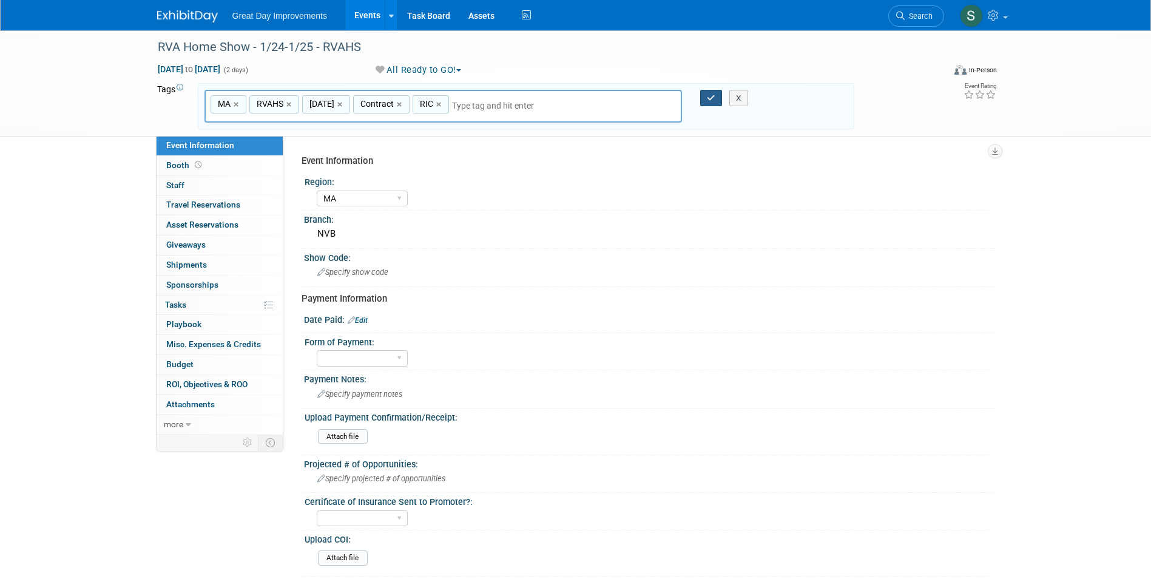
click at [700, 96] on div at bounding box center [703, 98] width 25 height 17
click at [703, 97] on button "button" at bounding box center [711, 98] width 22 height 17
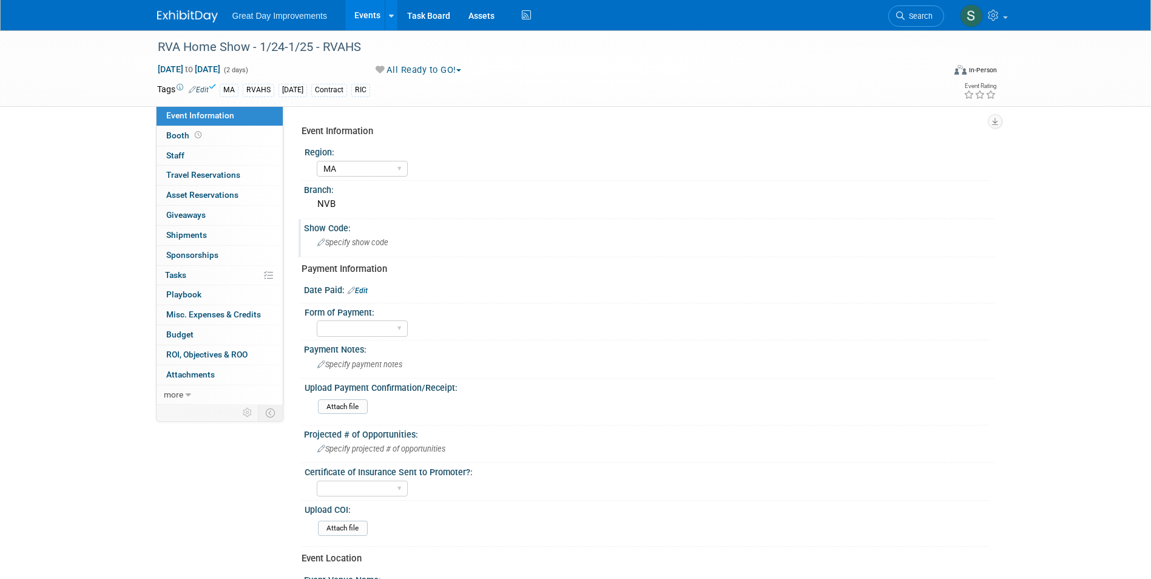
click at [369, 229] on div "Show Code:" at bounding box center [649, 226] width 691 height 15
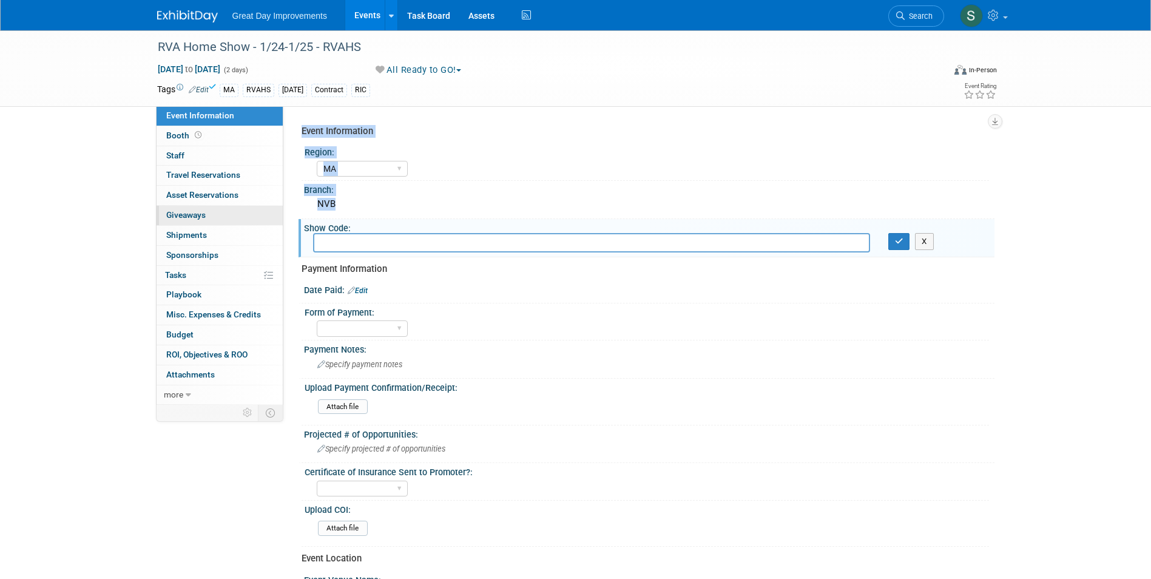
drag, startPoint x: 320, startPoint y: 205, endPoint x: 255, endPoint y: 206, distance: 64.3
click at [255, 206] on div "Event Information Event Info Booth Booth 0 Staff 0 Staff 0 Travel Reservations …" at bounding box center [576, 404] width 856 height 748
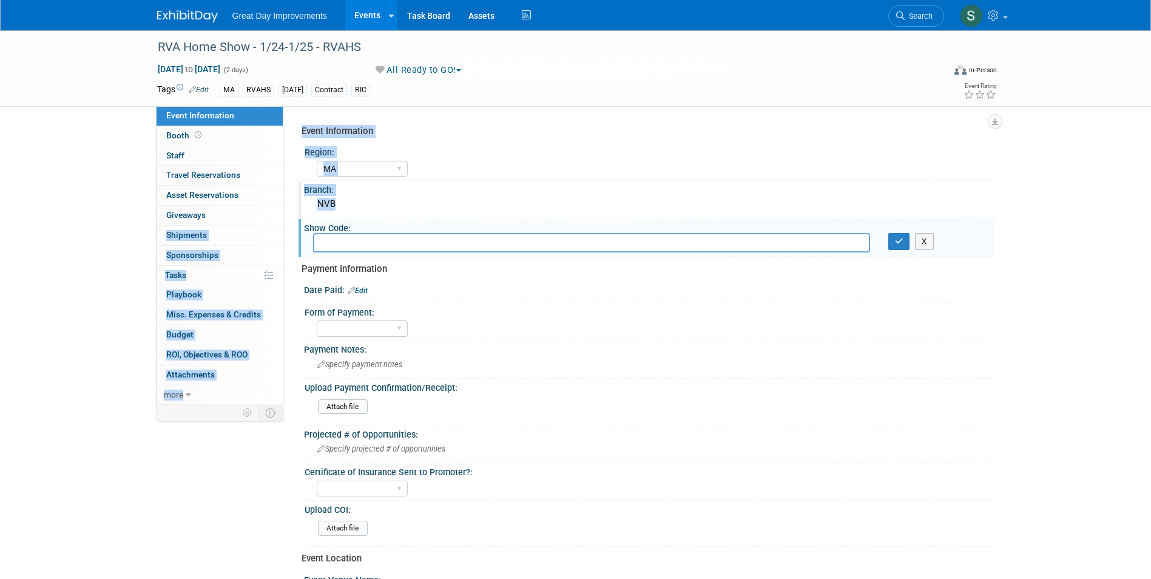
drag, startPoint x: 255, startPoint y: 206, endPoint x: 365, endPoint y: 195, distance: 110.4
click at [365, 195] on div "NVB" at bounding box center [649, 204] width 672 height 19
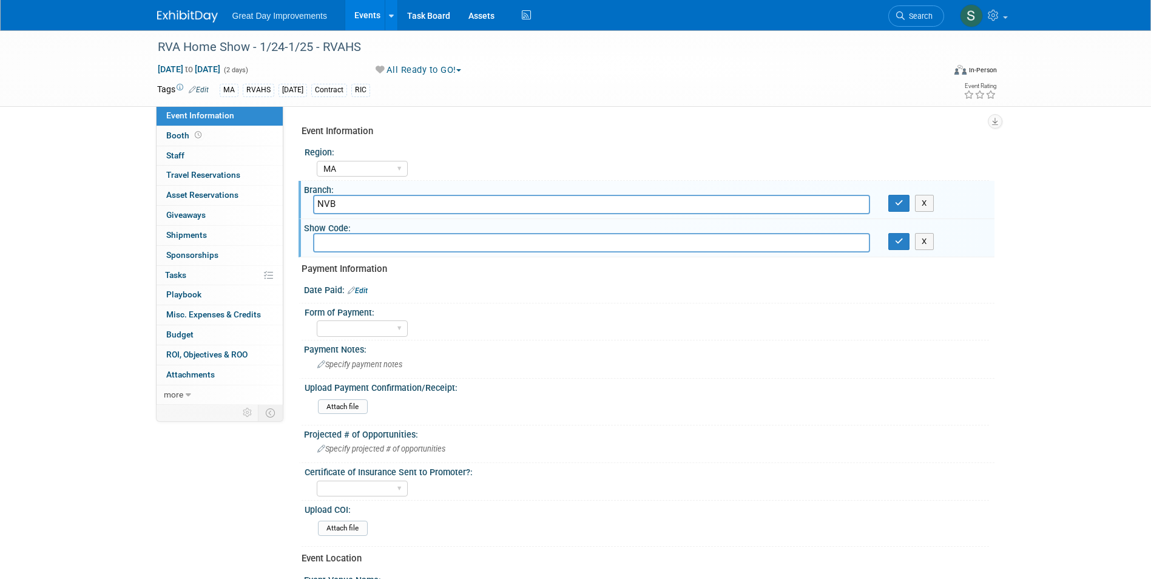
drag, startPoint x: 325, startPoint y: 211, endPoint x: 329, endPoint y: 206, distance: 6.5
click at [325, 211] on input "NVB" at bounding box center [591, 204] width 557 height 19
click at [344, 202] on input "NVB" at bounding box center [591, 204] width 557 height 19
type input "RIC"
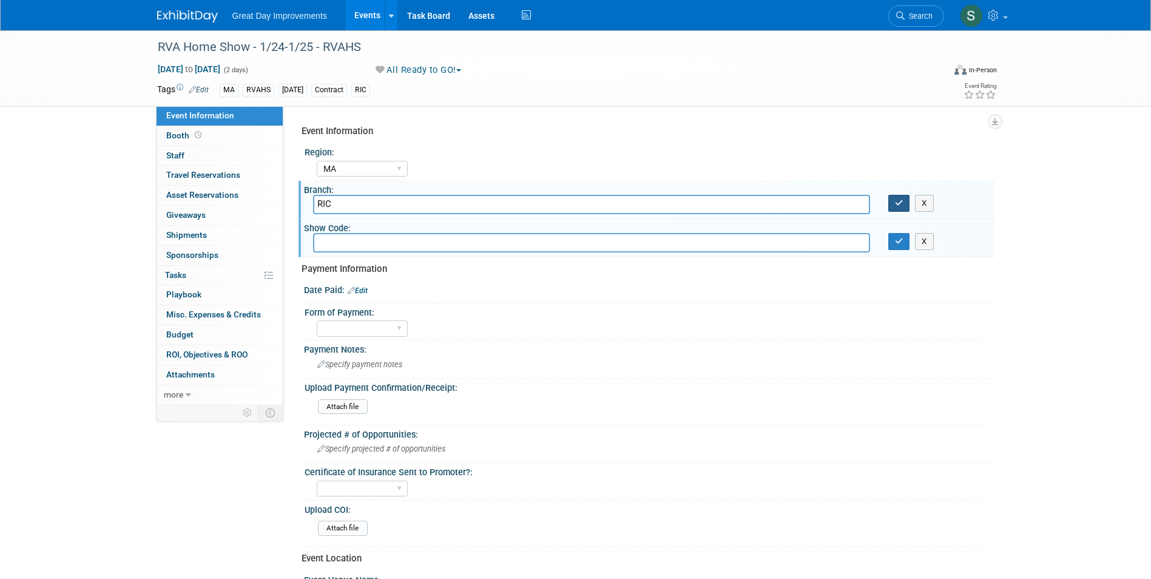
click at [888, 195] on button "button" at bounding box center [899, 203] width 22 height 17
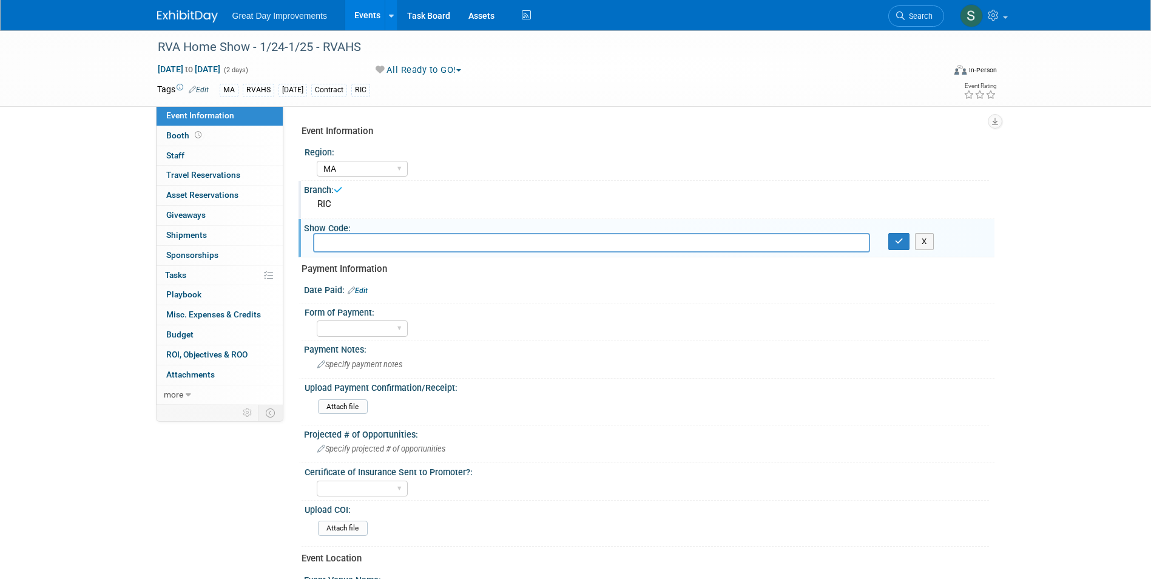
click at [360, 245] on input "text" at bounding box center [591, 242] width 557 height 19
type input "RVAHS"
click at [888, 233] on button "button" at bounding box center [899, 241] width 22 height 17
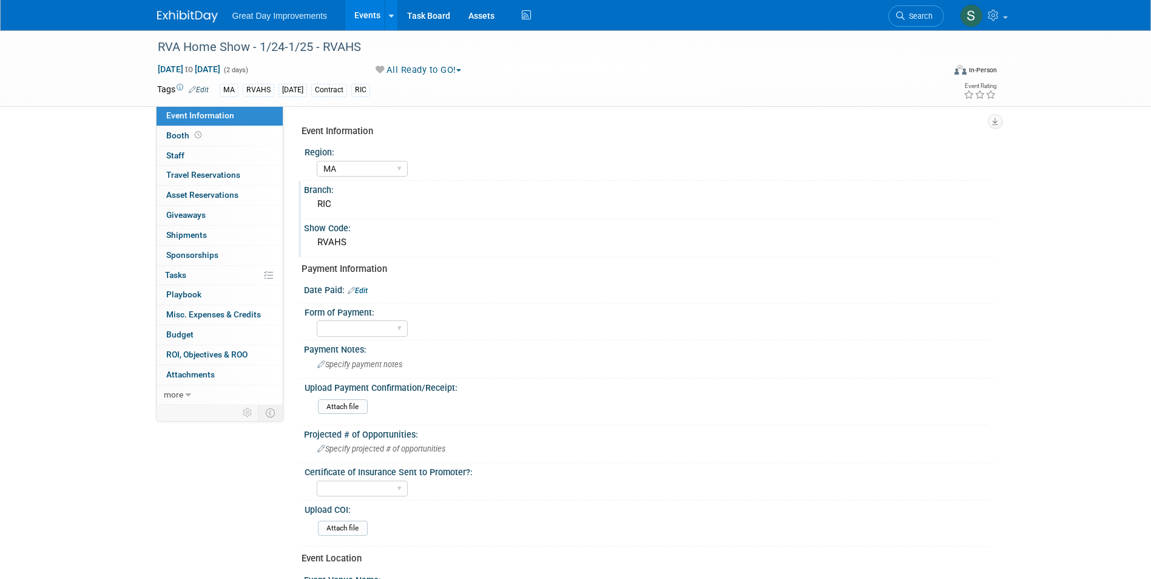
click at [189, 15] on img at bounding box center [187, 16] width 61 height 12
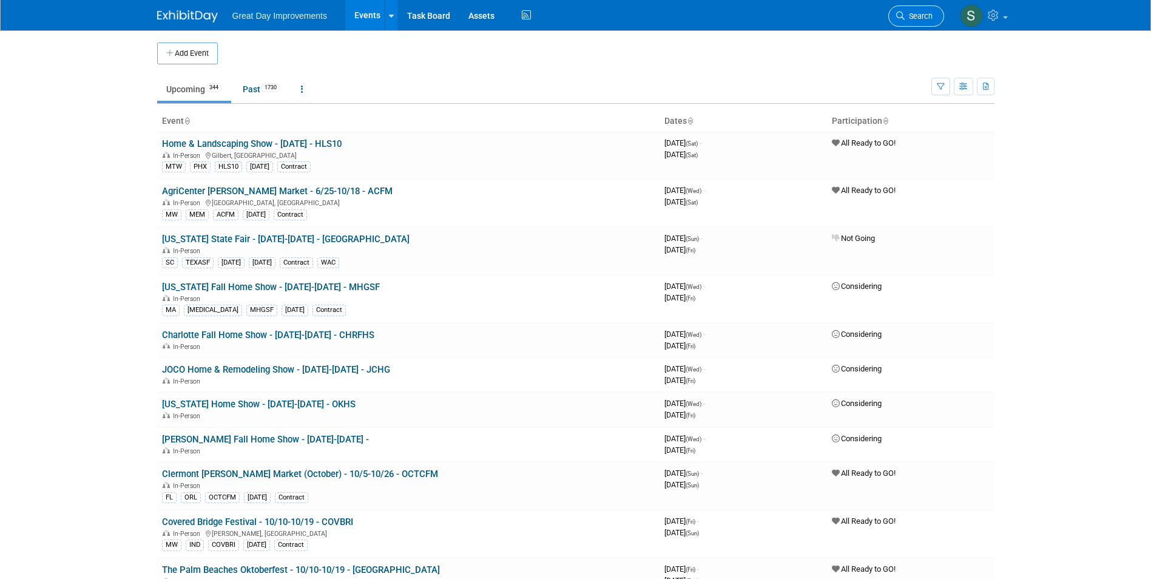
click at [912, 18] on span "Search" at bounding box center [919, 16] width 28 height 9
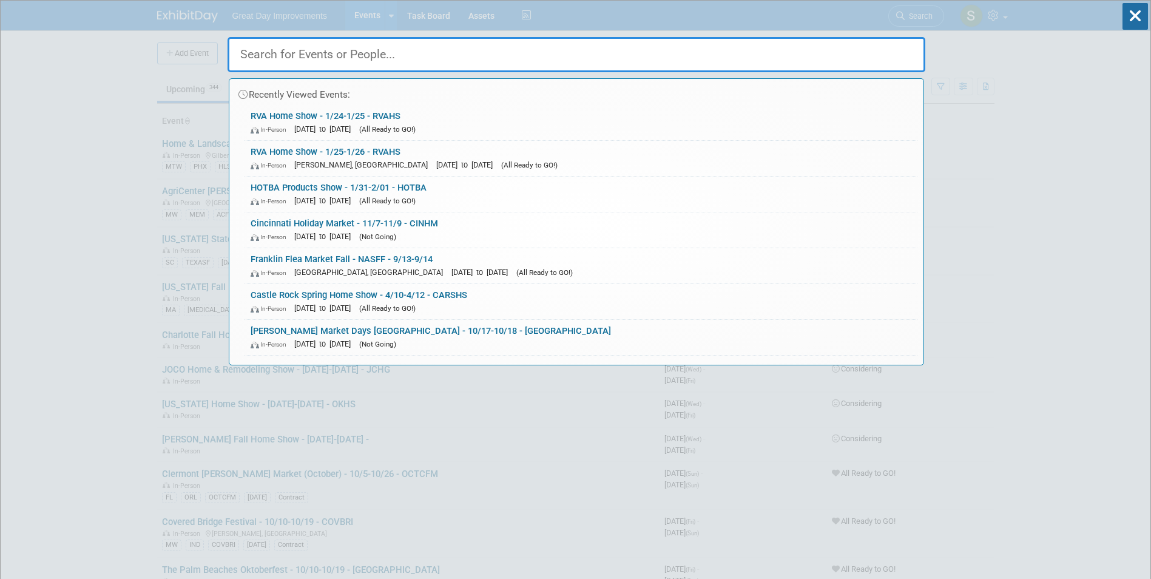
paste input "CT Food and Wine Festival"
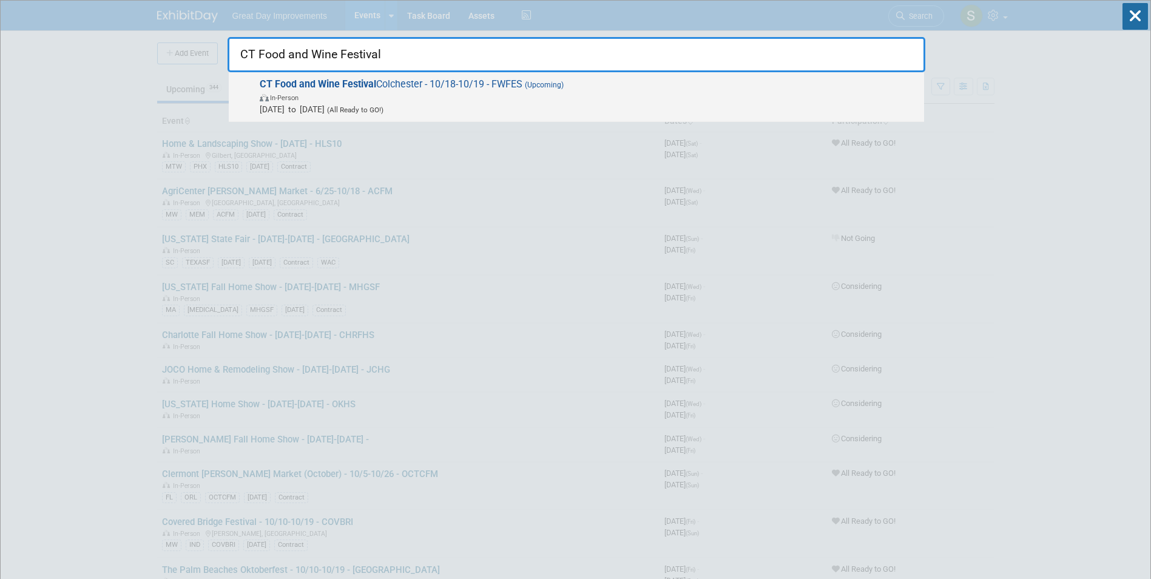
type input "CT Food and Wine Festival"
click at [372, 87] on strong "CT Food and Wine Festival" at bounding box center [318, 84] width 117 height 12
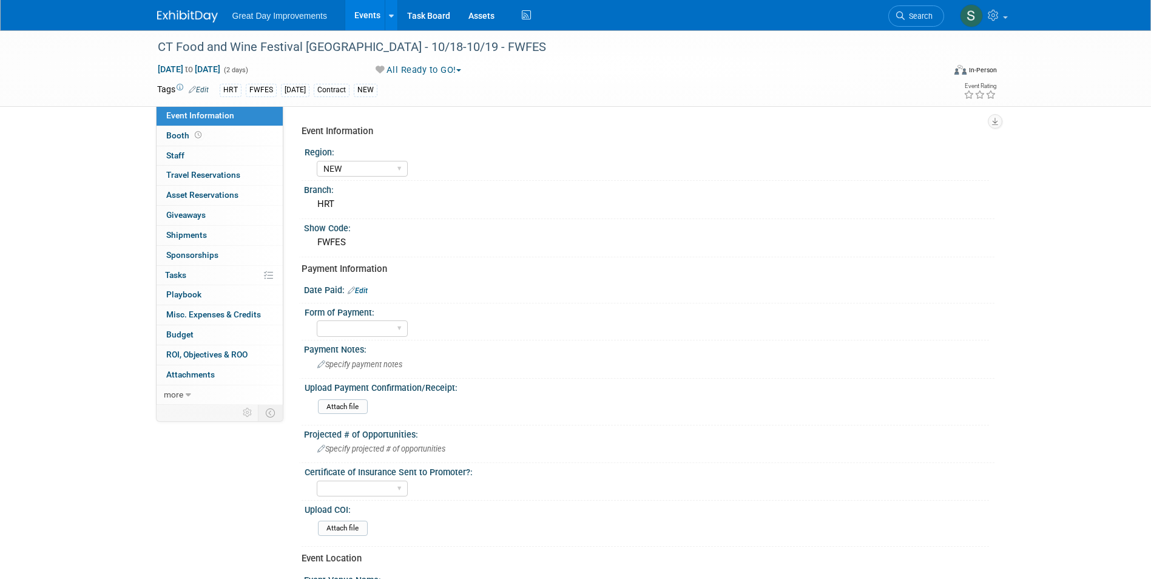
select select "NEW"
click at [427, 42] on div "CT Food and Wine Festival [GEOGRAPHIC_DATA] - 10/18-10/19 - FWFES" at bounding box center [540, 47] width 773 height 22
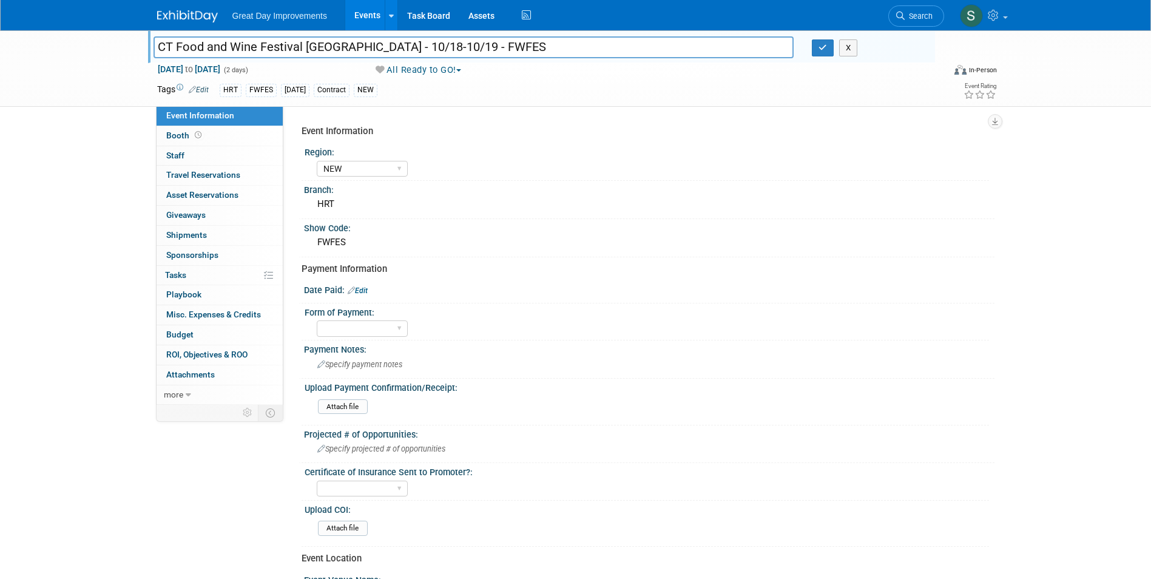
drag, startPoint x: 485, startPoint y: 44, endPoint x: 450, endPoint y: 46, distance: 35.2
click at [450, 46] on input "CT Food and Wine Festival [GEOGRAPHIC_DATA] - 10/18-10/19 - FWFES" at bounding box center [474, 46] width 641 height 21
click at [337, 38] on input "CT Food and Wine Festival [GEOGRAPHIC_DATA] - 10/18-10/19 - FWFES" at bounding box center [474, 46] width 641 height 21
drag, startPoint x: 360, startPoint y: 47, endPoint x: 180, endPoint y: 46, distance: 180.8
click at [144, 36] on div "CT Food and Wine Festival [GEOGRAPHIC_DATA] - 10/18-10/19 - FWFES CT Food and W…" at bounding box center [575, 68] width 1151 height 76
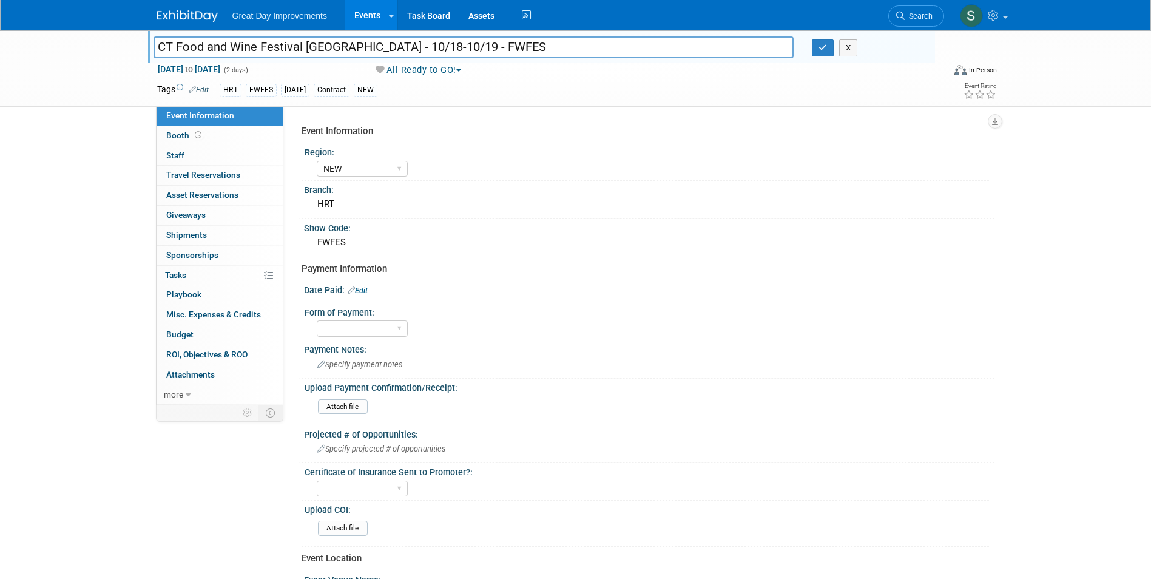
paste input "FWFES"
type input "CT Food and Wine Festival [GEOGRAPHIC_DATA] - 10/18-10/19 - FWFES"
click at [362, 326] on select "Paid via CC Check Requested Pay at the Gate Other" at bounding box center [362, 328] width 91 height 16
select select "Paid via CC"
click at [317, 320] on select "Paid via CC Check Requested Pay at the Gate Other" at bounding box center [362, 328] width 91 height 16
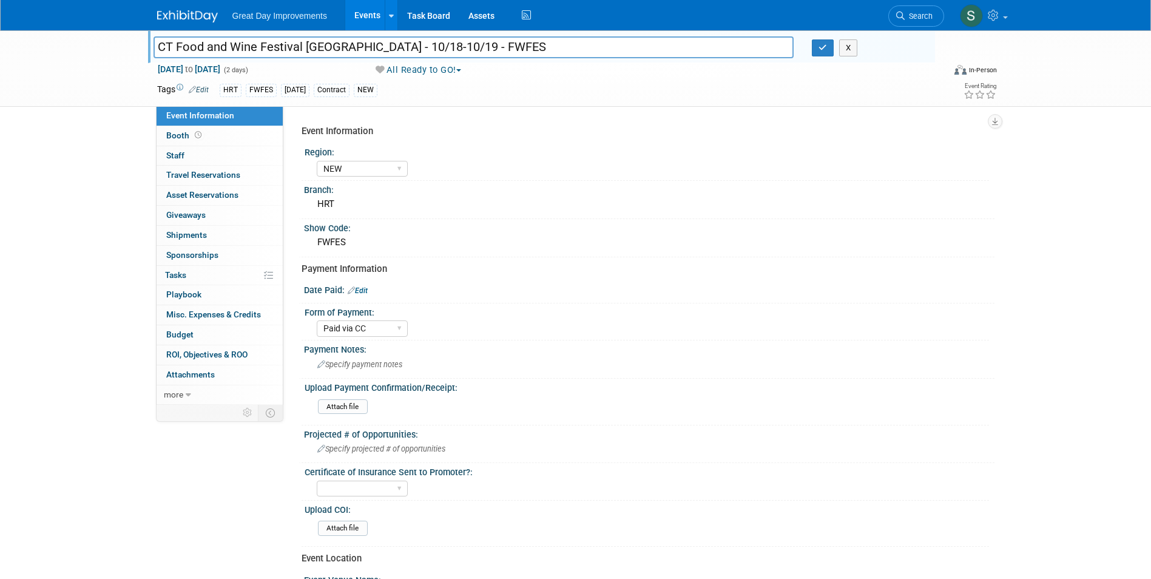
click at [364, 285] on div "Date Paid: Edit" at bounding box center [649, 289] width 691 height 16
click at [365, 291] on link "Edit" at bounding box center [358, 290] width 20 height 8
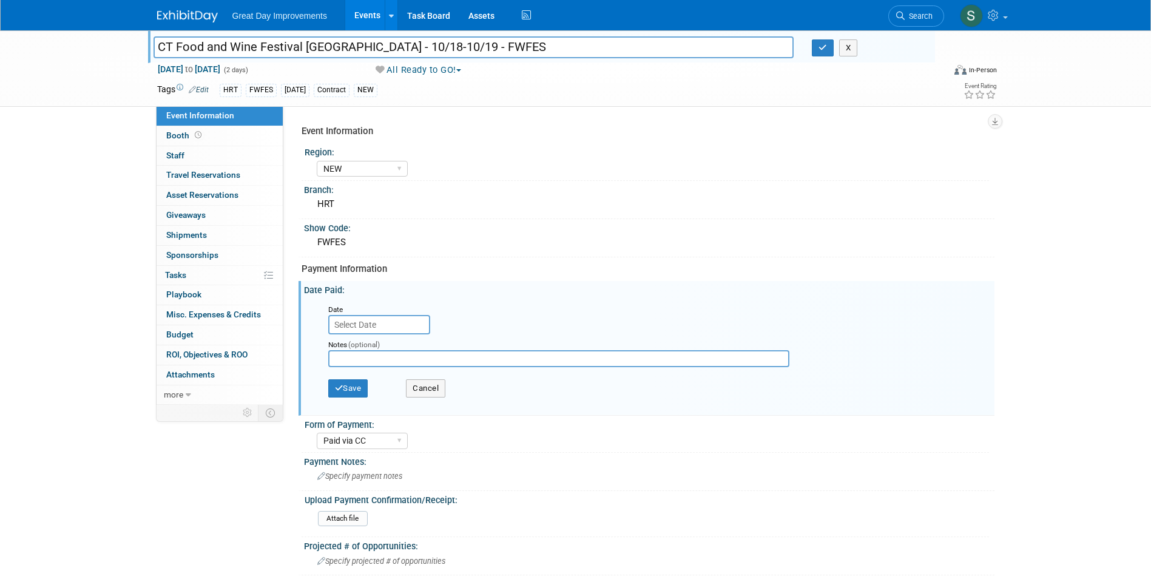
click at [363, 323] on input "text" at bounding box center [379, 324] width 102 height 19
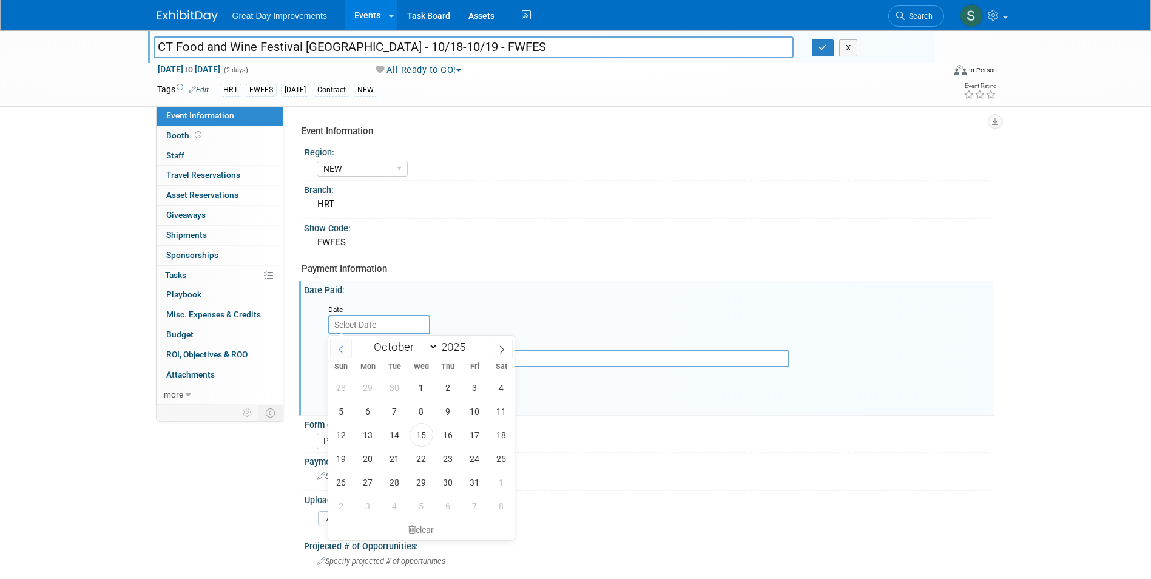
click at [347, 350] on span at bounding box center [341, 349] width 22 height 21
click at [339, 349] on icon at bounding box center [341, 349] width 8 height 8
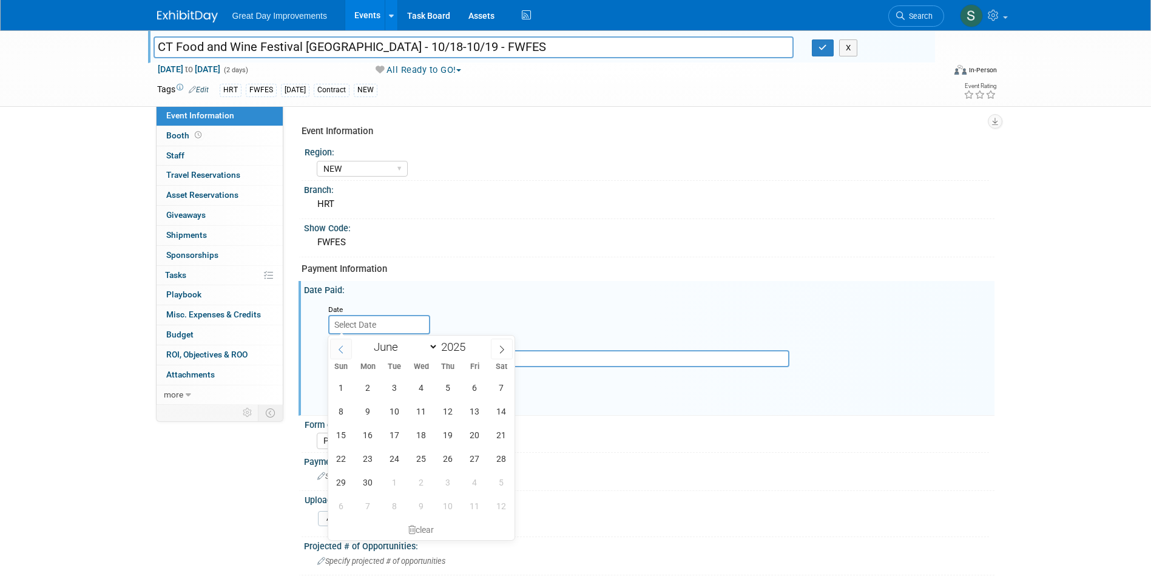
select select "4"
click at [399, 461] on span "20" at bounding box center [395, 459] width 24 height 24
type input "[DATE]"
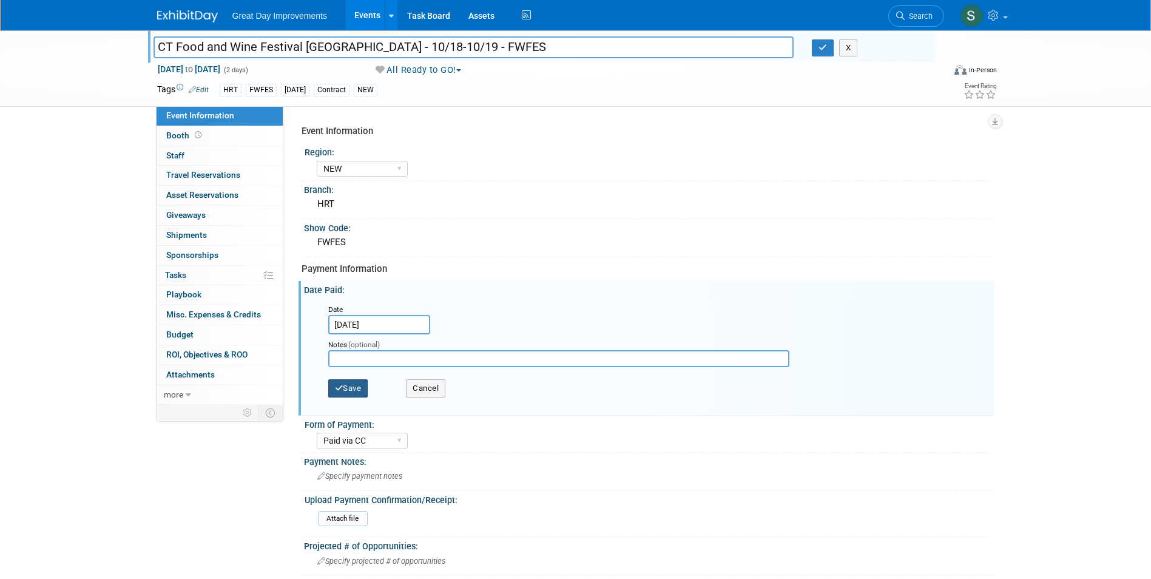
click at [343, 385] on button "Save" at bounding box center [348, 388] width 40 height 18
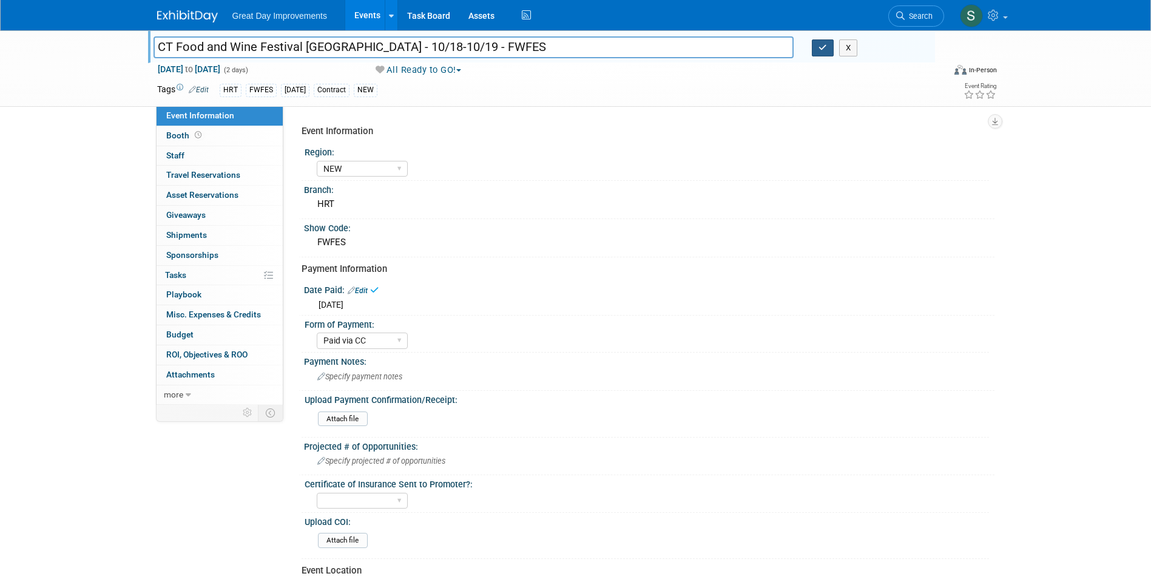
click at [818, 51] on button "button" at bounding box center [823, 47] width 22 height 17
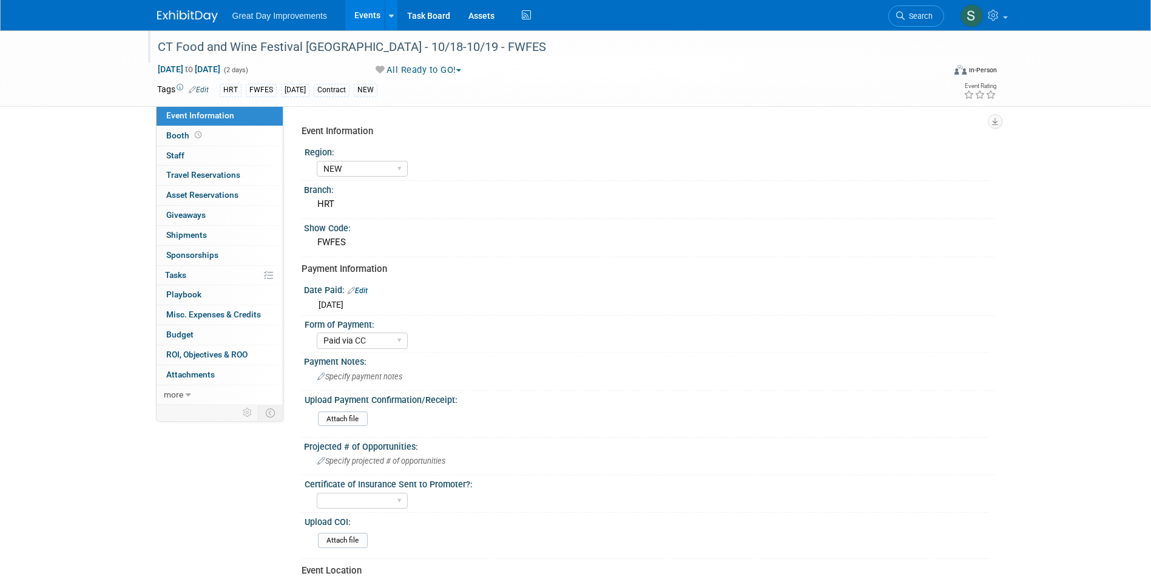
click at [911, 22] on link "Search" at bounding box center [916, 15] width 56 height 21
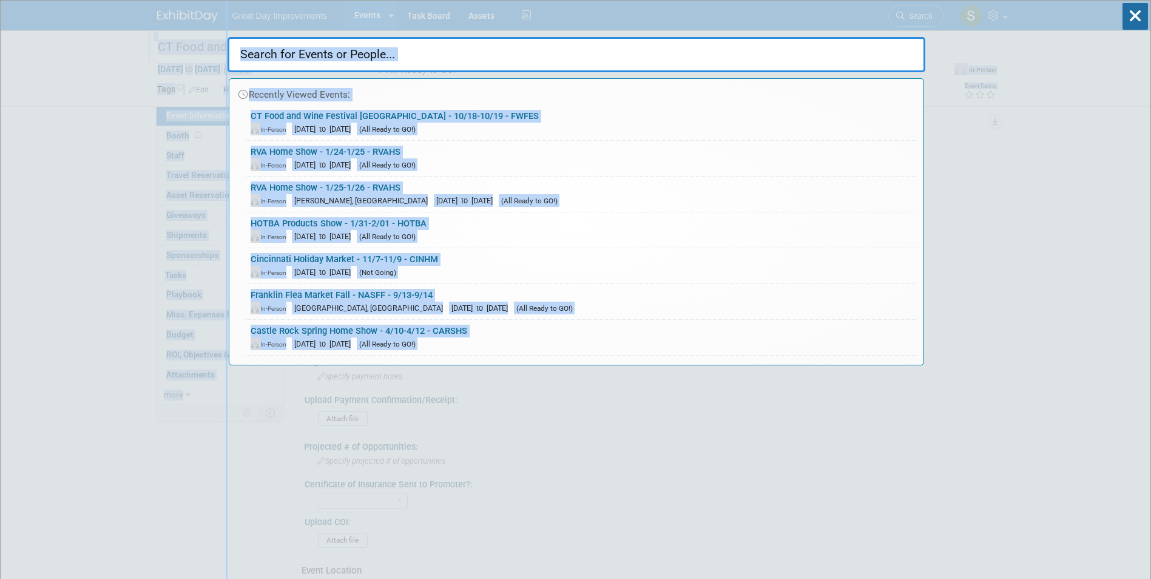
click at [0, 100] on html "Great Day Improvements Events Add Event Bulk Upload Events Shareable Event Boar…" at bounding box center [575, 289] width 1151 height 579
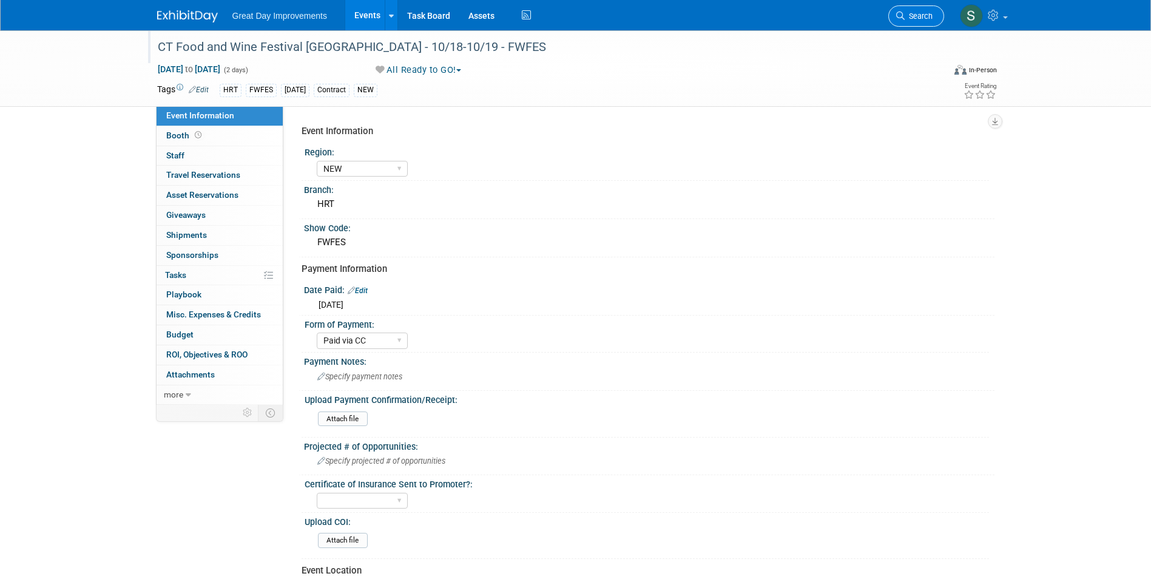
click at [922, 14] on span "Search" at bounding box center [919, 16] width 28 height 9
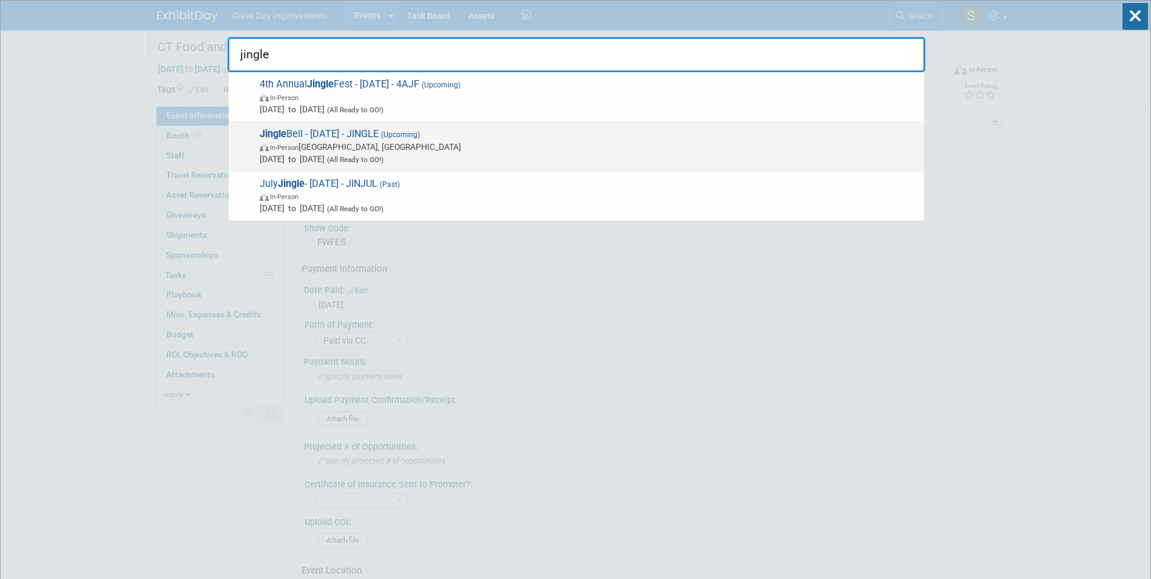
type input "jingle"
click at [460, 152] on span "In-Person Clearwater, FL" at bounding box center [589, 147] width 658 height 12
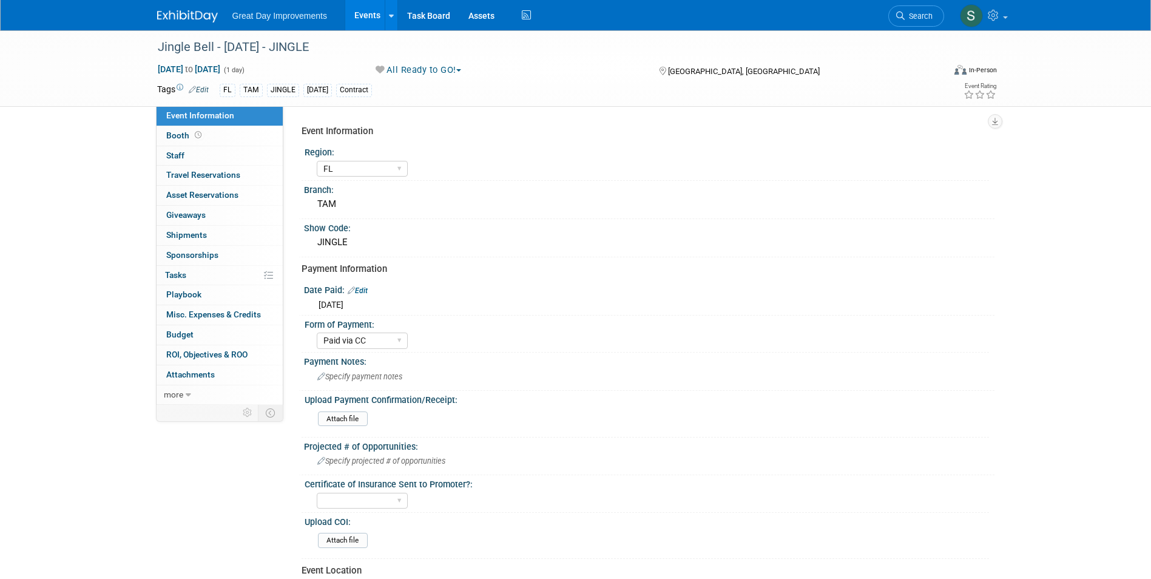
select select "FL"
select select "Paid via CC"
click at [917, 23] on link "Search" at bounding box center [916, 15] width 56 height 21
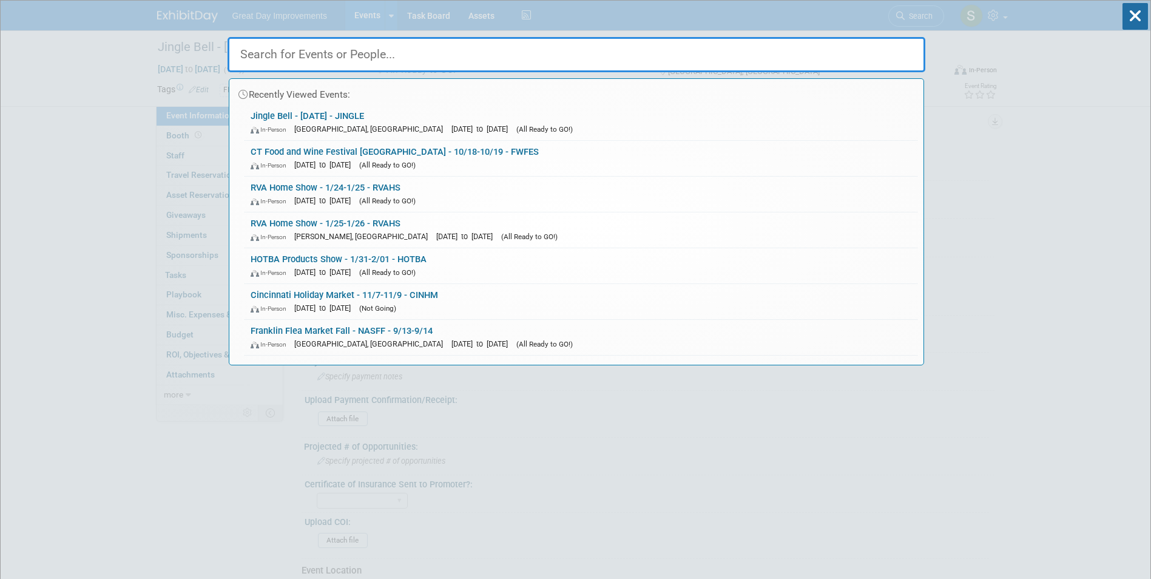
type input "h"
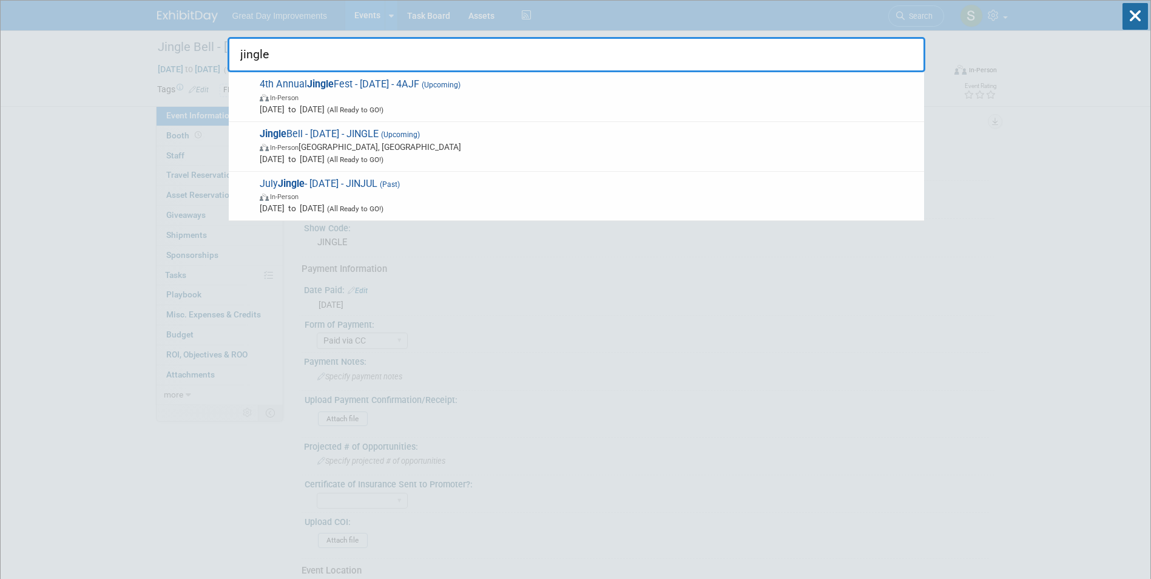
type input "jingle"
click at [459, 165] on div "Jingle Bell - 12/20/25 - JINGLE (Upcoming) In-Person Clearwater, FL Dec 20, 202…" at bounding box center [576, 147] width 695 height 50
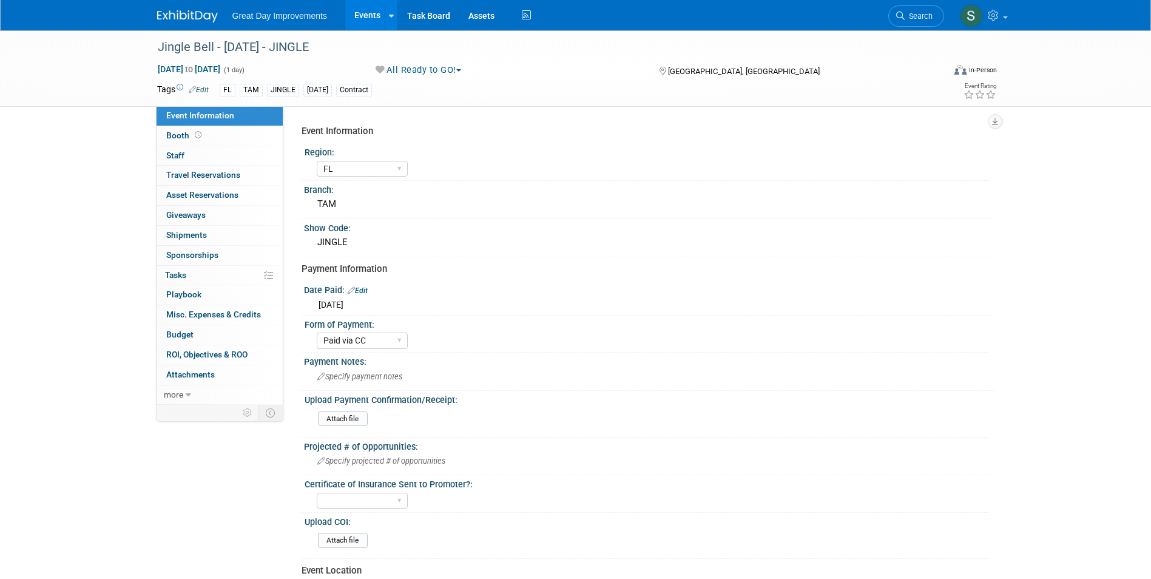
select select "FL"
select select "Paid via CC"
click at [944, 8] on ul "Search" at bounding box center [920, 15] width 65 height 30
click at [921, 13] on span "Search" at bounding box center [919, 16] width 28 height 9
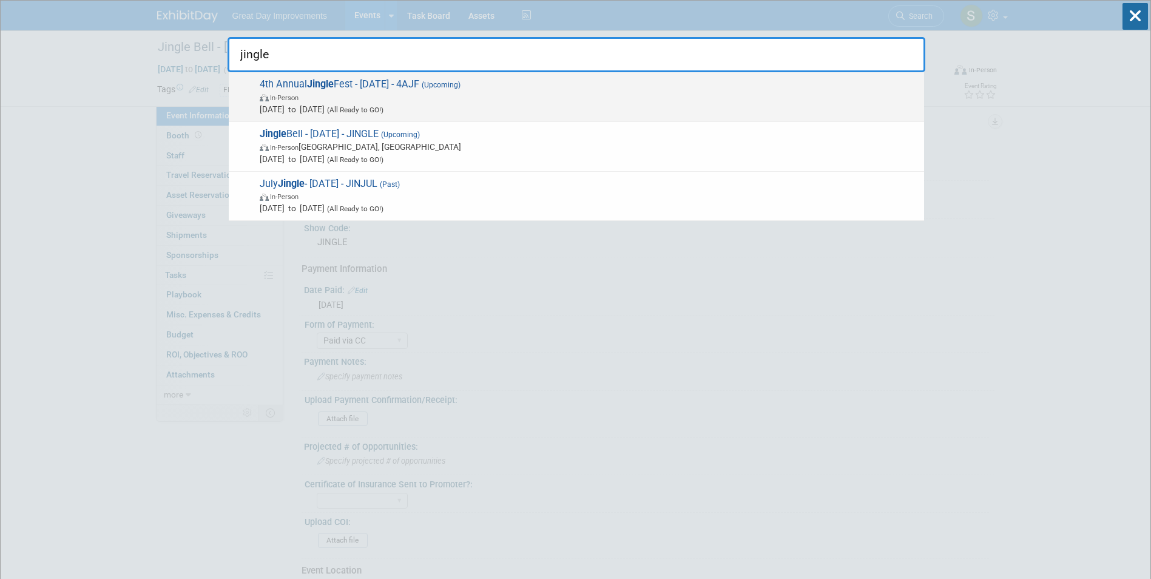
type input "jingle"
click at [303, 106] on span "Nov 1, 2025 to Nov 1, 2025 (All Ready to GO!)" at bounding box center [589, 109] width 658 height 12
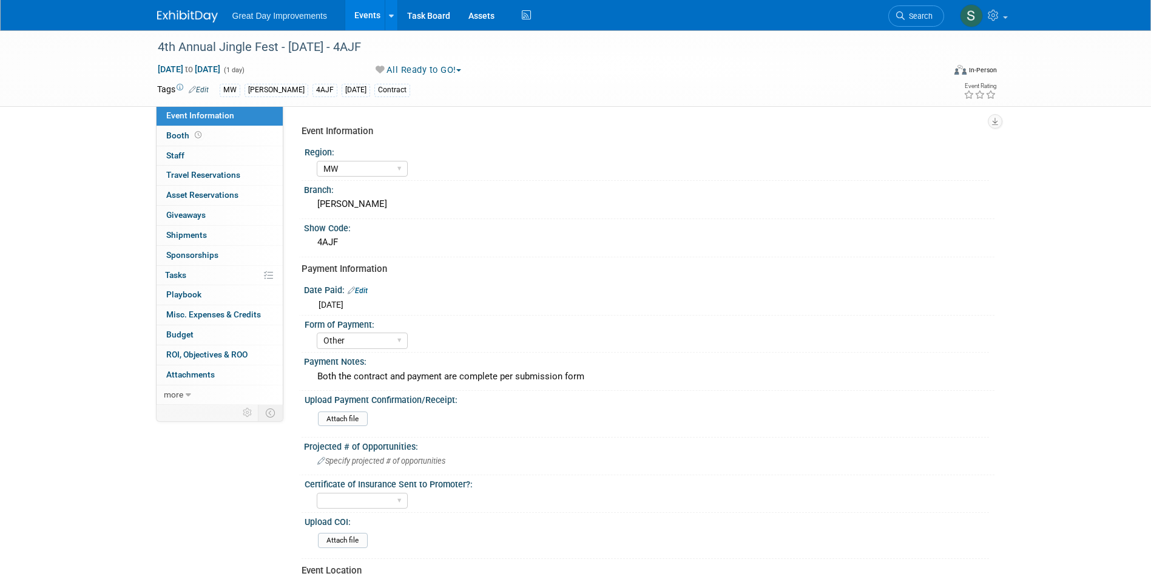
select select "MW"
select select "Other"
click at [180, 18] on img at bounding box center [187, 16] width 61 height 12
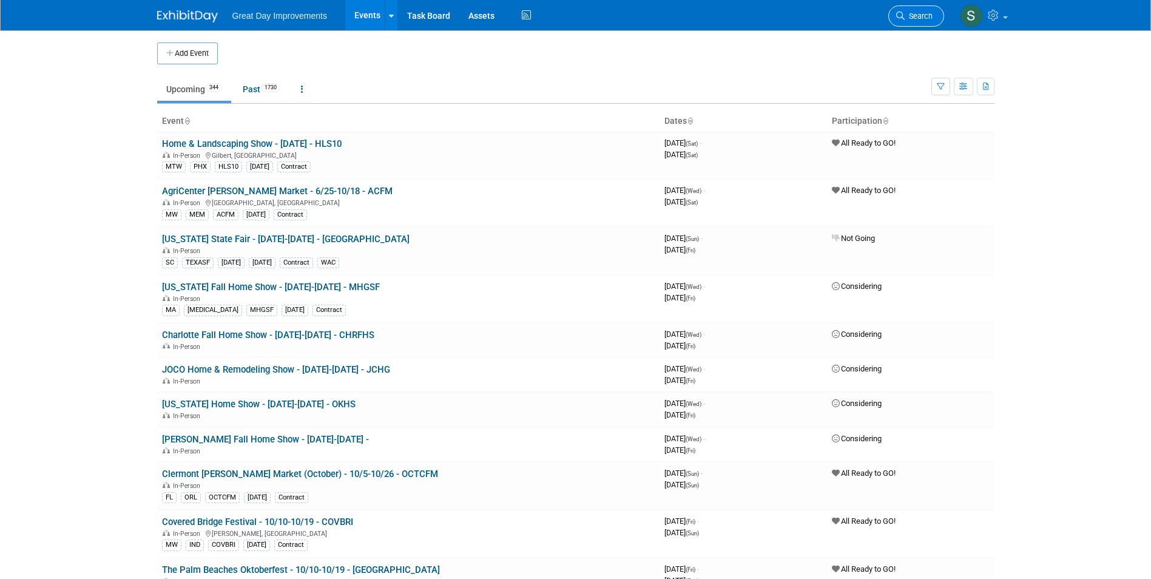
click at [910, 14] on span "Search" at bounding box center [919, 16] width 28 height 9
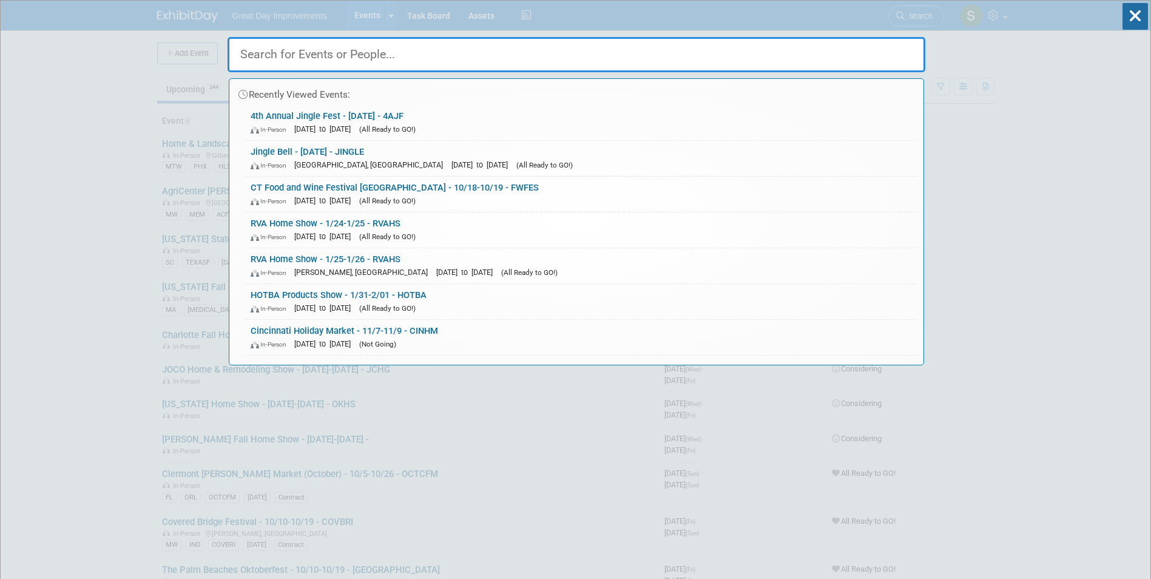
paste input "Jingle Bell Market [GEOGRAPHIC_DATA]"
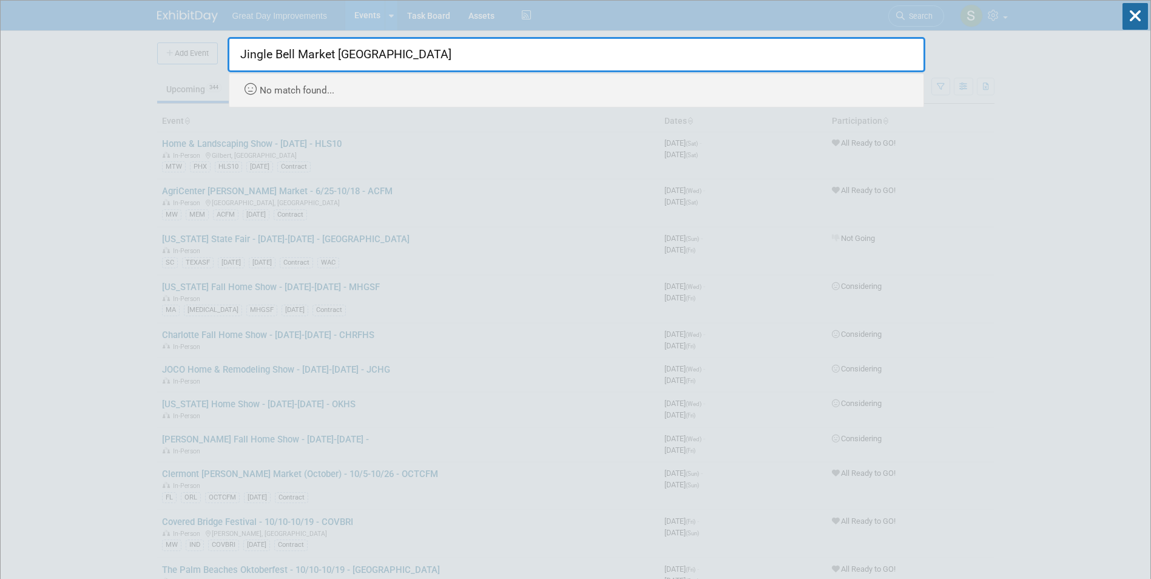
type input "Jingle Bell Market [GEOGRAPHIC_DATA]"
